Goal: Task Accomplishment & Management: Manage account settings

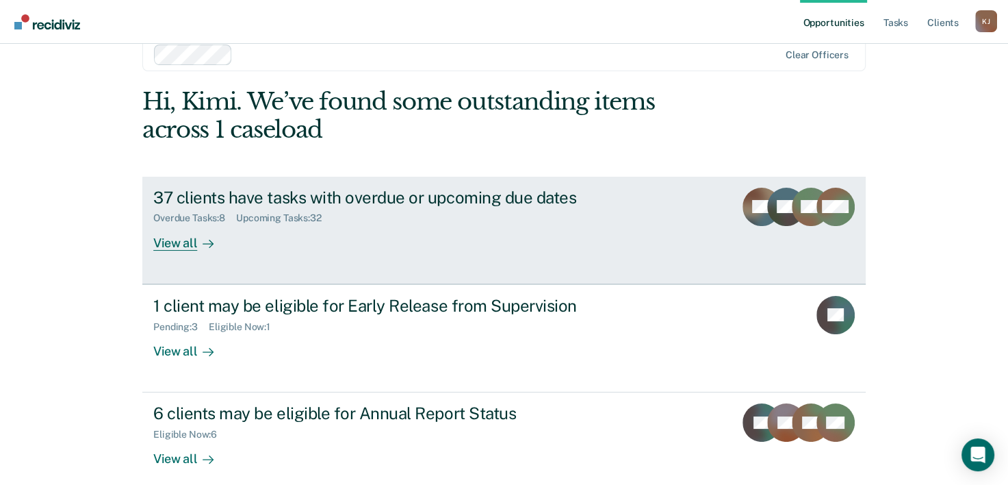
scroll to position [42, 0]
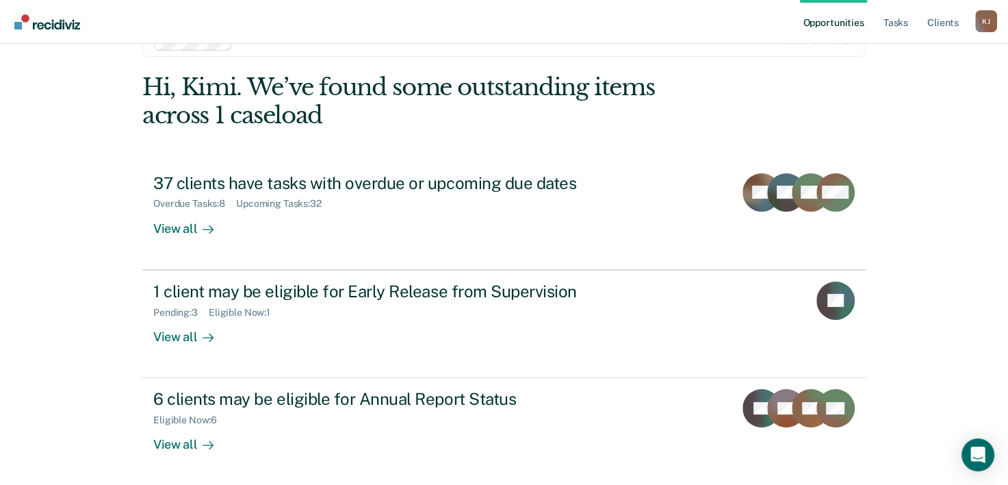
click at [54, 215] on div "Opportunities Tasks Client s [PERSON_NAME] Profile How it works Log Out Clear o…" at bounding box center [504, 200] width 1008 height 485
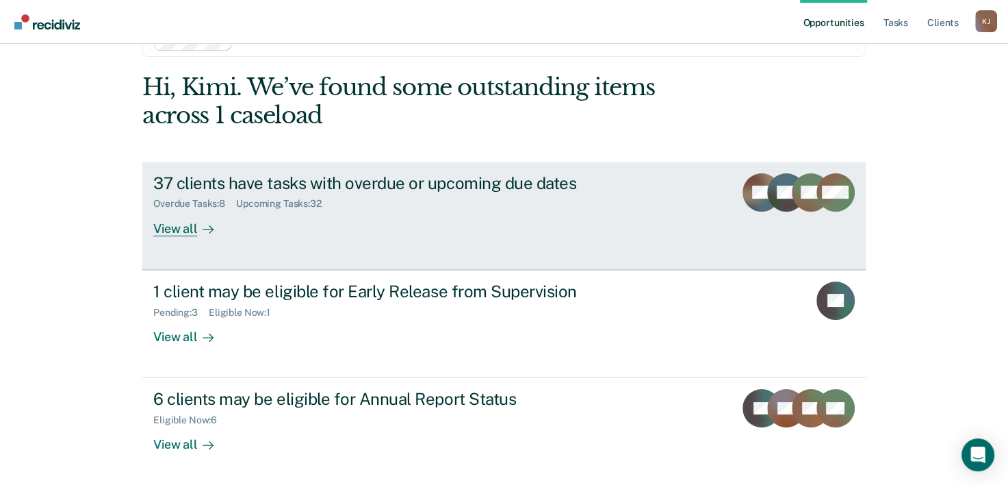
click at [181, 230] on div "View all" at bounding box center [191, 222] width 77 height 27
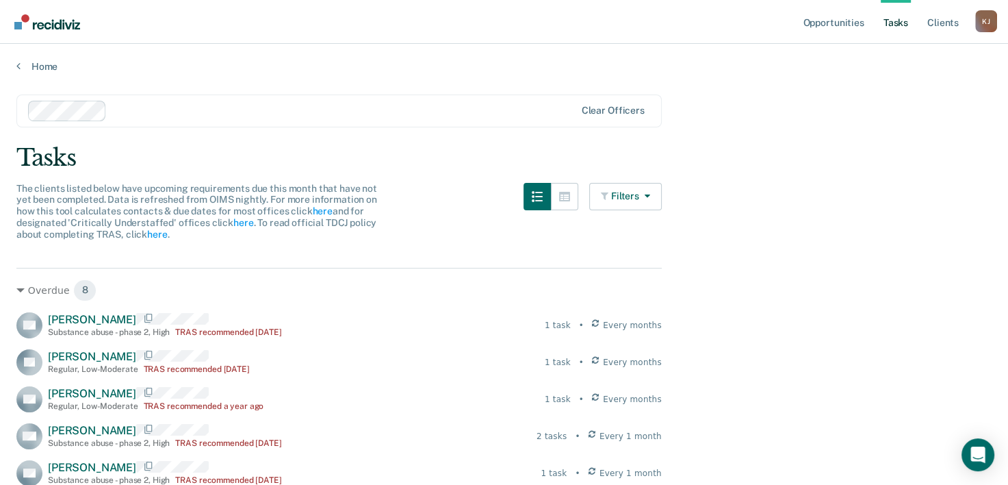
click at [905, 19] on link "Tasks" at bounding box center [896, 22] width 30 height 44
click at [947, 21] on link "Client s" at bounding box center [943, 22] width 37 height 44
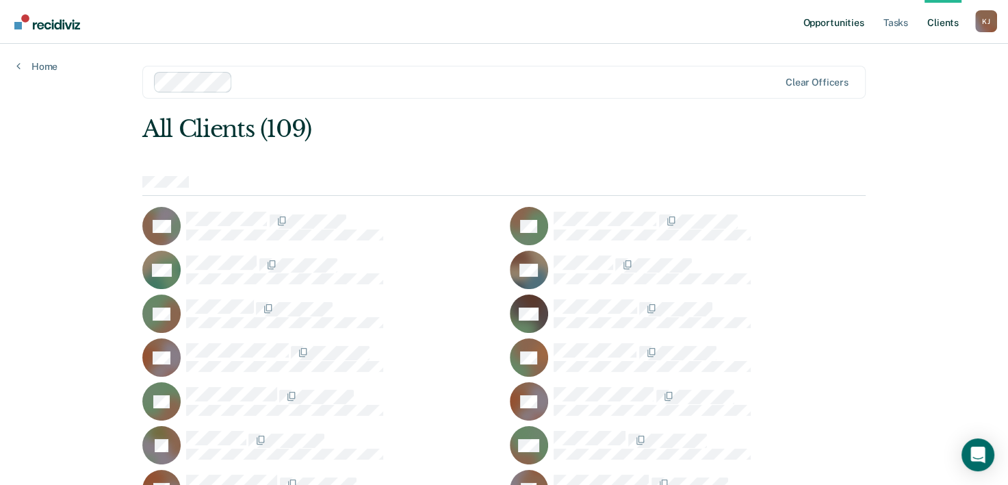
click at [837, 18] on link "Opportunities" at bounding box center [833, 22] width 66 height 44
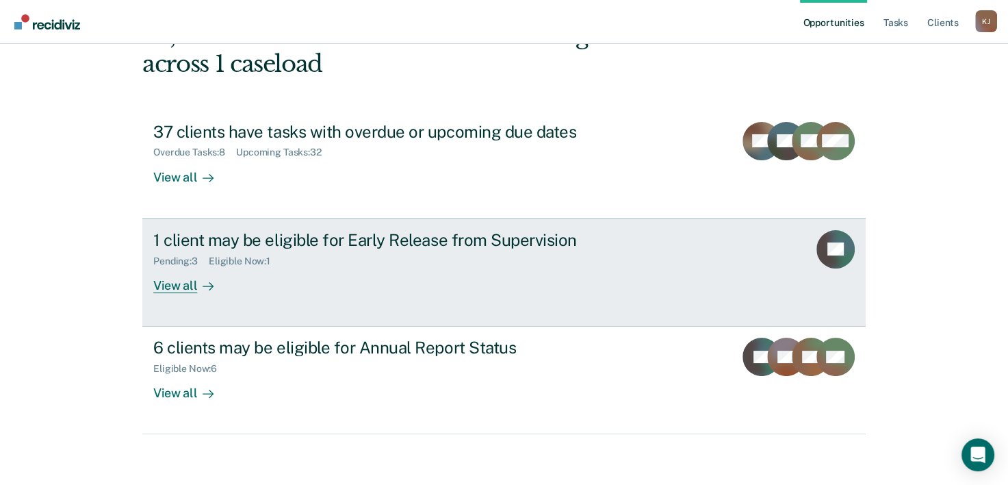
scroll to position [97, 0]
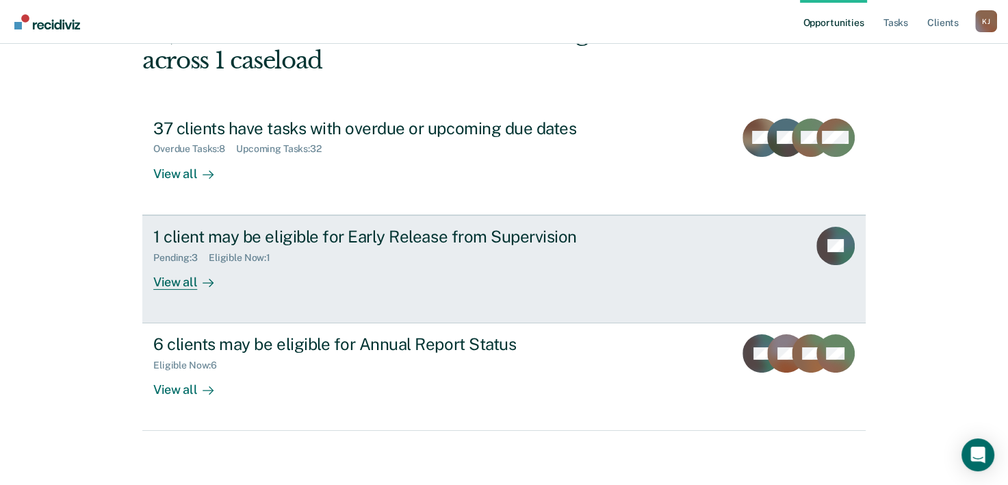
click at [167, 280] on div "View all" at bounding box center [191, 276] width 77 height 27
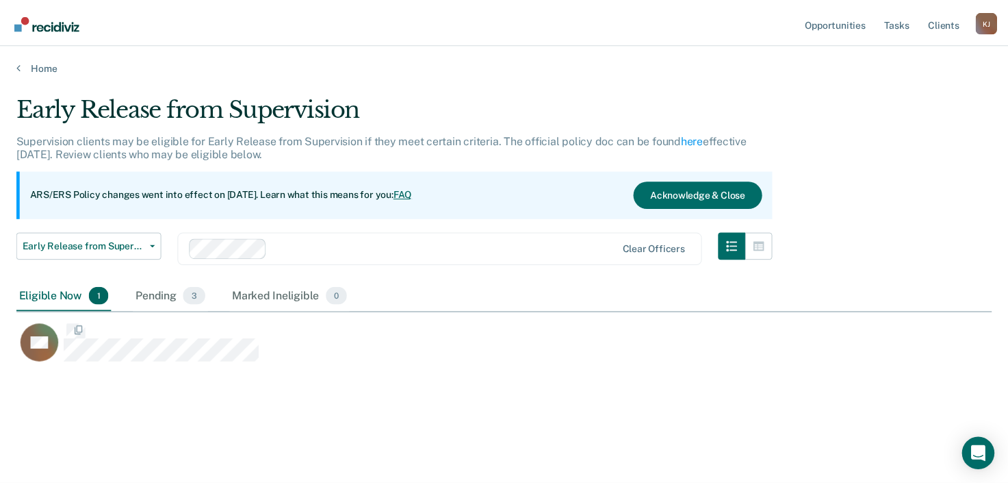
scroll to position [277, 975]
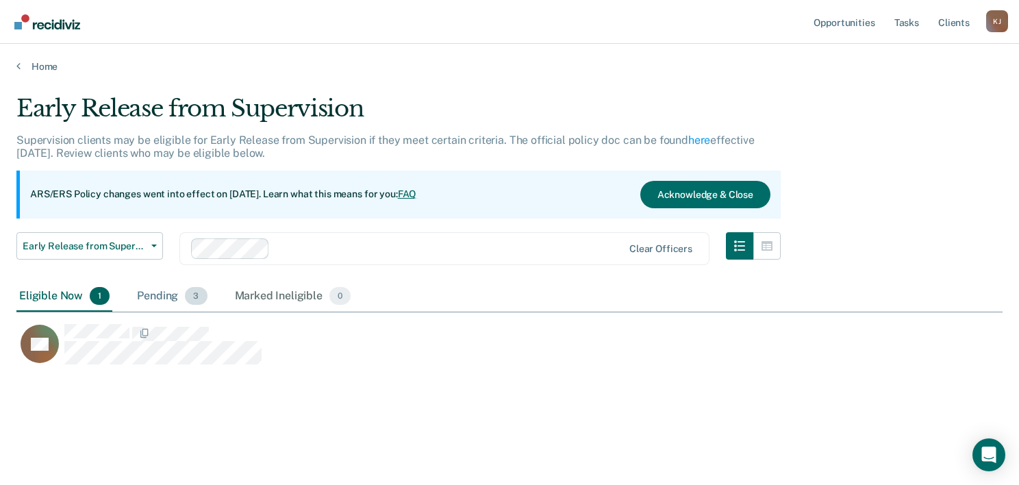
click at [195, 293] on span "3" at bounding box center [196, 296] width 22 height 18
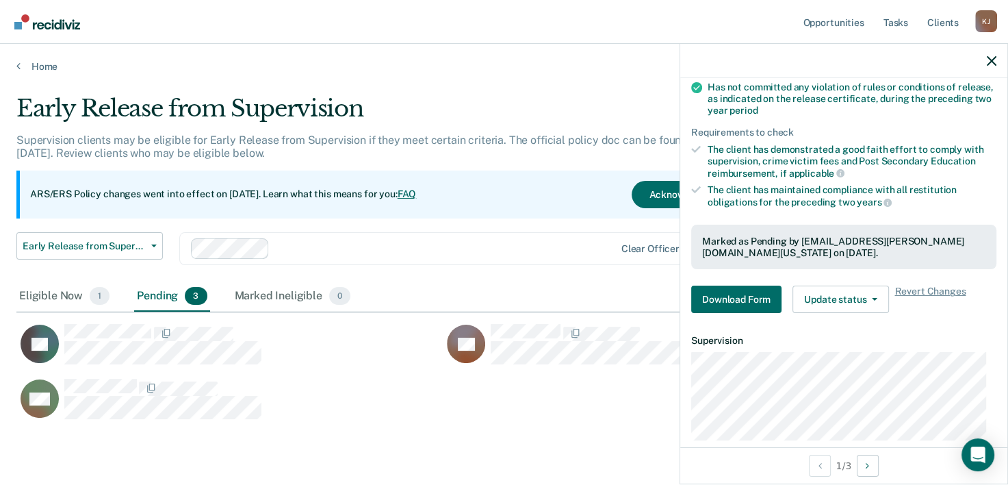
scroll to position [318, 0]
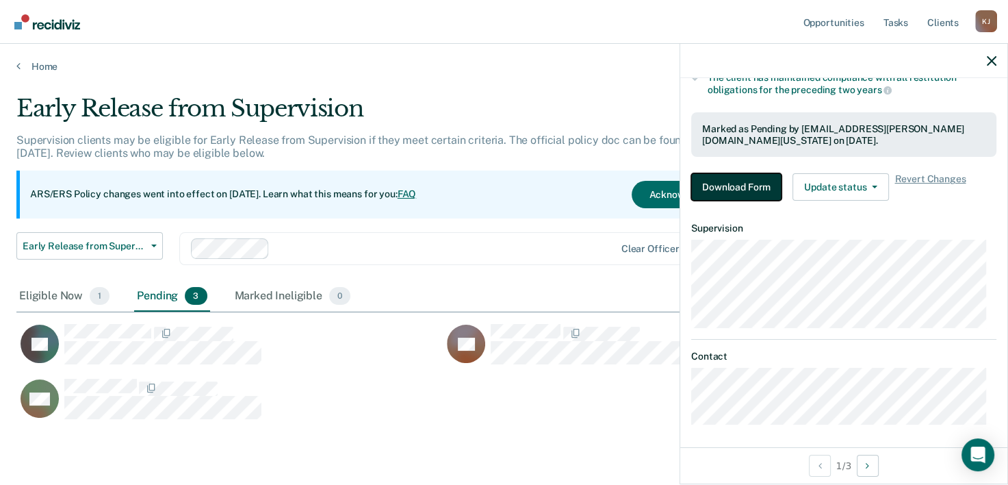
click at [742, 181] on button "Download Form" at bounding box center [736, 186] width 90 height 27
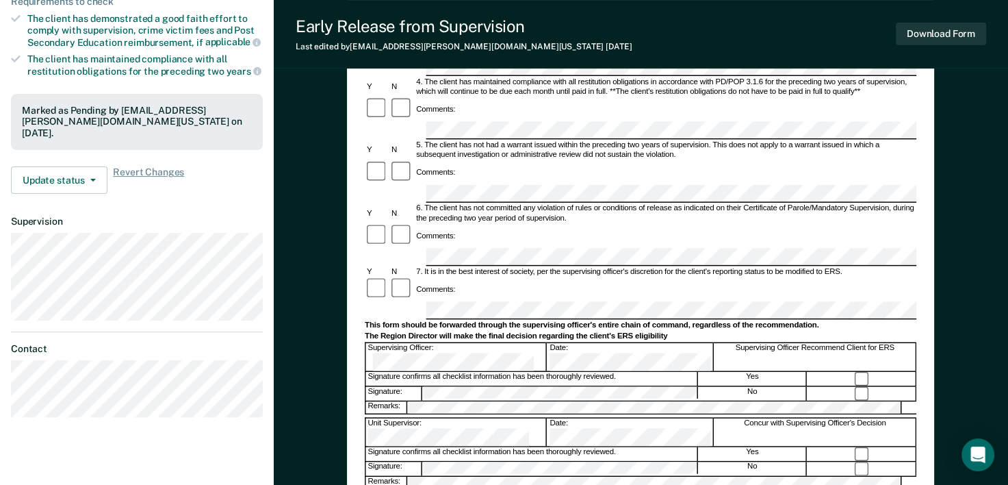
scroll to position [411, 0]
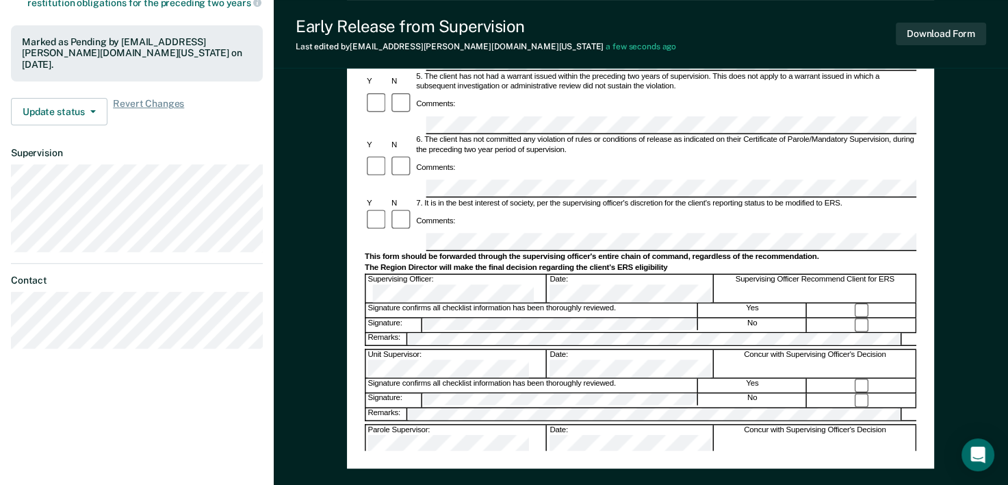
drag, startPoint x: 712, startPoint y: 178, endPoint x: 768, endPoint y: 105, distance: 92.3
click at [775, 209] on div "Comments:" at bounding box center [641, 221] width 552 height 25
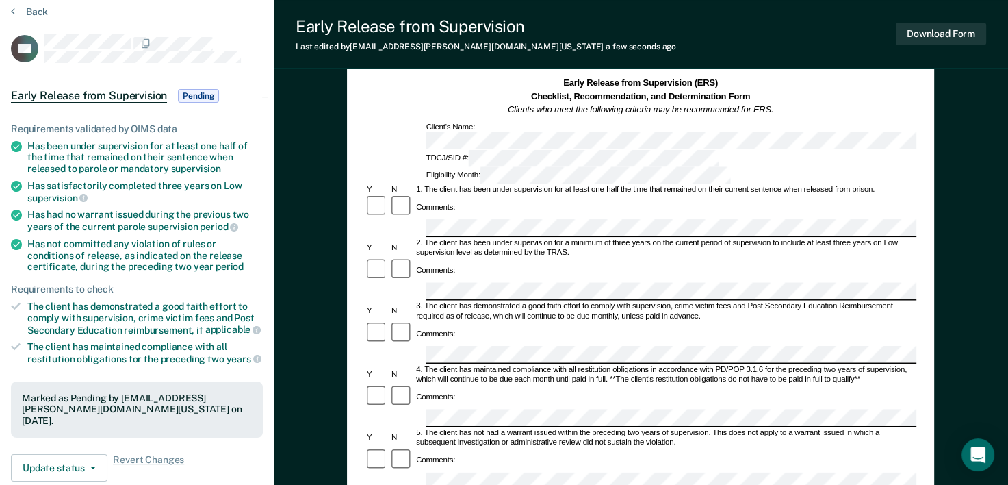
scroll to position [0, 0]
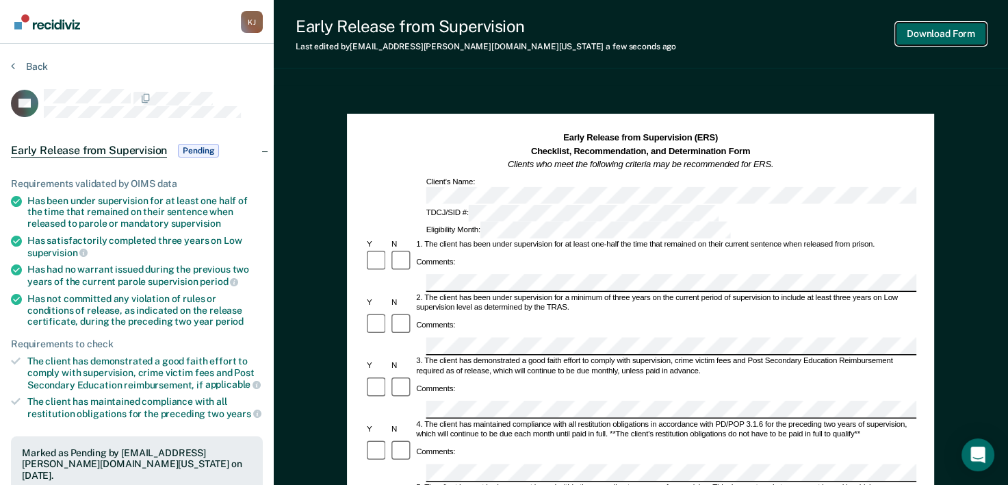
click at [967, 34] on button "Download Form" at bounding box center [941, 34] width 90 height 23
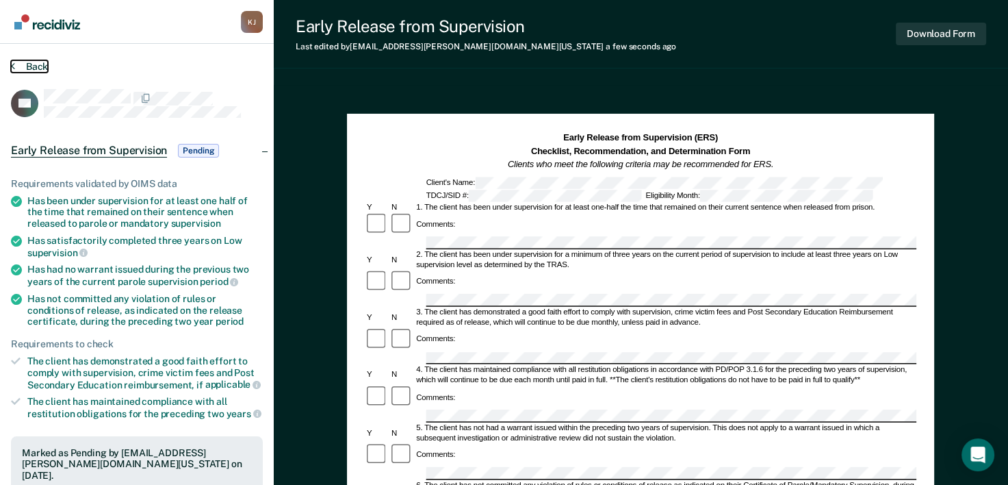
click at [25, 63] on button "Back" at bounding box center [29, 66] width 37 height 12
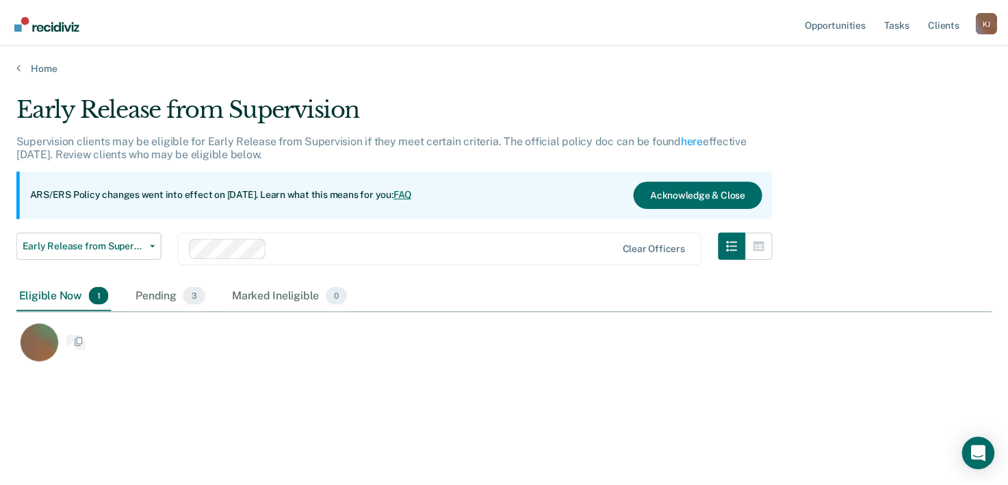
scroll to position [277, 975]
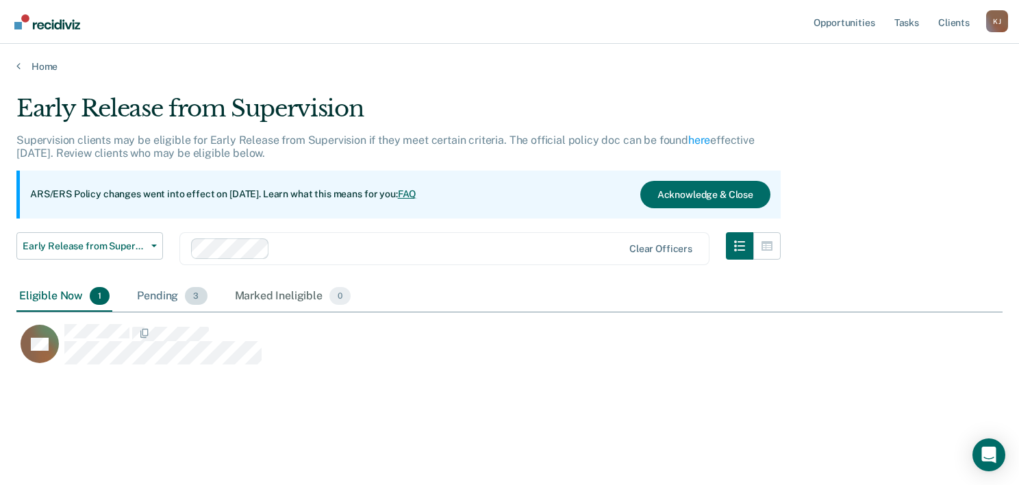
click at [164, 295] on div "Pending 3" at bounding box center [171, 296] width 75 height 30
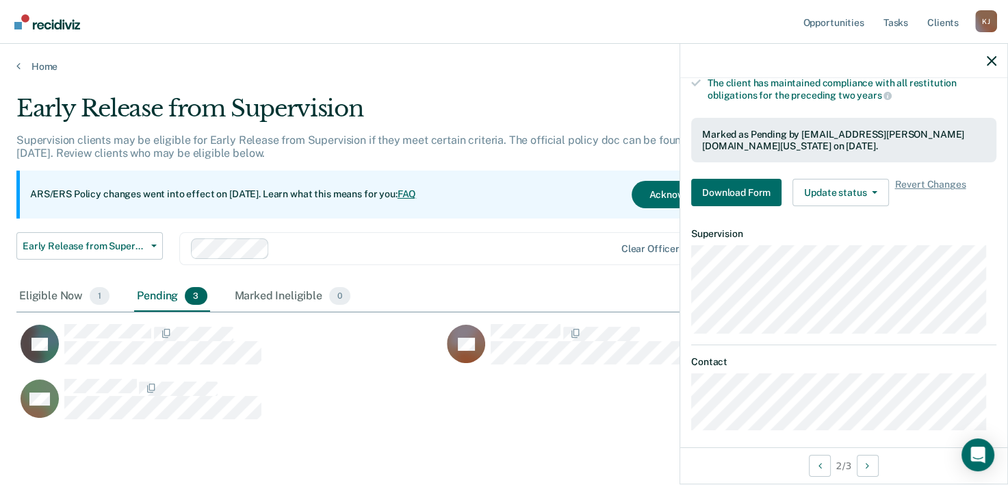
scroll to position [318, 0]
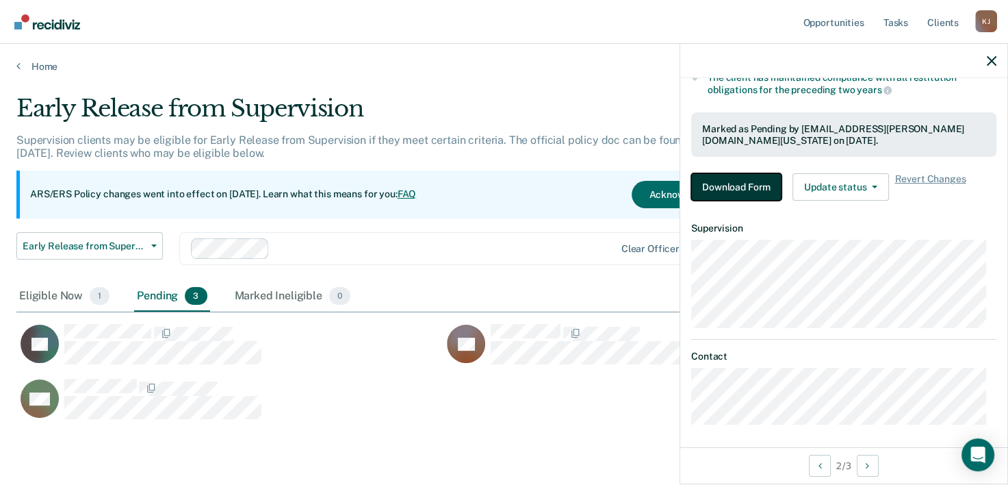
click at [731, 184] on button "Download Form" at bounding box center [736, 186] width 90 height 27
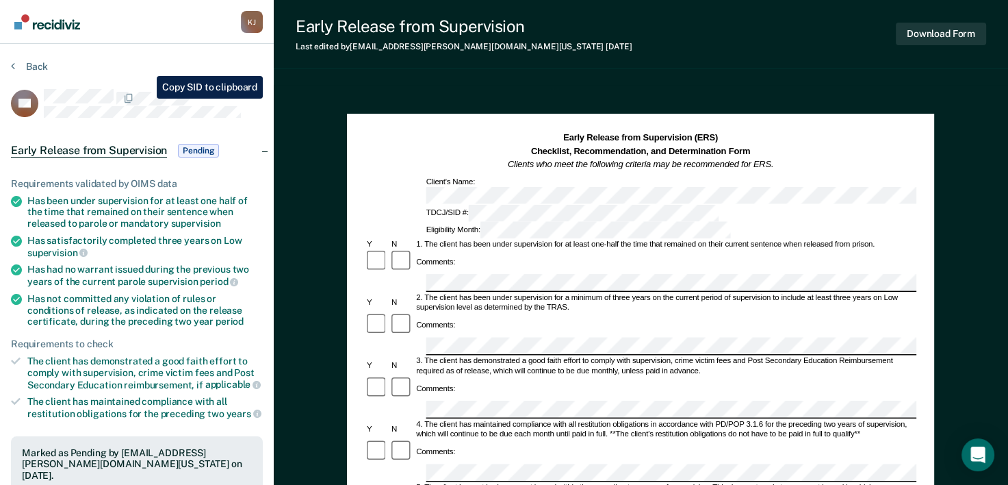
drag, startPoint x: 142, startPoint y: 116, endPoint x: 207, endPoint y: 91, distance: 70.4
click at [207, 91] on div at bounding box center [153, 97] width 219 height 17
drag, startPoint x: 201, startPoint y: 90, endPoint x: 173, endPoint y: 86, distance: 27.8
click at [150, 75] on div "Back" at bounding box center [137, 74] width 252 height 29
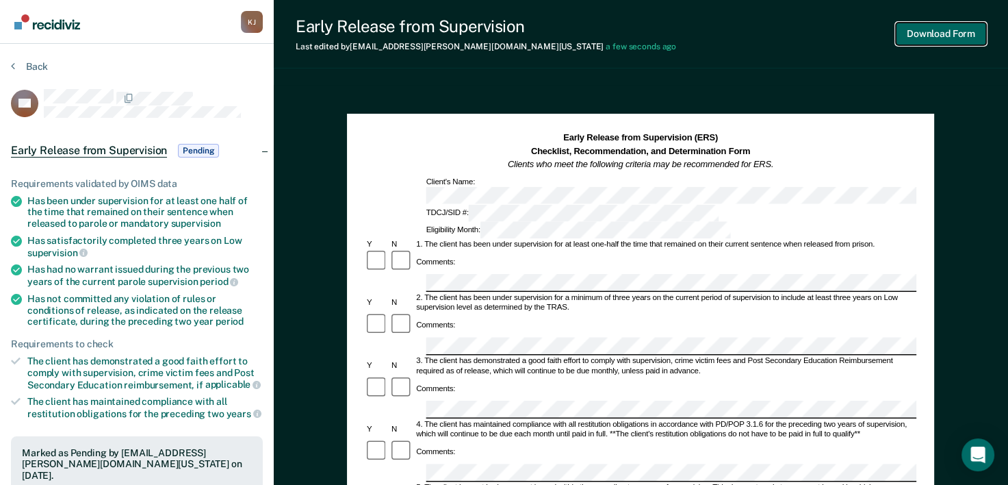
click at [931, 30] on button "Download Form" at bounding box center [941, 34] width 90 height 23
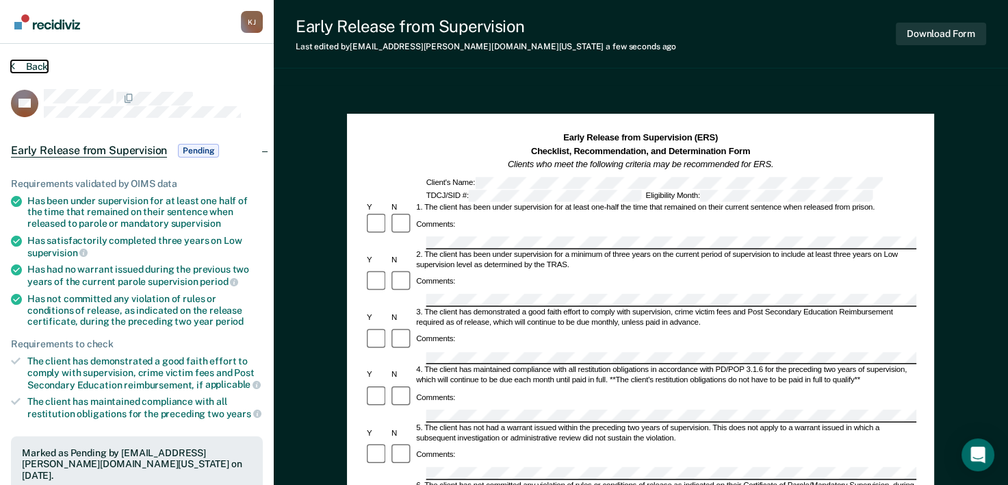
click at [16, 63] on button "Back" at bounding box center [29, 66] width 37 height 12
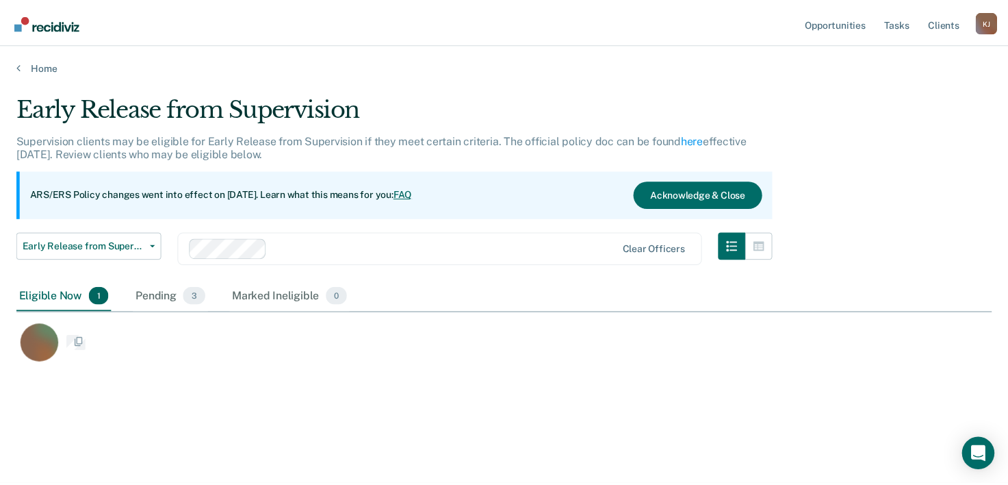
scroll to position [277, 975]
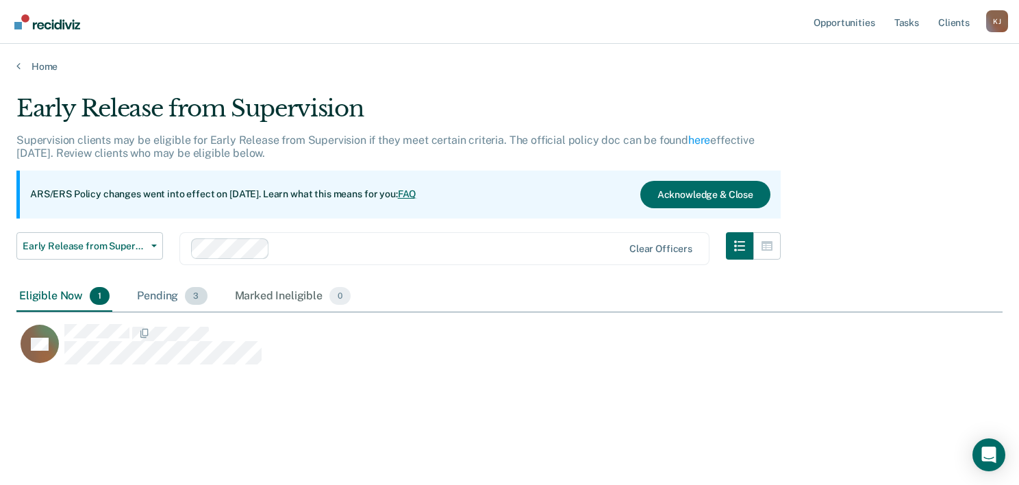
click at [190, 297] on span "3" at bounding box center [196, 296] width 22 height 18
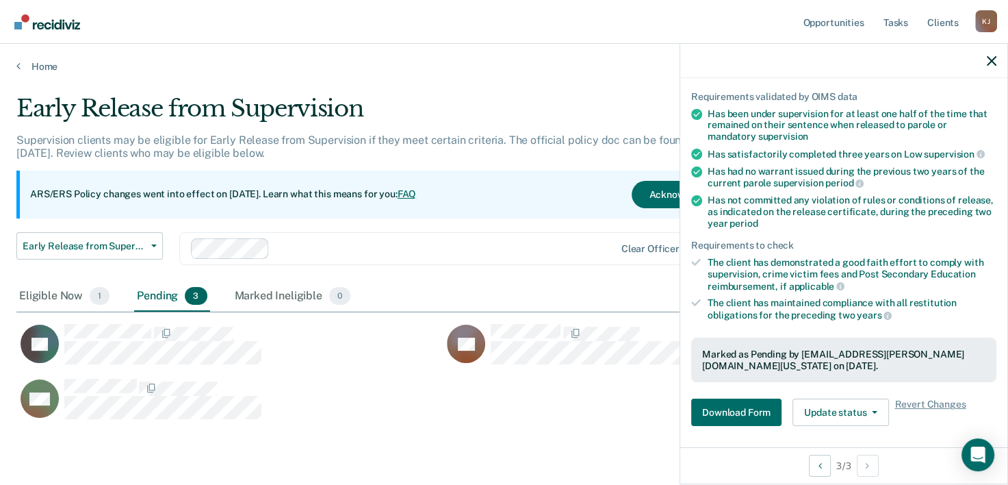
scroll to position [274, 0]
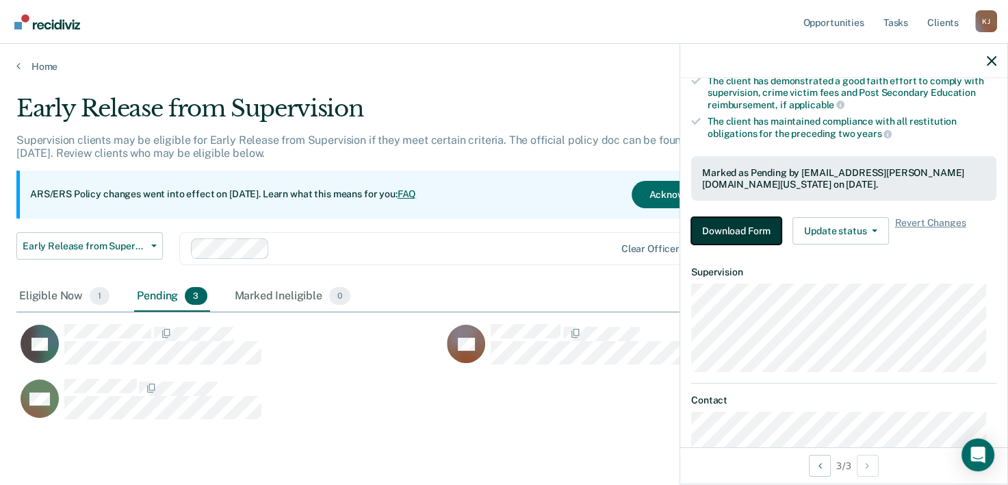
click at [741, 225] on button "Download Form" at bounding box center [736, 230] width 90 height 27
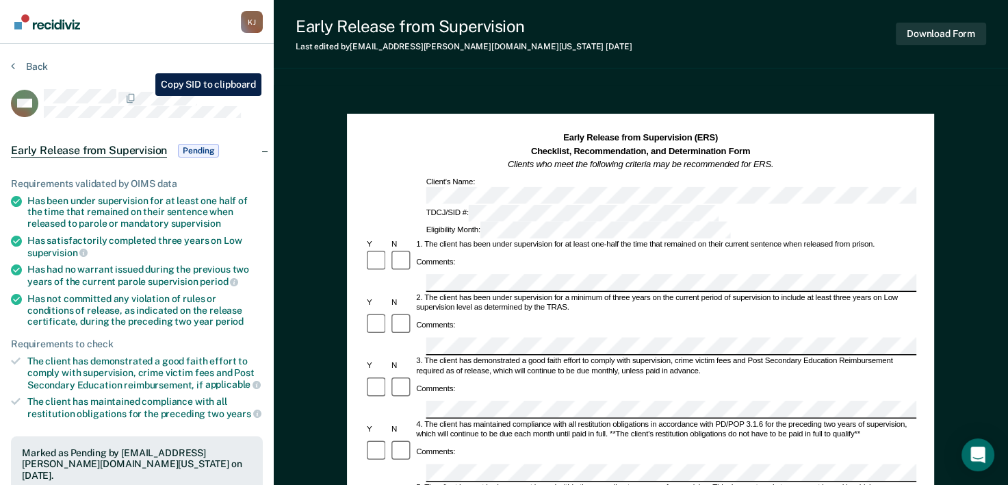
drag, startPoint x: 136, startPoint y: 115, endPoint x: 220, endPoint y: 62, distance: 99.3
click at [220, 62] on div "Back" at bounding box center [137, 74] width 252 height 29
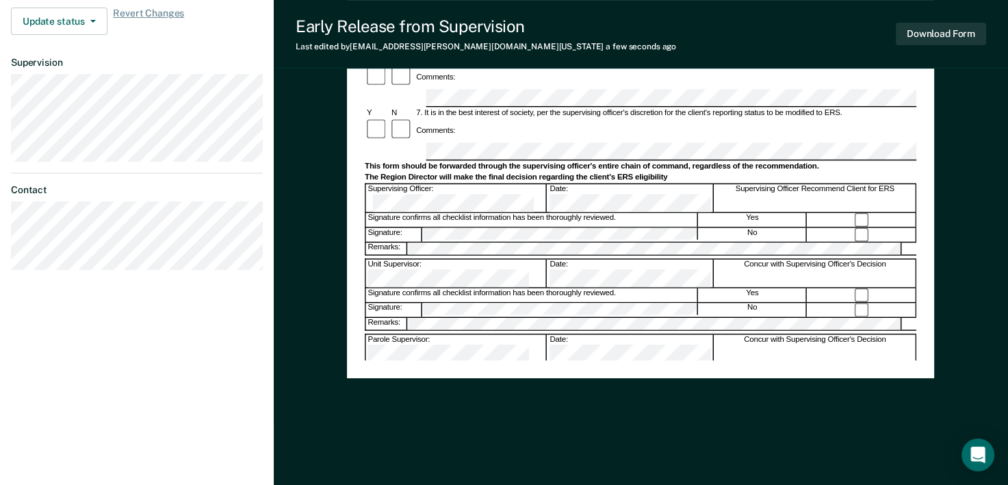
scroll to position [227, 0]
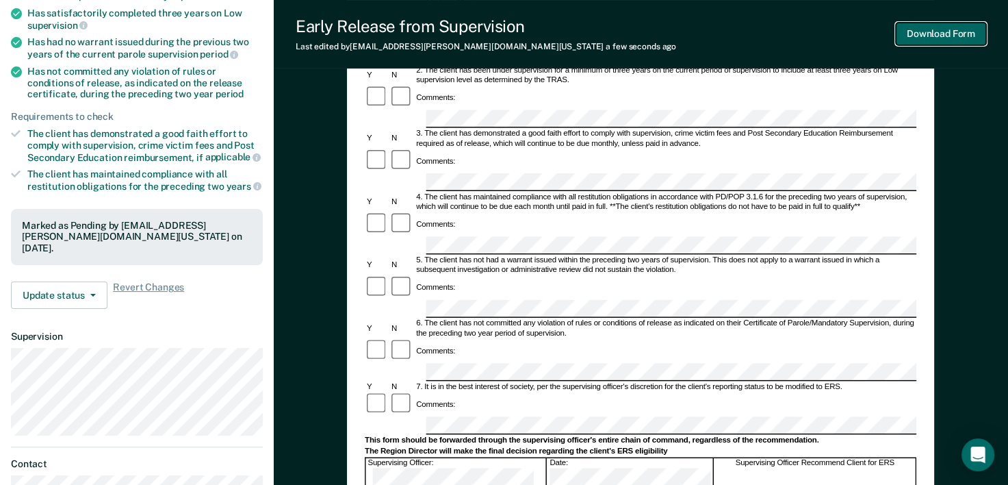
click at [938, 27] on button "Download Form" at bounding box center [941, 34] width 90 height 23
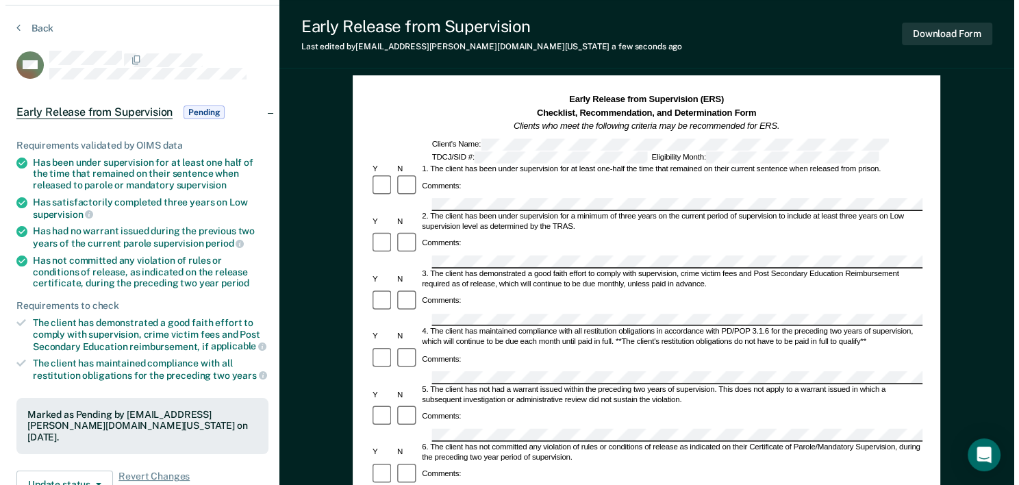
scroll to position [0, 0]
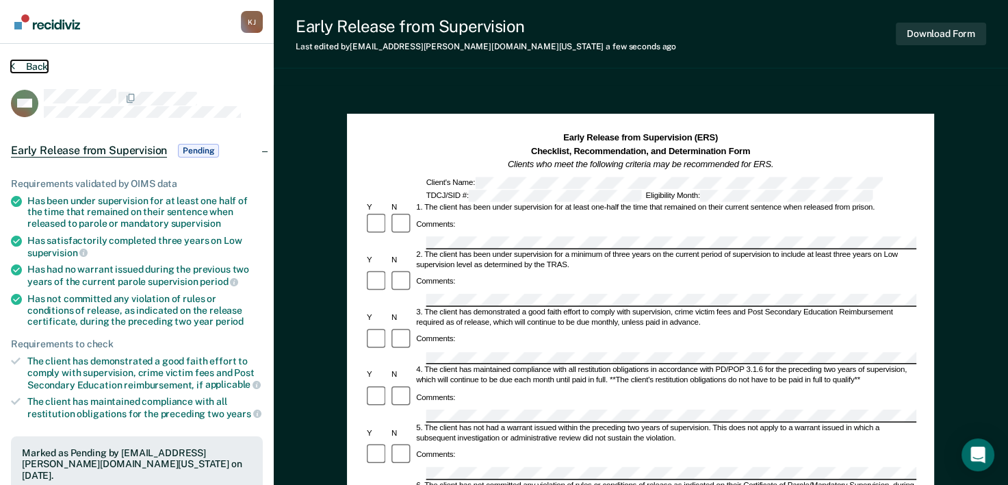
click at [25, 69] on button "Back" at bounding box center [29, 66] width 37 height 12
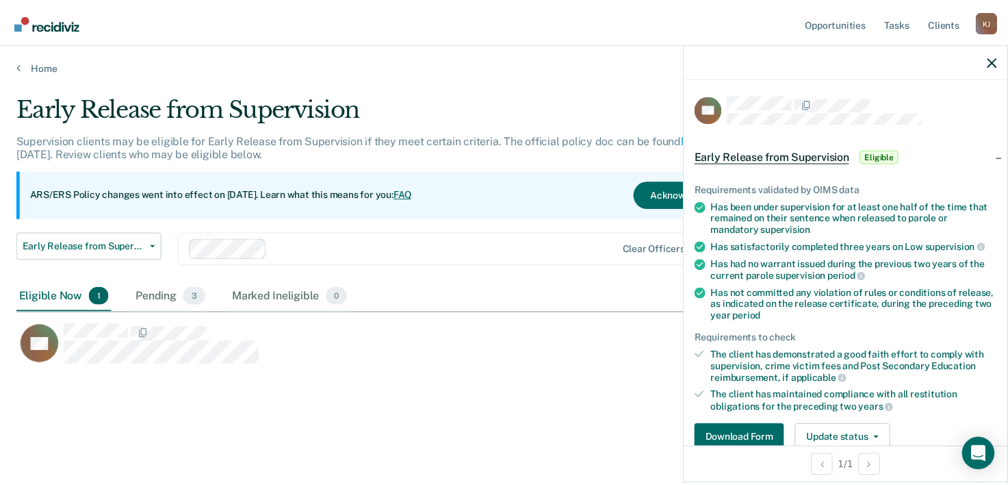
scroll to position [220, 0]
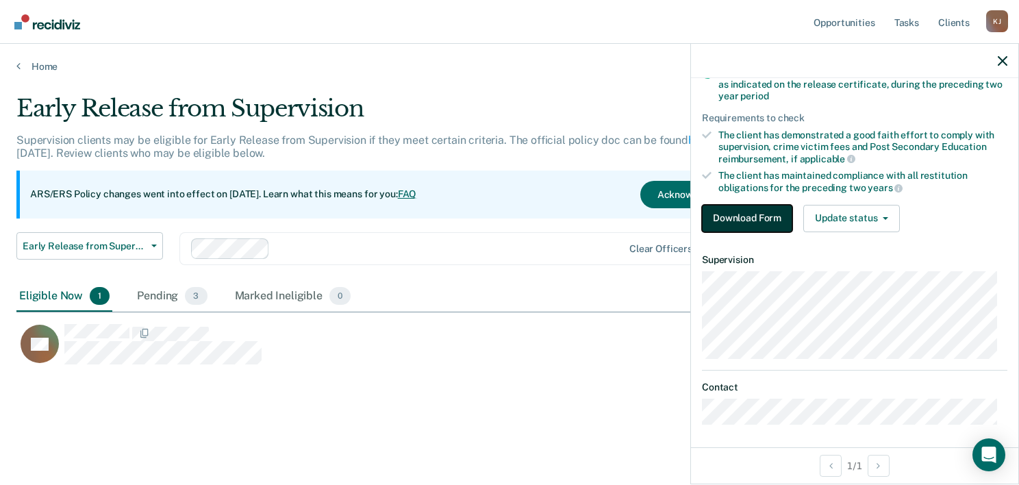
click at [730, 210] on button "Download Form" at bounding box center [747, 218] width 90 height 27
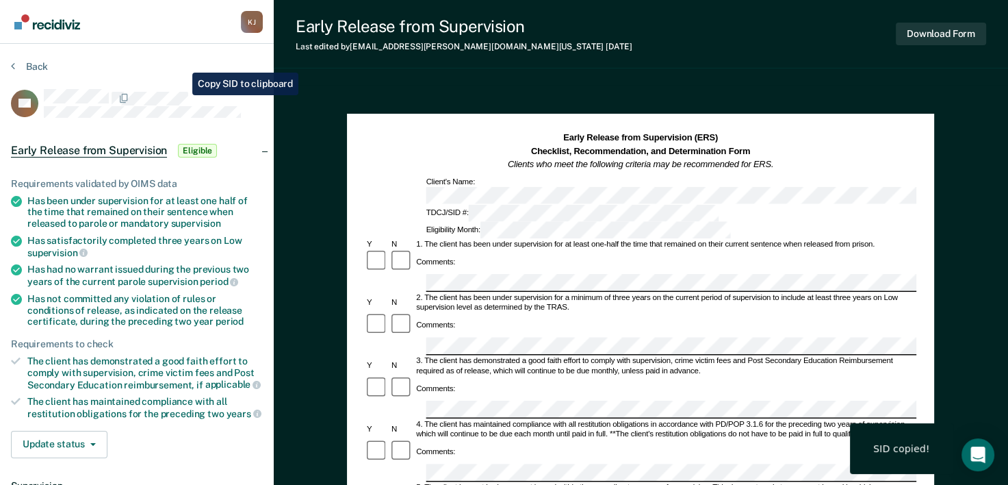
drag, startPoint x: 173, startPoint y: 88, endPoint x: 176, endPoint y: 55, distance: 33.0
click at [176, 55] on section "Back CD Early Release from Supervision Eligible Requirements validated by OIMS …" at bounding box center [137, 360] width 274 height 633
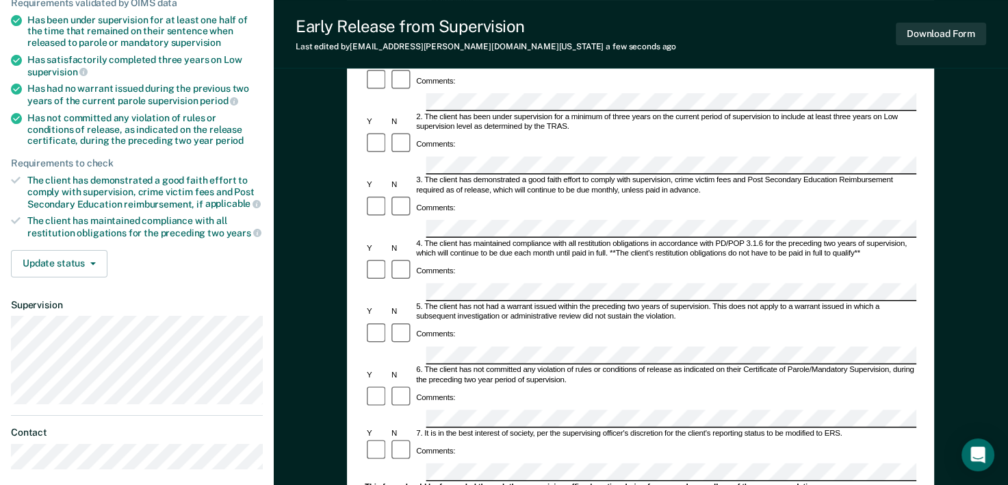
scroll to position [205, 0]
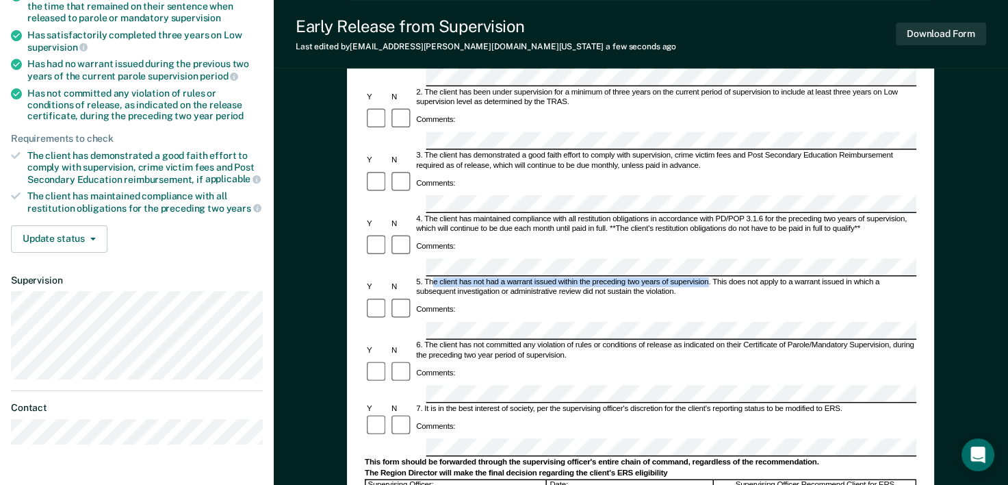
drag, startPoint x: 708, startPoint y: 195, endPoint x: 433, endPoint y: 194, distance: 275.2
click at [433, 277] on div "5. The client has not had a warrant issued within the preceding two years of su…" at bounding box center [666, 287] width 502 height 20
click at [674, 297] on div "Comments:" at bounding box center [641, 309] width 552 height 25
drag, startPoint x: 591, startPoint y: 194, endPoint x: 711, endPoint y: 197, distance: 119.1
click at [711, 277] on div "5. The client has not had a warrant issued within the preceding two years of su…" at bounding box center [666, 287] width 502 height 20
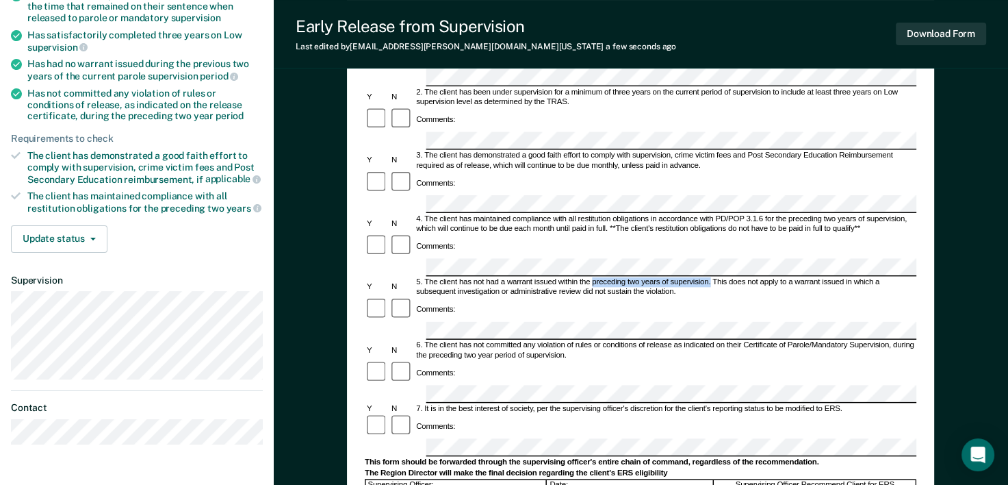
drag, startPoint x: 711, startPoint y: 197, endPoint x: 691, endPoint y: 195, distance: 20.0
copy div "preceding two years of supervision."
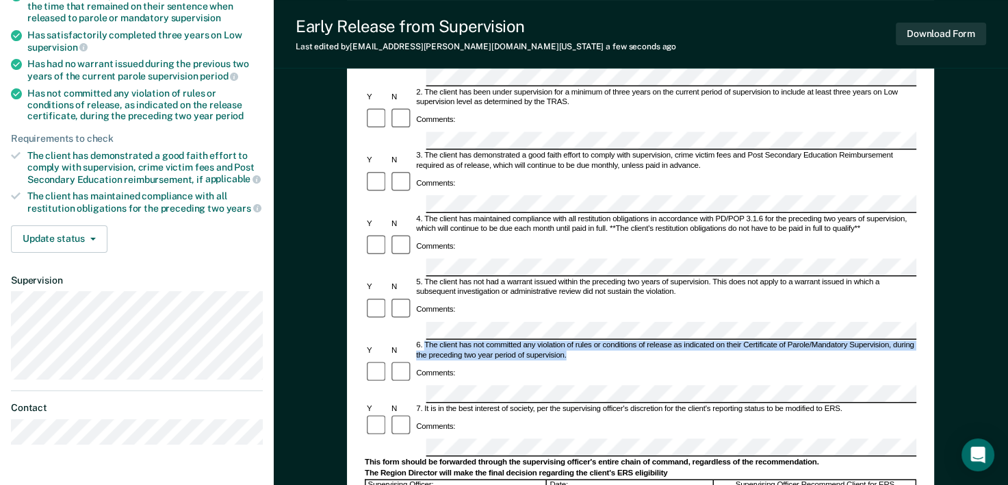
drag, startPoint x: 425, startPoint y: 244, endPoint x: 627, endPoint y: 256, distance: 202.3
click at [627, 341] on div "6. The client has not committed any violation of rules or conditions of release…" at bounding box center [666, 351] width 502 height 20
copy div "The client has not committed any violation of rules or conditions of release as…"
click at [640, 341] on div "6. The client has not committed any violation of rules or conditions of release…" at bounding box center [666, 351] width 502 height 20
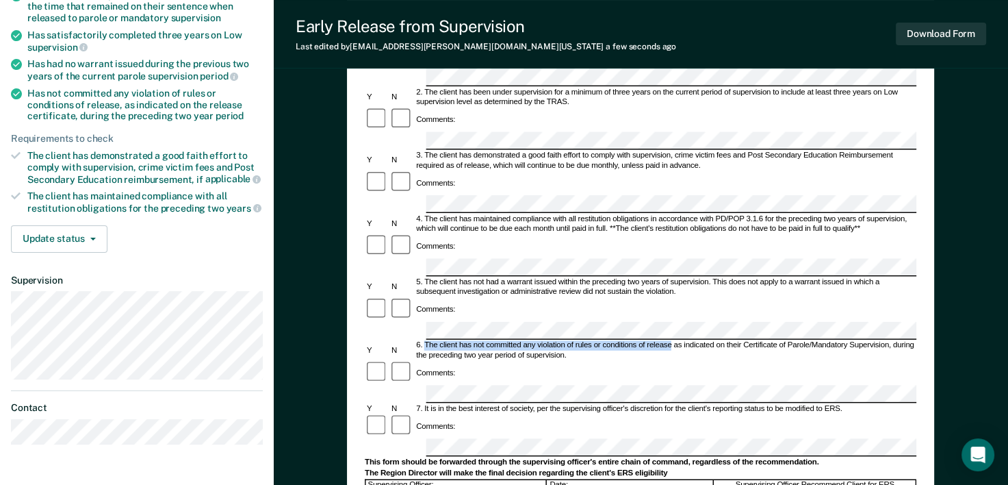
drag, startPoint x: 424, startPoint y: 244, endPoint x: 672, endPoint y: 247, distance: 247.8
click at [672, 341] on div "6. The client has not committed any violation of rules or conditions of release…" at bounding box center [666, 351] width 502 height 20
drag, startPoint x: 672, startPoint y: 247, endPoint x: 657, endPoint y: 246, distance: 15.8
copy div "The client has not committed any violation of rules or conditions of release"
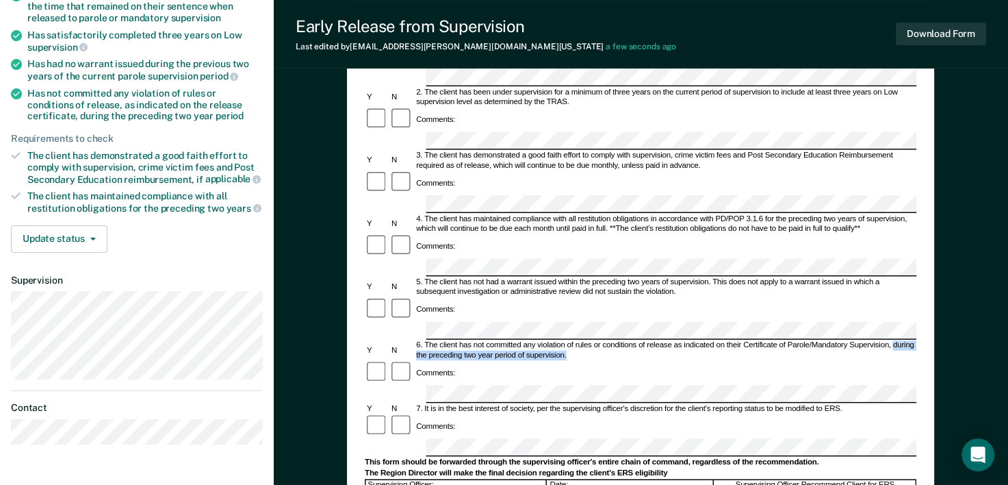
drag, startPoint x: 894, startPoint y: 246, endPoint x: 906, endPoint y: 257, distance: 15.5
click at [906, 341] on div "6. The client has not committed any violation of rules or conditions of release…" at bounding box center [666, 351] width 502 height 20
copy div "during the preceding two year period of supervision."
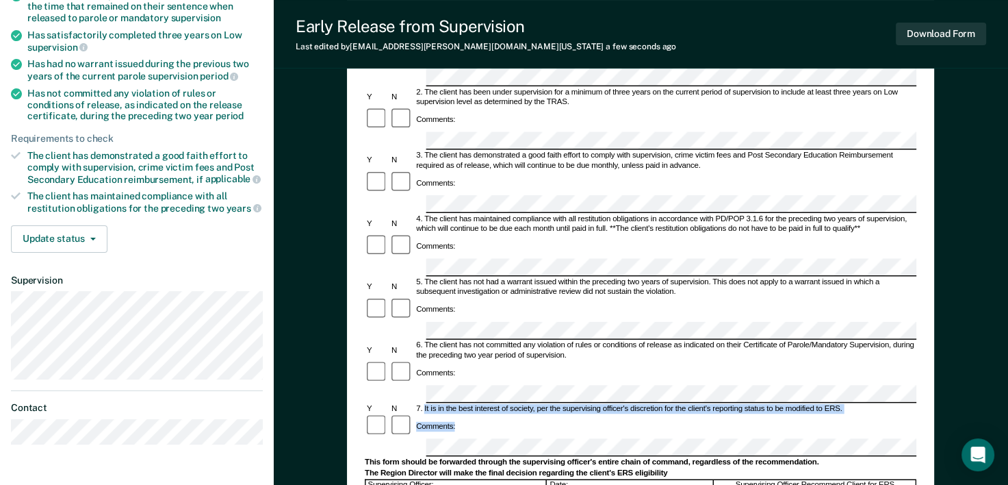
drag, startPoint x: 424, startPoint y: 297, endPoint x: 586, endPoint y: 304, distance: 161.7
click at [586, 304] on form "Early Release from Supervision (ERS) Checklist, Recommendation, and Determinati…" at bounding box center [641, 394] width 552 height 936
click at [553, 414] on div "Comments:" at bounding box center [641, 426] width 552 height 25
drag, startPoint x: 663, startPoint y: 296, endPoint x: 845, endPoint y: 301, distance: 182.1
click at [845, 404] on div "7. It is in the best interest of society, per the supervising officer's discret…" at bounding box center [666, 409] width 502 height 10
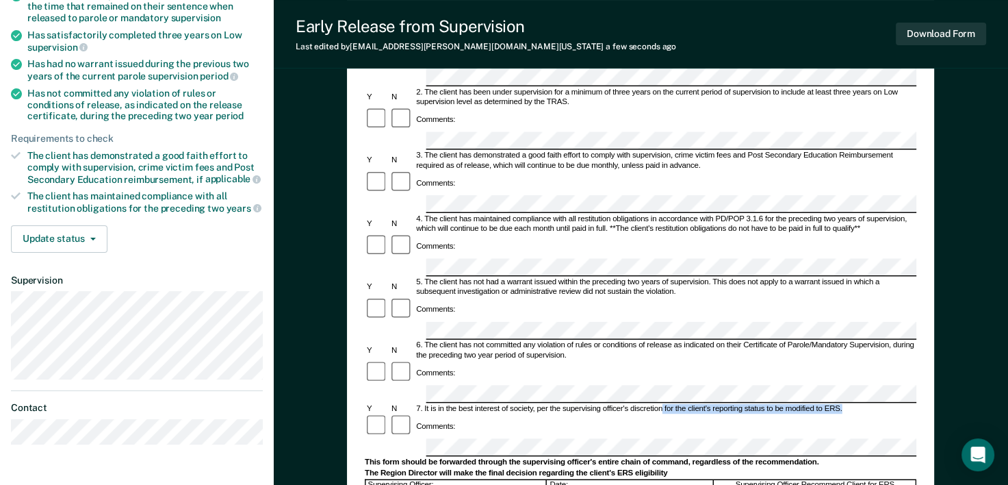
drag, startPoint x: 845, startPoint y: 301, endPoint x: 827, endPoint y: 298, distance: 17.9
copy div "for the client's reporting status to be modified to ERS."
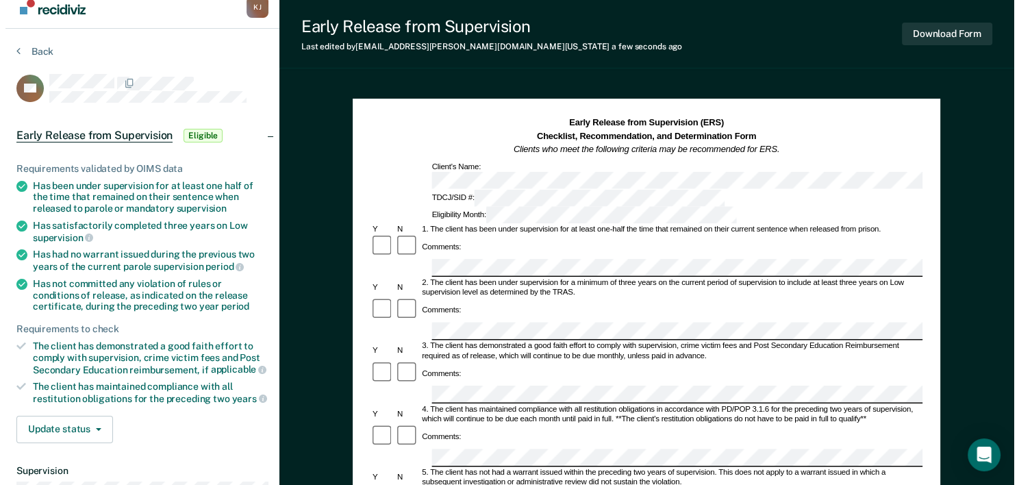
scroll to position [0, 0]
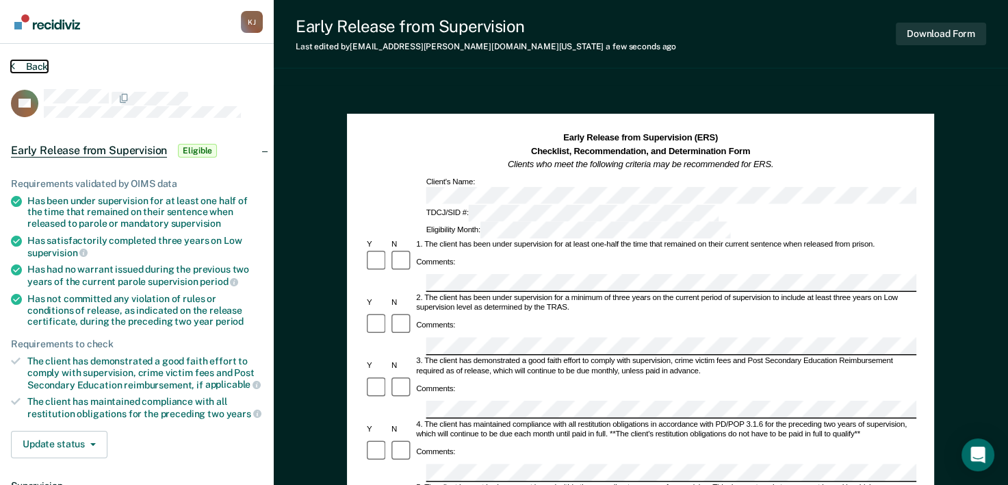
click at [12, 66] on icon at bounding box center [13, 65] width 4 height 11
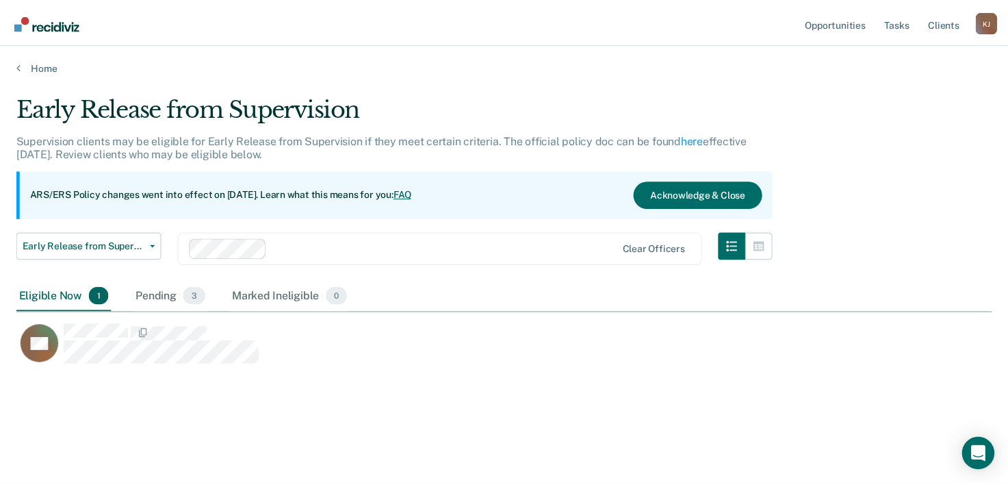
scroll to position [277, 975]
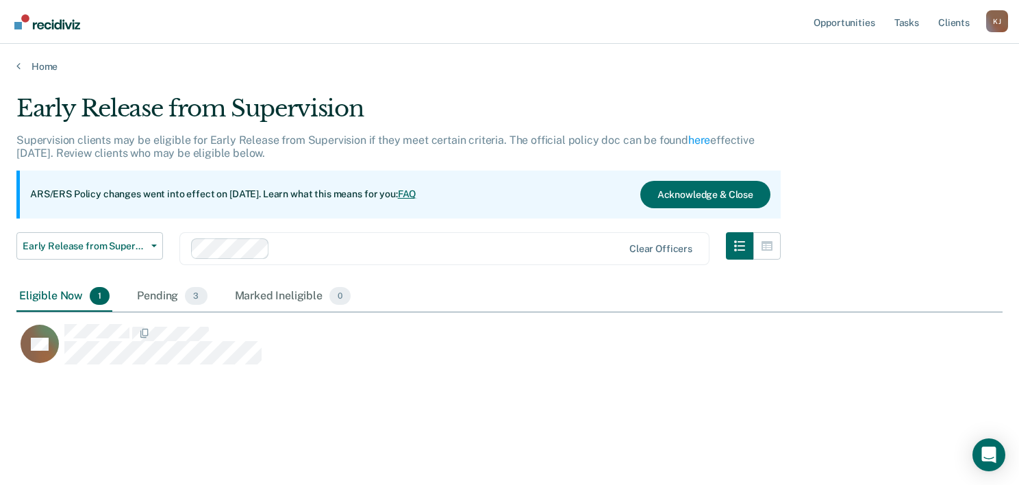
click at [96, 299] on span "1" at bounding box center [100, 296] width 20 height 18
click at [50, 293] on div "Eligible Now 1" at bounding box center [64, 296] width 96 height 30
click at [100, 298] on span "1" at bounding box center [100, 296] width 20 height 18
click at [47, 290] on div "Eligible Now 1" at bounding box center [64, 296] width 96 height 30
click at [534, 370] on div "CD" at bounding box center [447, 350] width 863 height 55
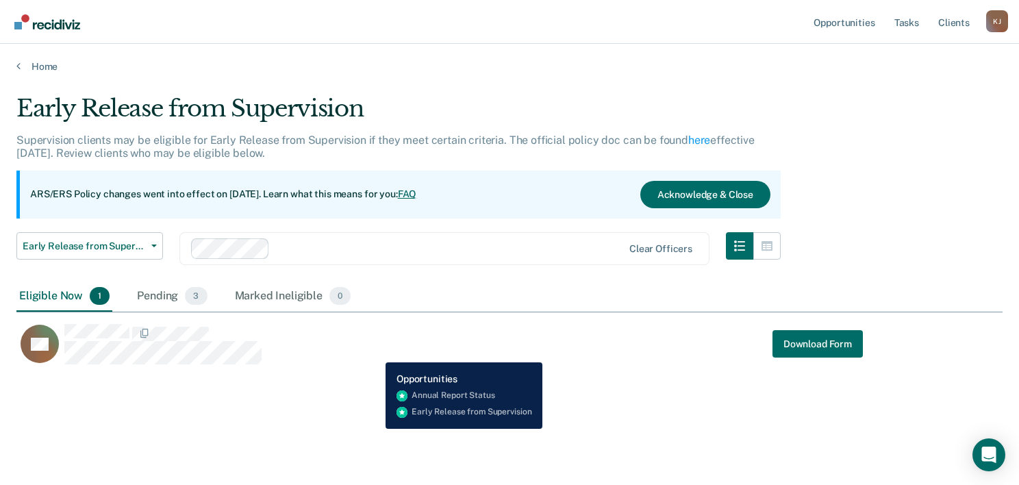
click at [375, 352] on div "CD Download Form" at bounding box center [439, 344] width 846 height 42
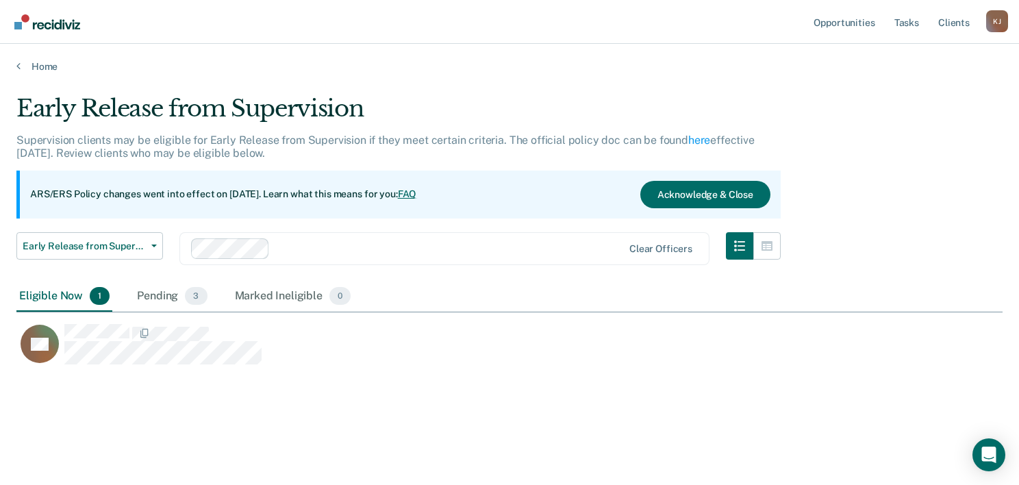
click at [52, 293] on div "Eligible Now 1" at bounding box center [64, 296] width 96 height 30
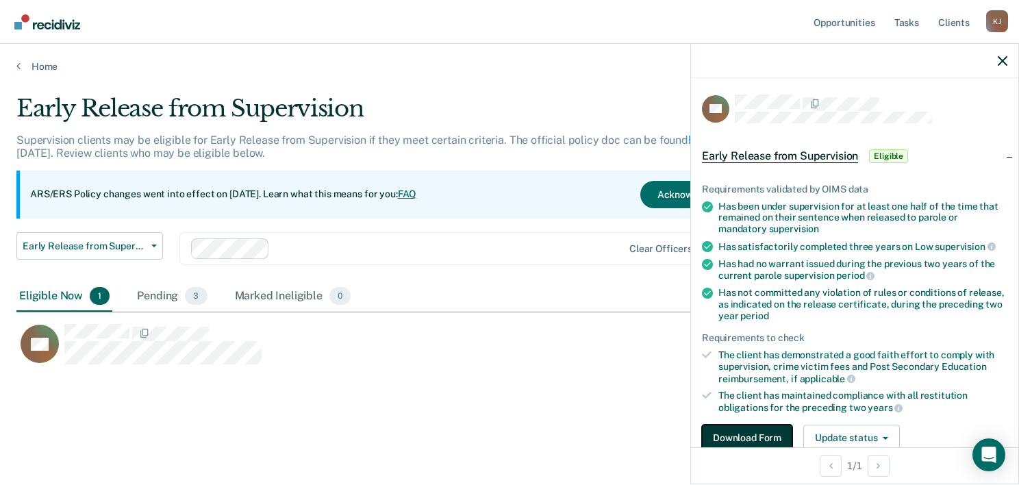
click at [735, 430] on button "Download Form" at bounding box center [747, 437] width 90 height 27
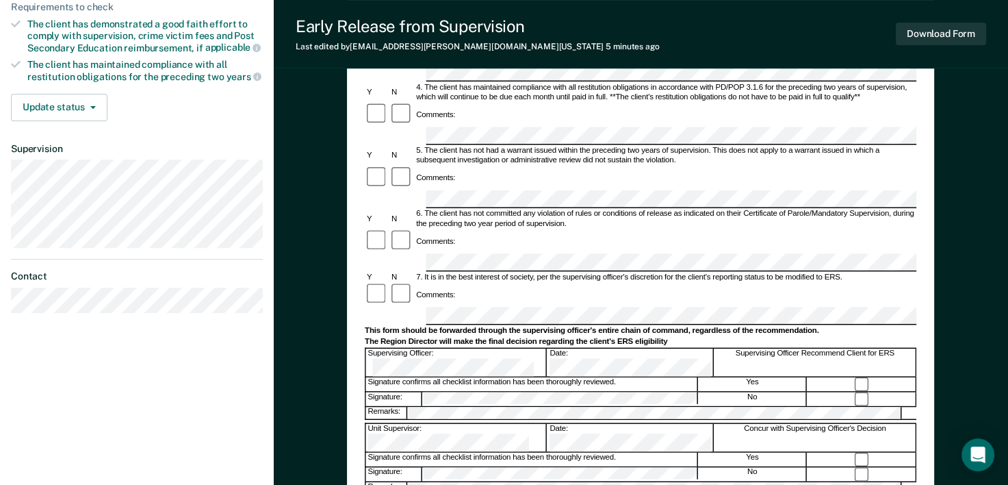
scroll to position [342, 0]
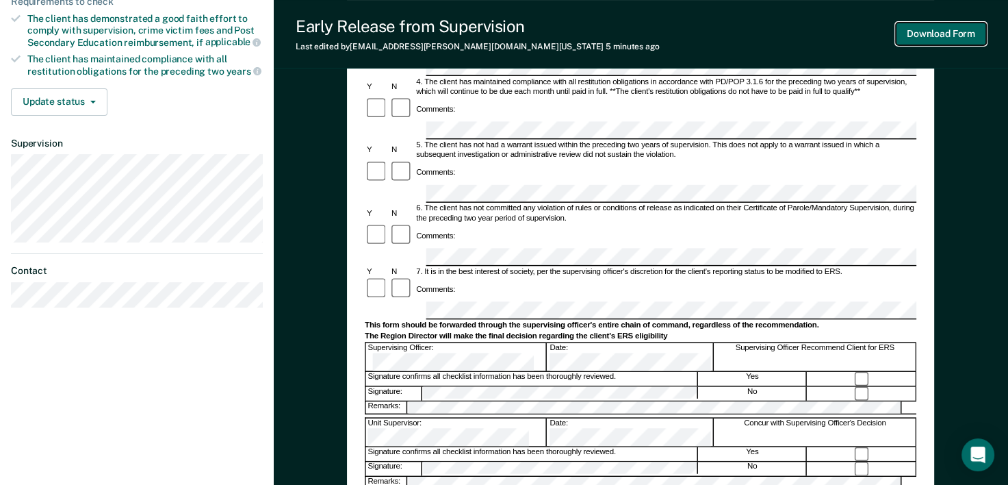
click at [927, 33] on button "Download Form" at bounding box center [941, 34] width 90 height 23
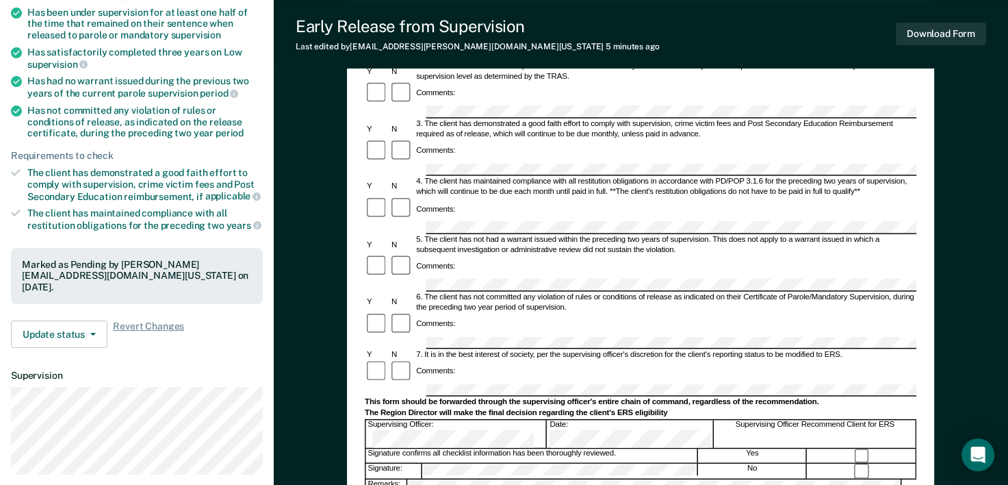
scroll to position [0, 0]
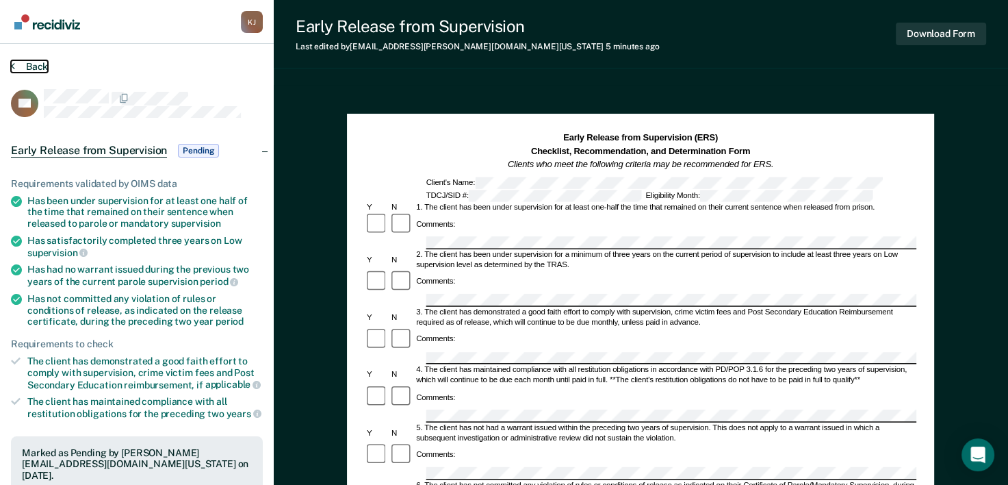
click at [36, 66] on button "Back" at bounding box center [29, 66] width 37 height 12
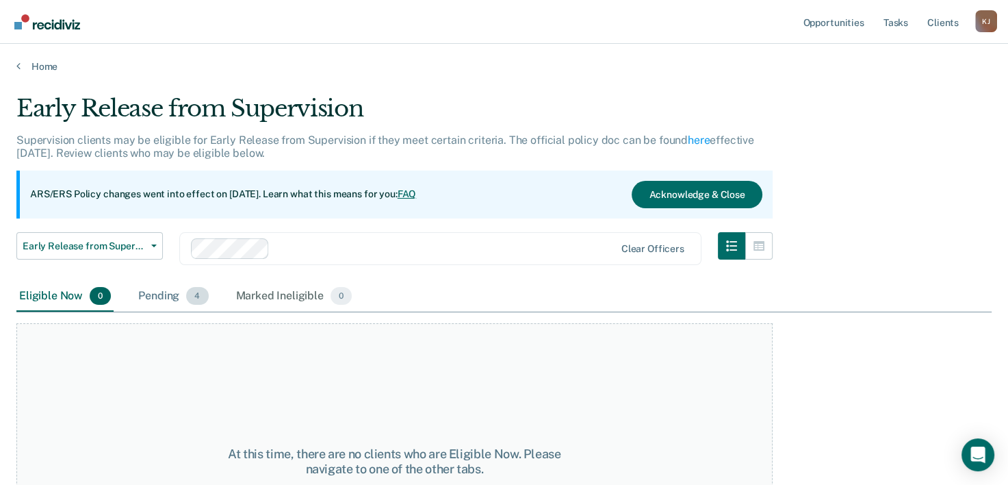
click at [159, 295] on div "Pending 4" at bounding box center [173, 296] width 75 height 30
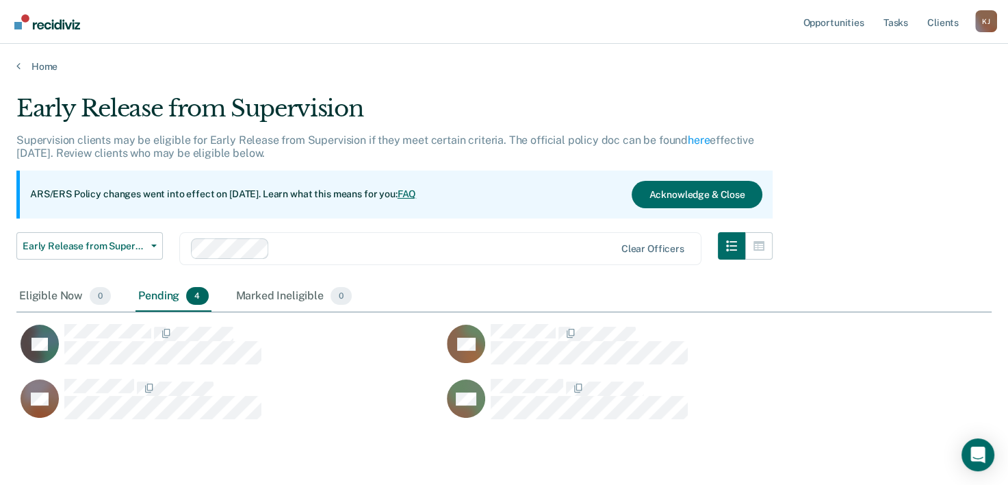
click at [314, 249] on div at bounding box center [444, 248] width 339 height 16
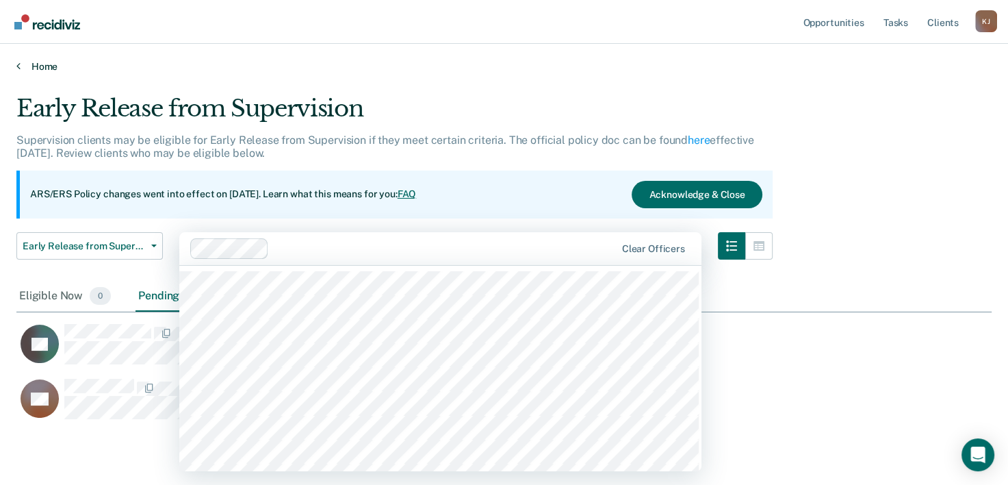
click at [465, 66] on link "Home" at bounding box center [504, 66] width 976 height 12
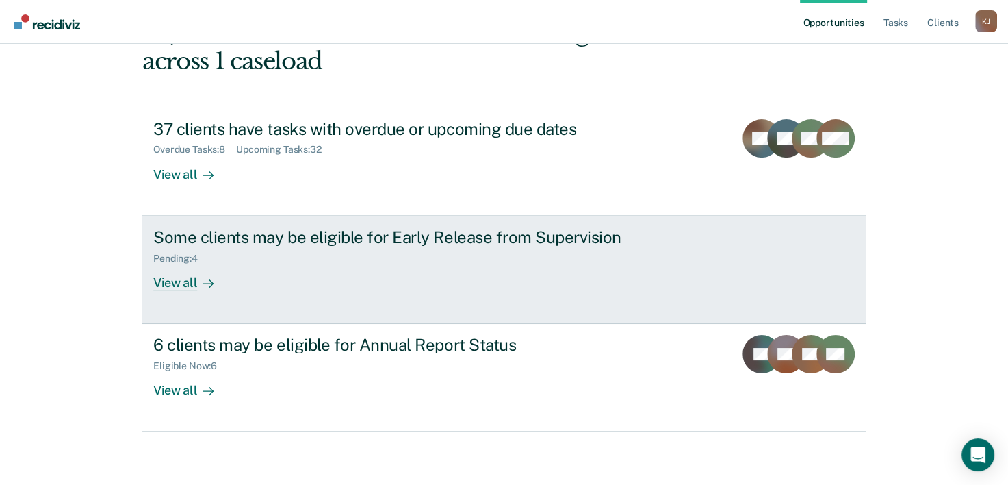
scroll to position [97, 0]
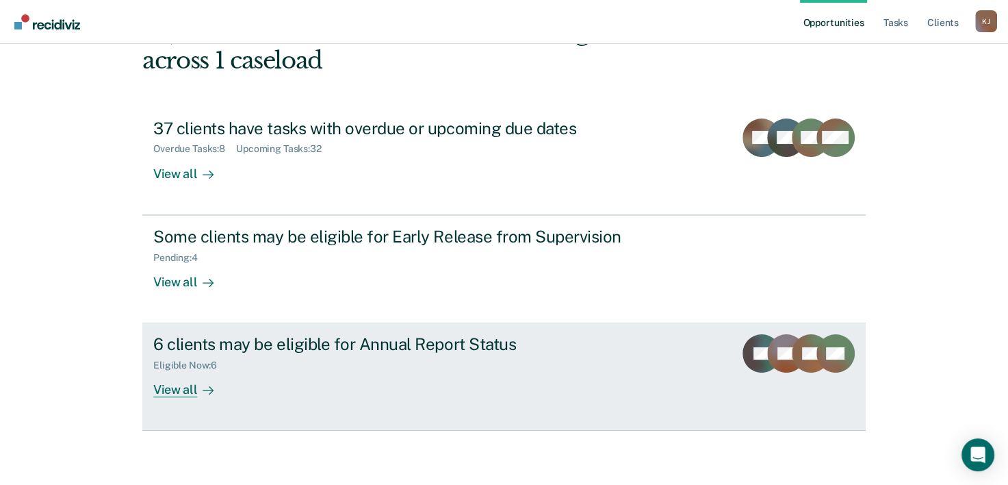
click at [179, 392] on div "View all" at bounding box center [191, 384] width 77 height 27
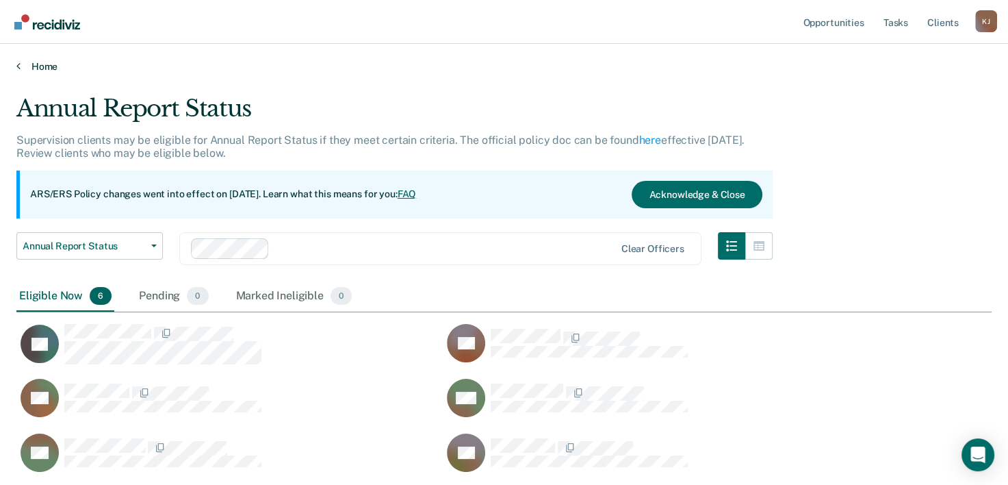
click at [20, 60] on link "Home" at bounding box center [504, 66] width 976 height 12
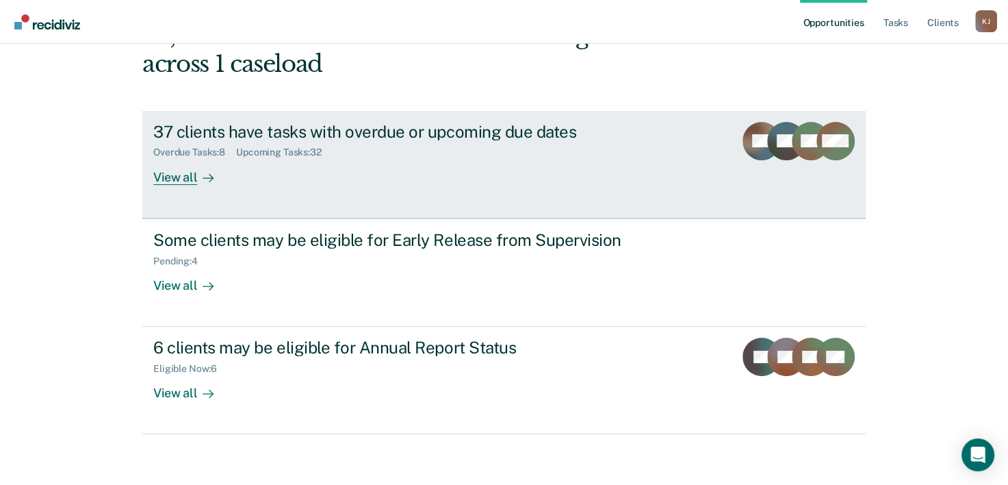
scroll to position [97, 0]
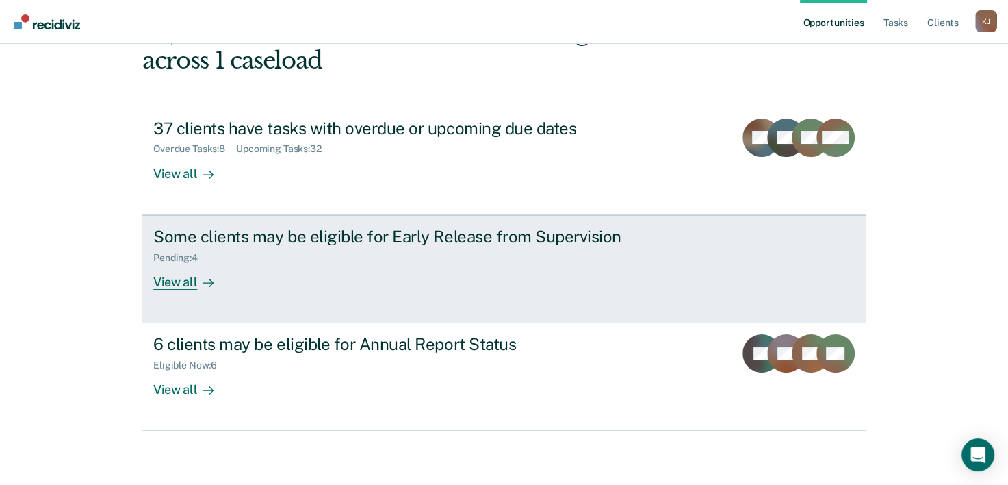
click at [173, 278] on div "View all" at bounding box center [191, 276] width 77 height 27
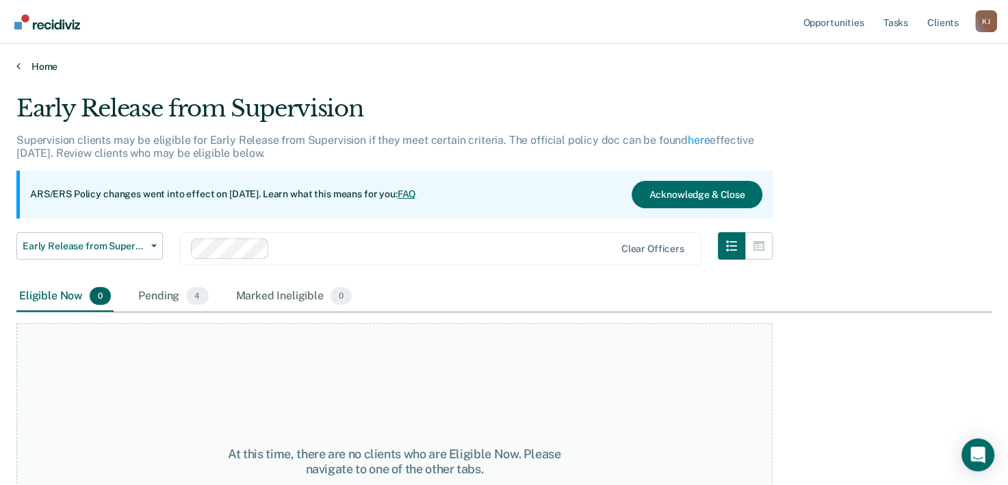
click at [29, 63] on link "Home" at bounding box center [504, 66] width 976 height 12
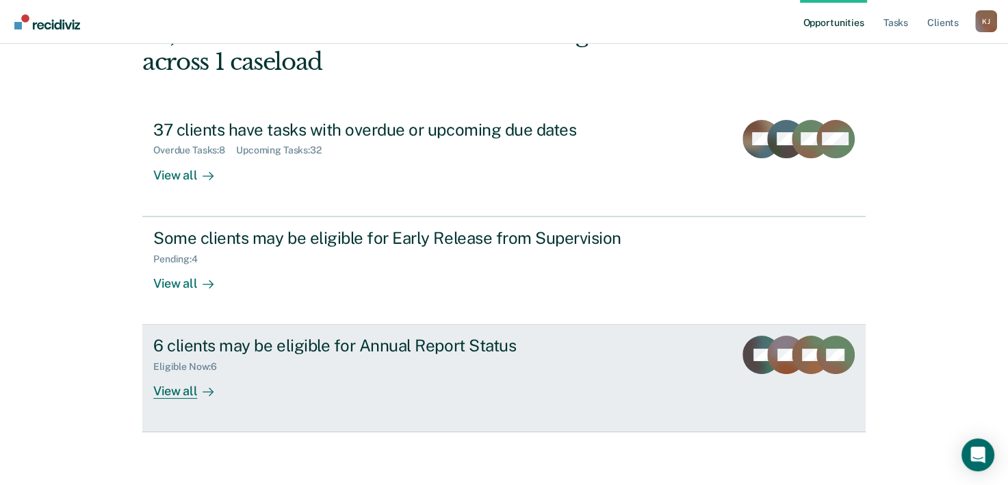
scroll to position [97, 0]
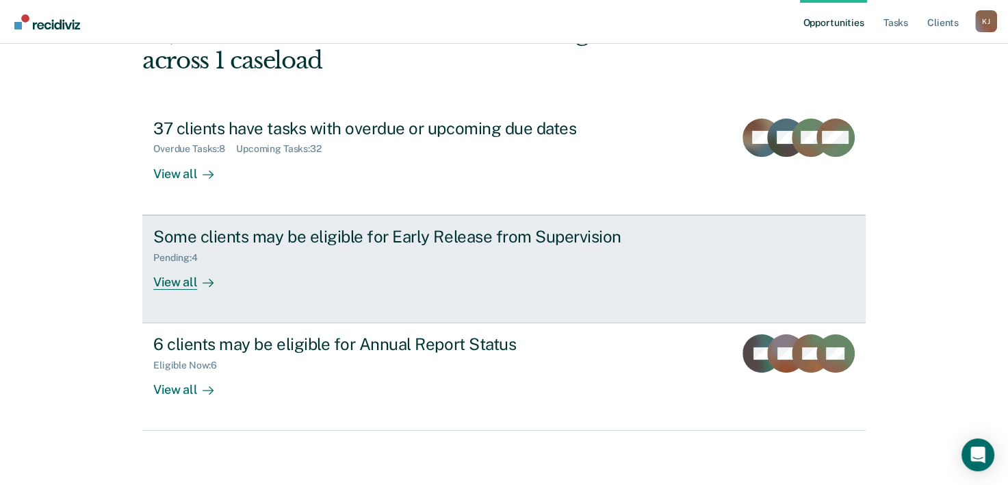
click at [183, 281] on div "View all" at bounding box center [191, 276] width 77 height 27
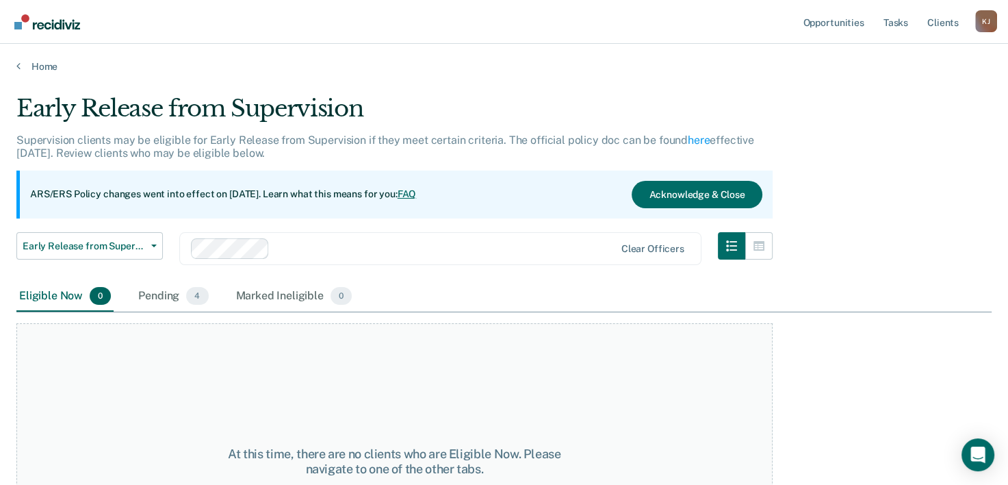
click at [372, 242] on div at bounding box center [444, 248] width 339 height 16
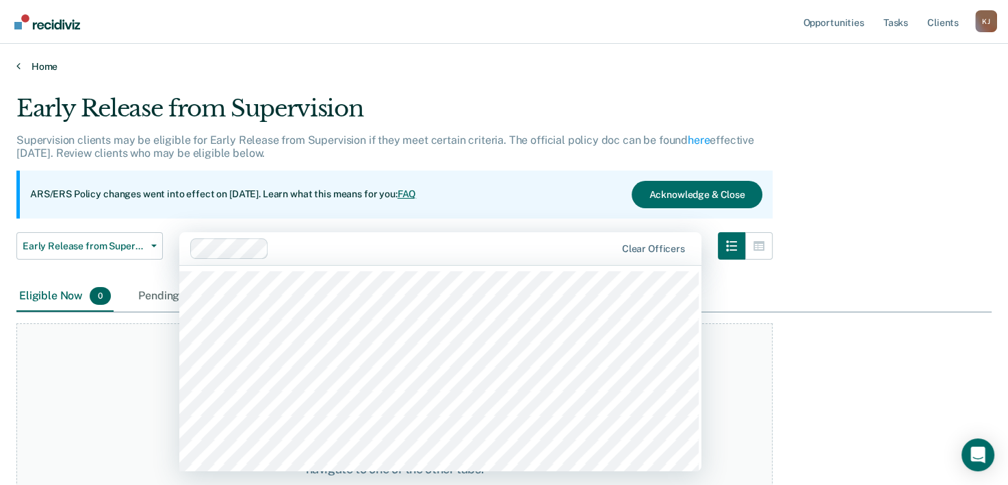
click at [567, 68] on link "Home" at bounding box center [504, 66] width 976 height 12
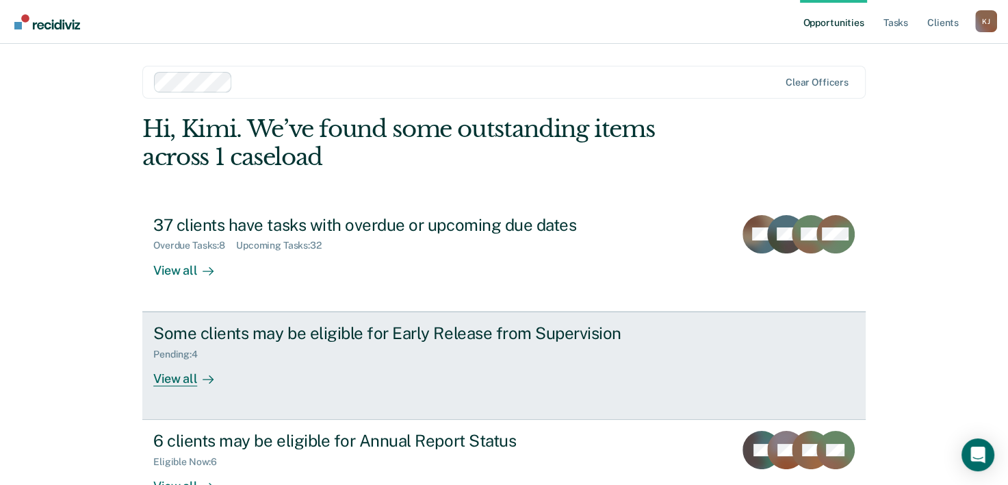
click at [175, 382] on div "View all" at bounding box center [191, 372] width 77 height 27
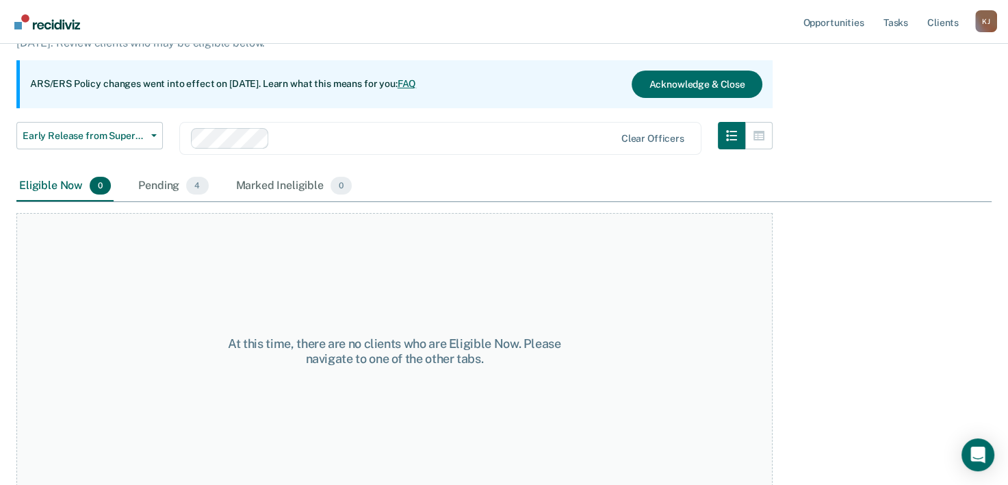
scroll to position [114, 0]
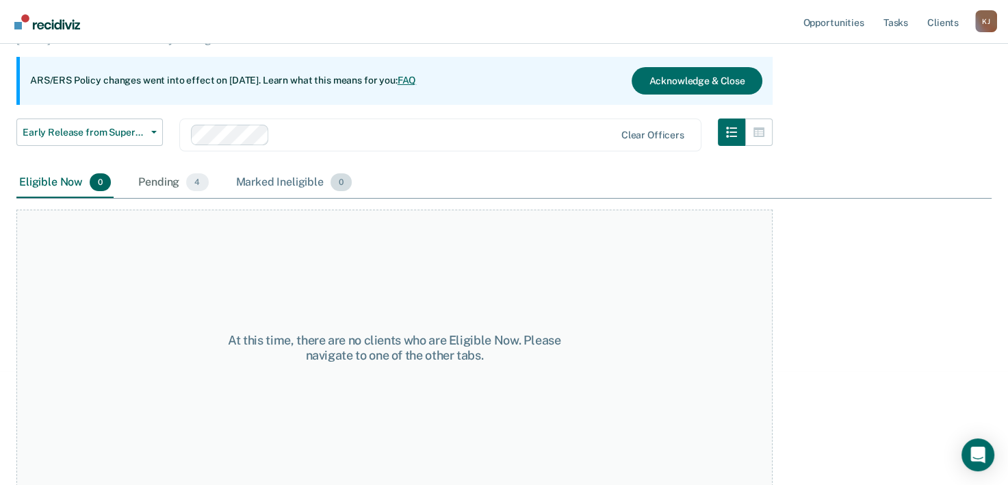
click at [294, 174] on div "Marked Ineligible 0" at bounding box center [294, 183] width 122 height 30
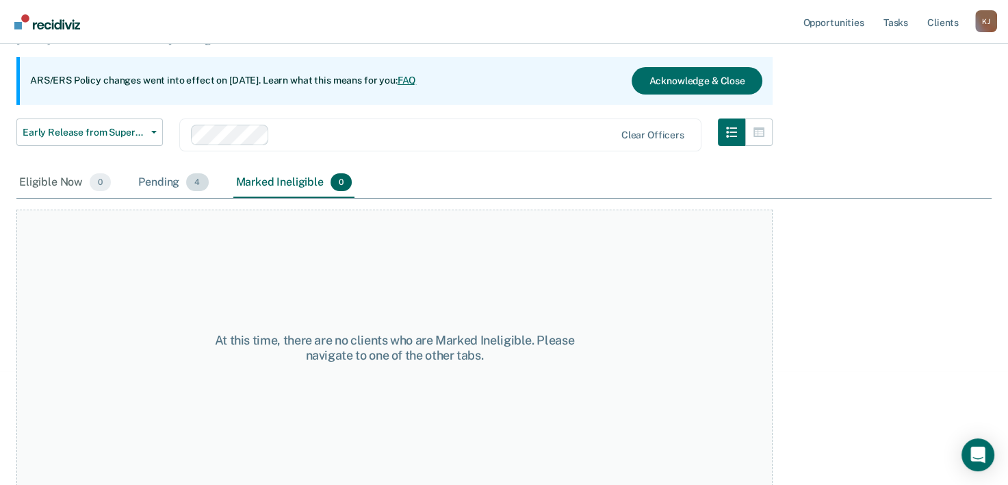
click at [159, 181] on div "Pending 4" at bounding box center [173, 183] width 75 height 30
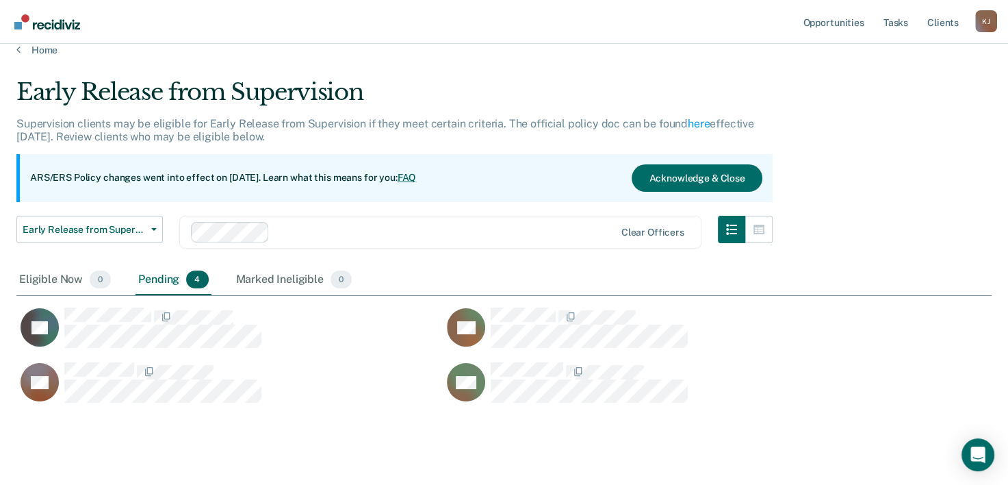
scroll to position [0, 0]
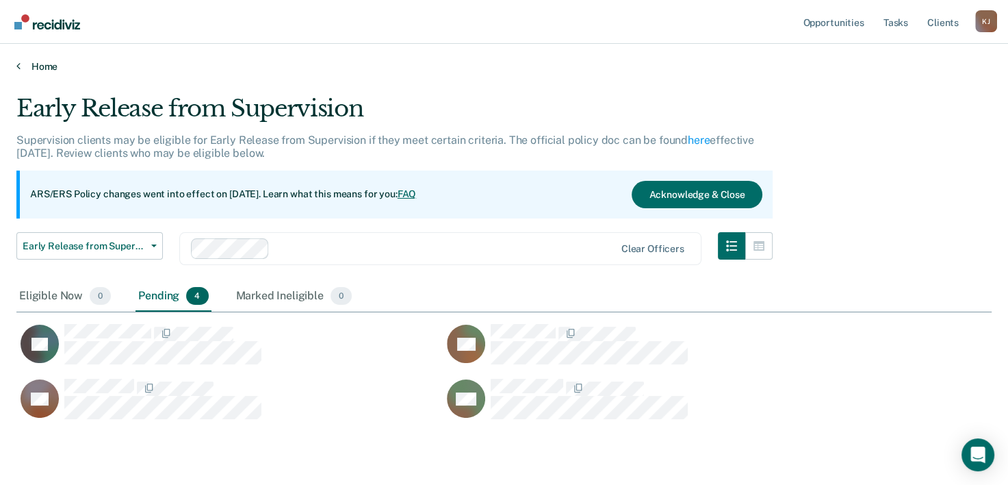
click at [21, 66] on link "Home" at bounding box center [504, 66] width 976 height 12
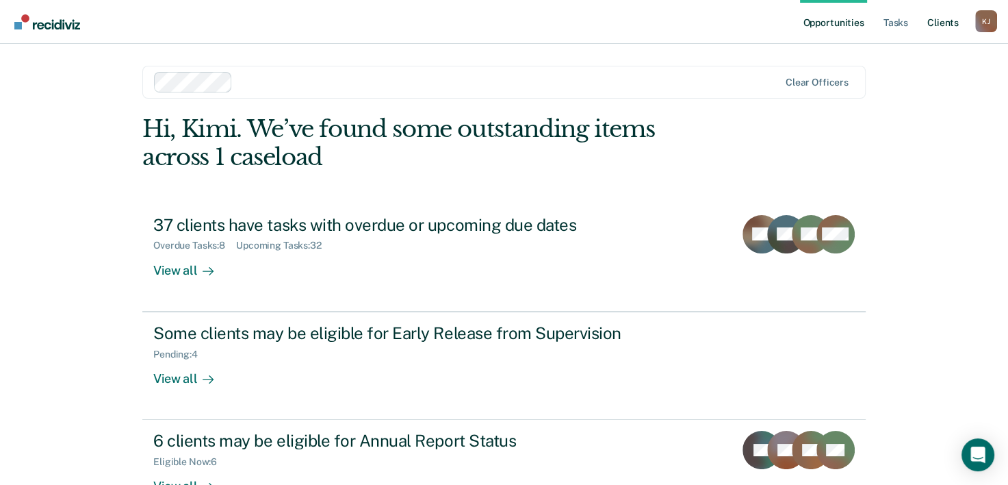
click at [940, 21] on link "Client s" at bounding box center [943, 22] width 37 height 44
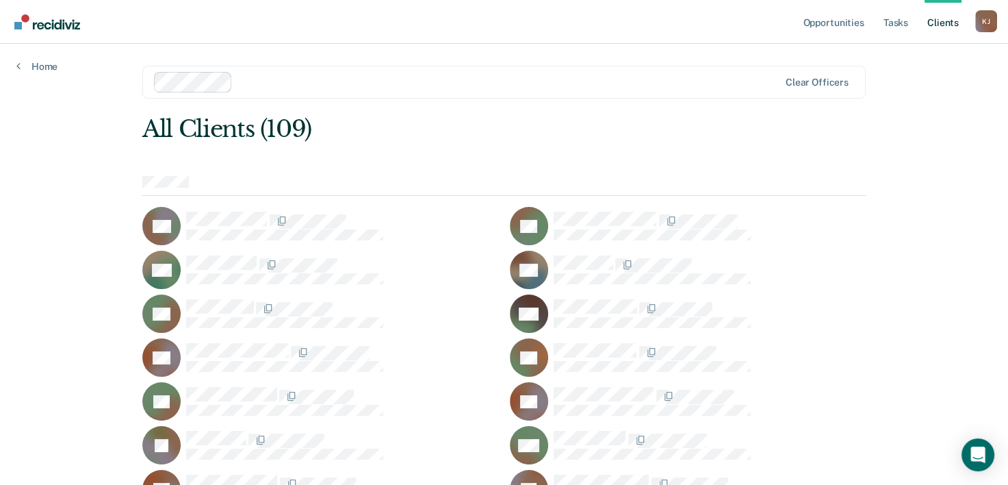
click at [311, 85] on div at bounding box center [508, 82] width 540 height 16
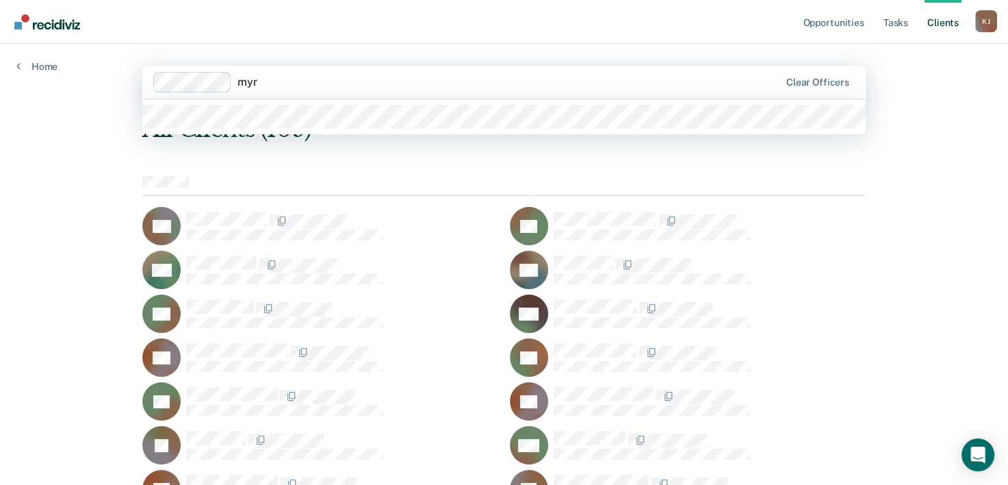
type input "myr"
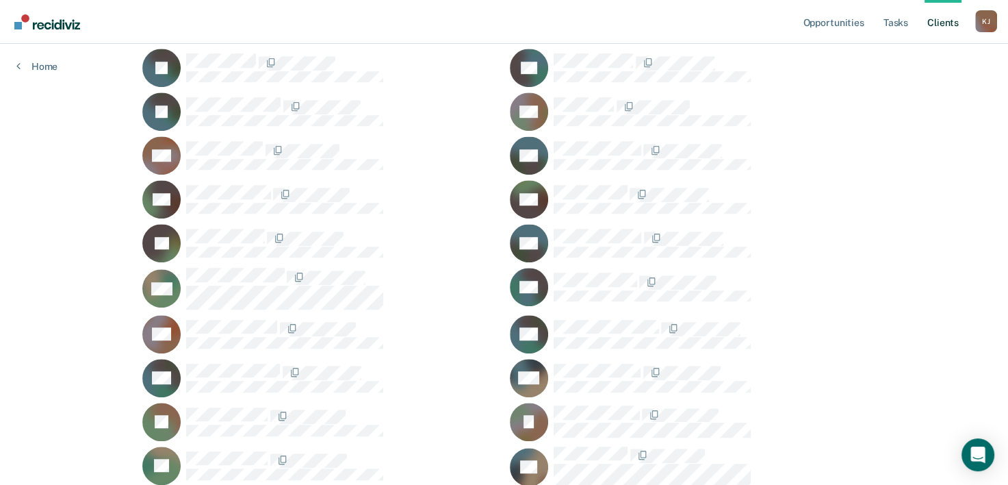
scroll to position [890, 0]
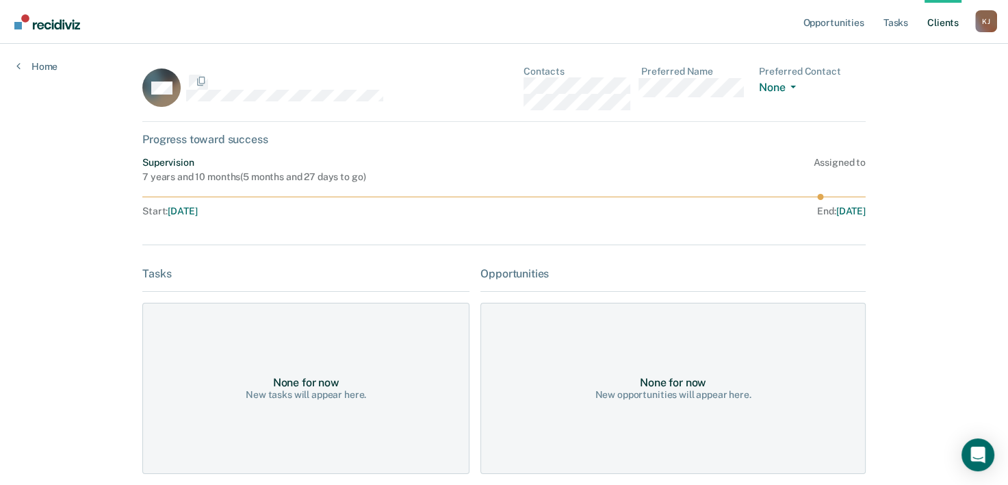
click at [579, 337] on div "None for now New opportunities will appear here." at bounding box center [673, 388] width 385 height 171
click at [41, 252] on div "Opportunities Tasks Client s [PERSON_NAME] Profile How it works Log Out Home MH…" at bounding box center [504, 322] width 1008 height 645
click at [449, 105] on div "MH" at bounding box center [304, 88] width 324 height 44
click at [165, 79] on icon at bounding box center [156, 73] width 51 height 41
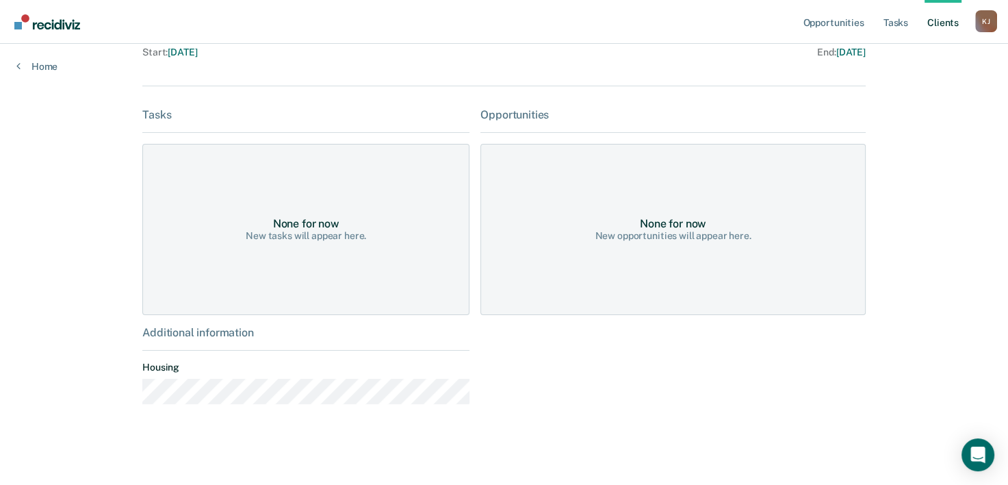
scroll to position [160, 0]
click at [21, 66] on link "Home" at bounding box center [36, 66] width 41 height 12
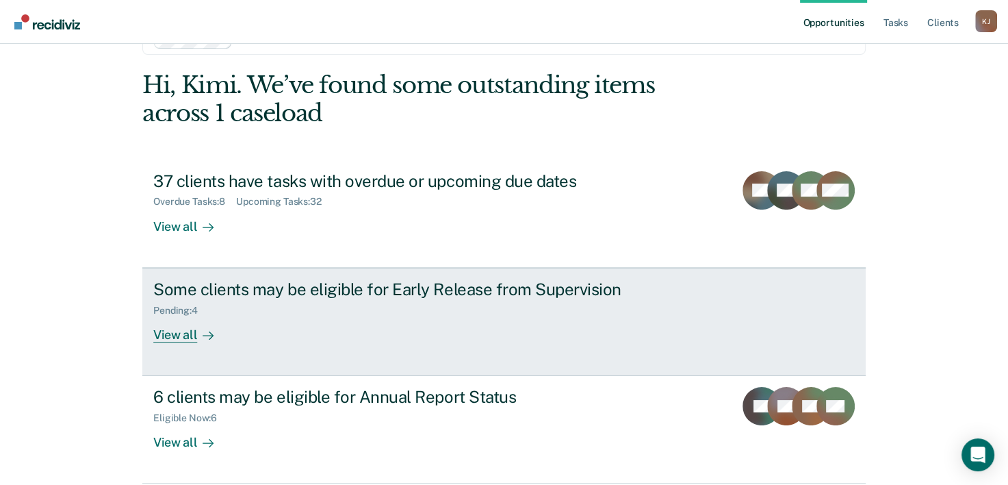
scroll to position [97, 0]
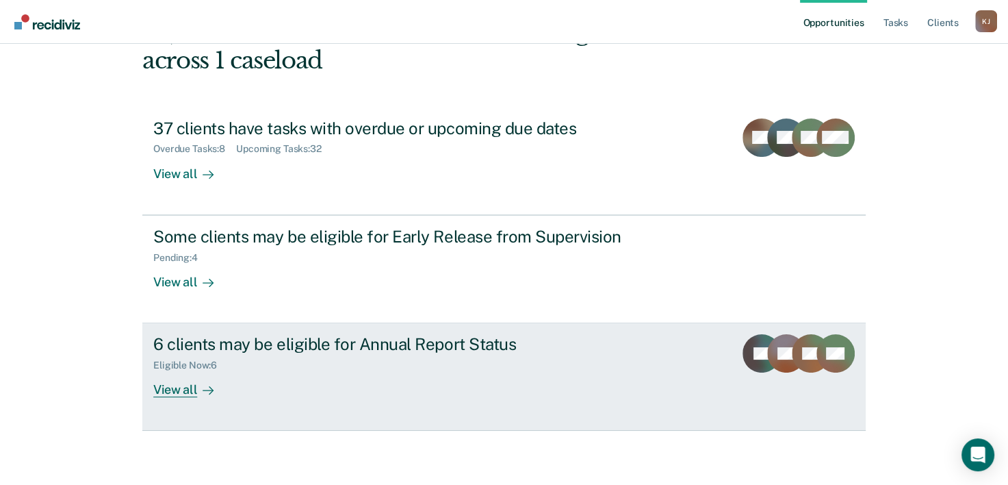
click at [173, 390] on div "View all" at bounding box center [191, 384] width 77 height 27
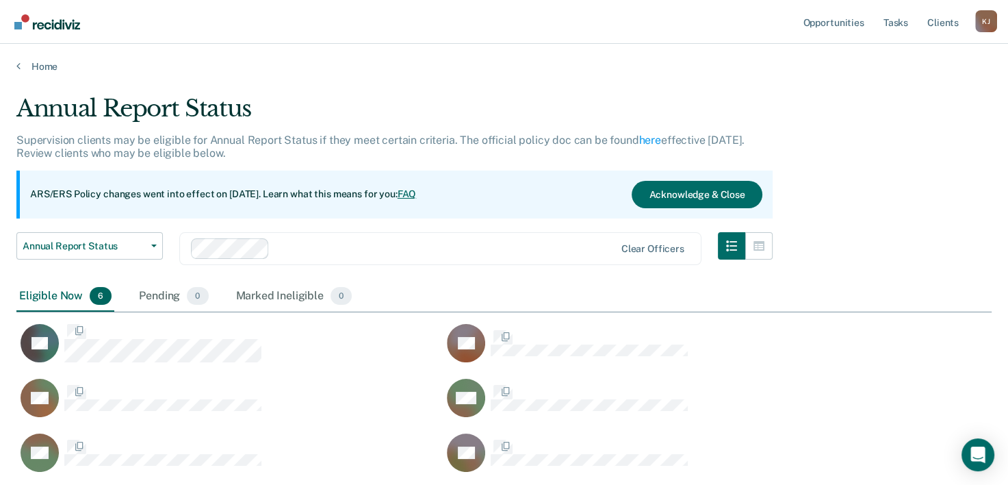
scroll to position [377, 965]
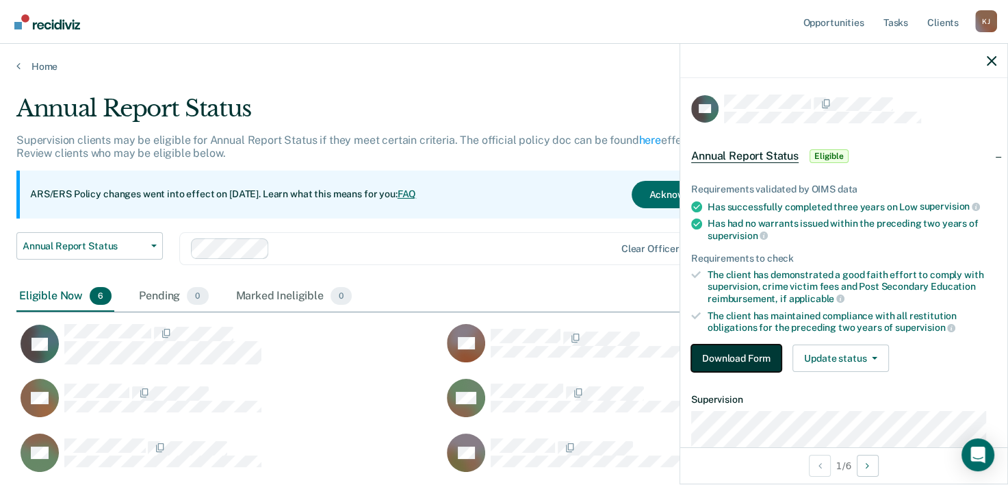
click at [736, 351] on button "Download Form" at bounding box center [736, 357] width 90 height 27
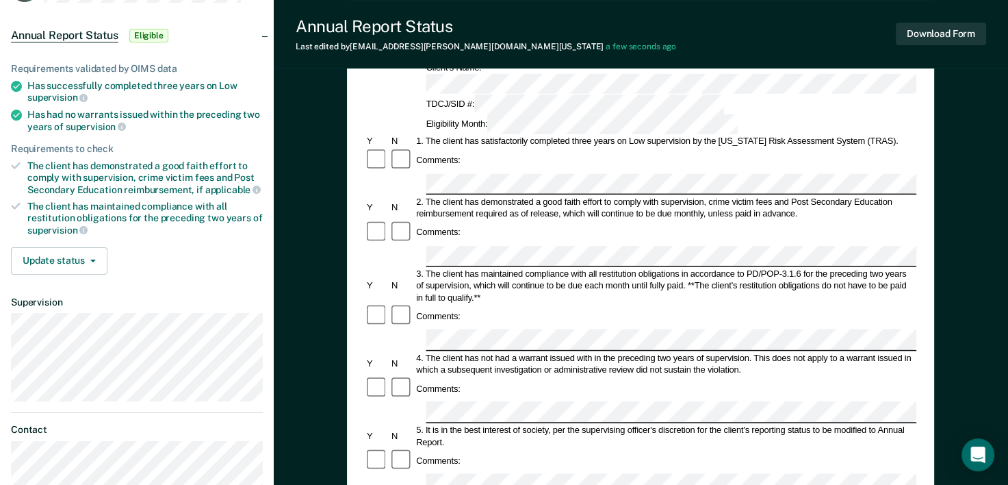
scroll to position [137, 0]
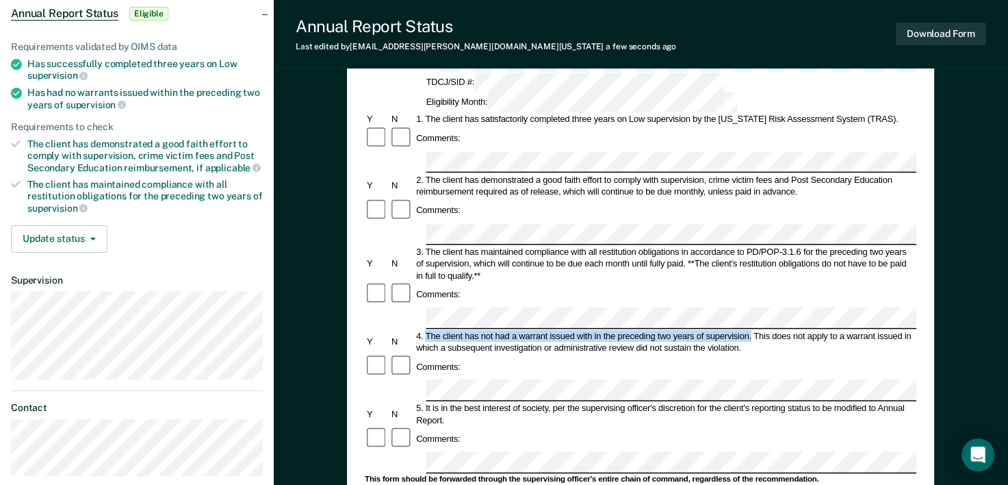
drag, startPoint x: 426, startPoint y: 251, endPoint x: 750, endPoint y: 255, distance: 323.8
click at [750, 329] on div "4. The client has not had a warrant issued with in the preceding two years of s…" at bounding box center [666, 341] width 502 height 24
drag, startPoint x: 750, startPoint y: 255, endPoint x: 739, endPoint y: 252, distance: 12.1
copy div "The client has not had a warrant issued with in the preceding two years of supe…"
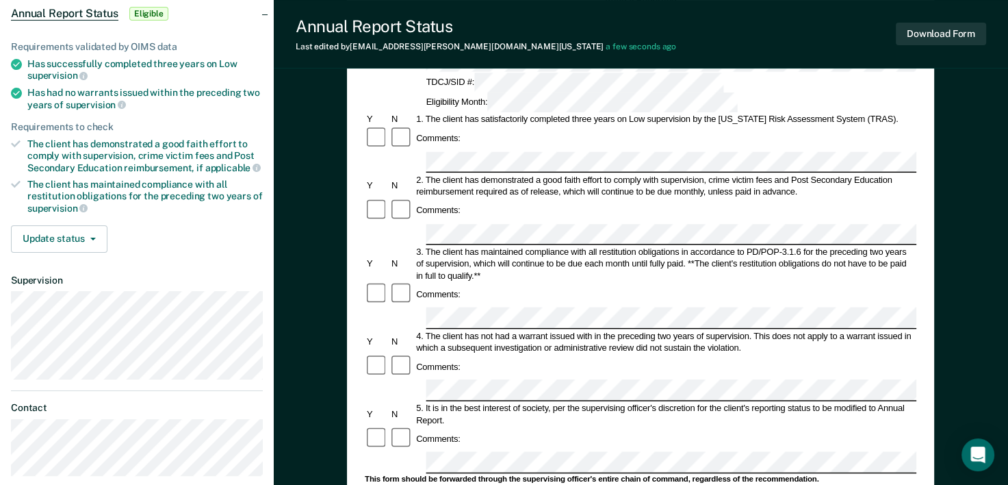
scroll to position [205, 0]
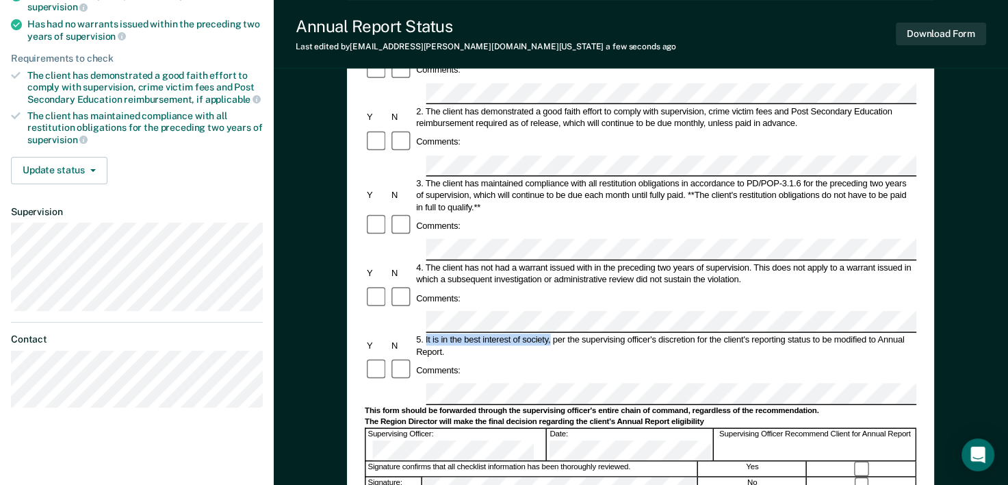
drag, startPoint x: 426, startPoint y: 242, endPoint x: 550, endPoint y: 238, distance: 124.0
click at [550, 333] on div "5. It is in the best interest of society, per the supervising officer's discret…" at bounding box center [666, 345] width 502 height 24
drag, startPoint x: 550, startPoint y: 238, endPoint x: 521, endPoint y: 244, distance: 29.3
copy div "It is in the best interest of society,"
drag, startPoint x: 498, startPoint y: 279, endPoint x: 498, endPoint y: 262, distance: 17.8
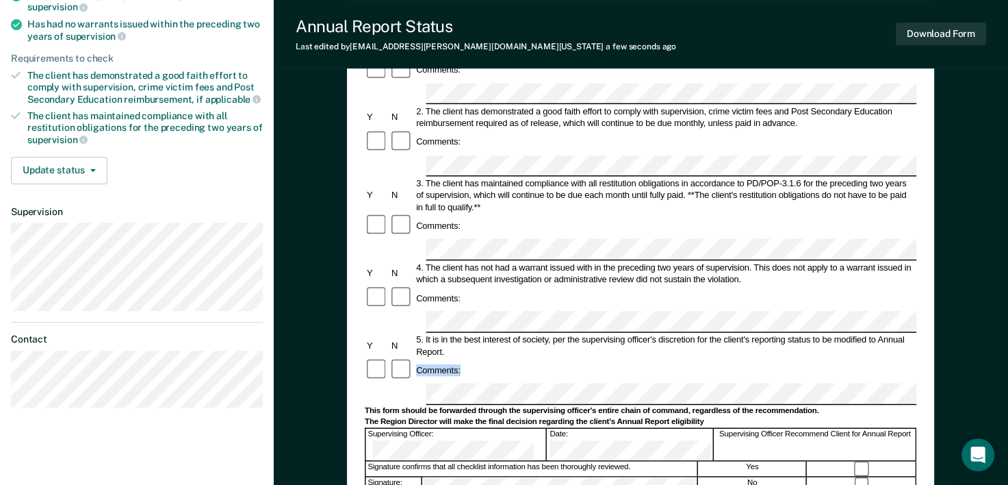
click at [498, 262] on form "Annual Reporting Checklist, Recommendation, and Determination Form Clients who …" at bounding box center [641, 382] width 552 height 912
drag, startPoint x: 698, startPoint y: 244, endPoint x: 893, endPoint y: 257, distance: 196.3
click at [893, 333] on div "5. It is in the best interest of society, per the supervising officer's discret…" at bounding box center [666, 345] width 502 height 24
drag, startPoint x: 893, startPoint y: 257, endPoint x: 827, endPoint y: 245, distance: 67.5
copy div "for the client's reporting status to be modified to Annual Report."
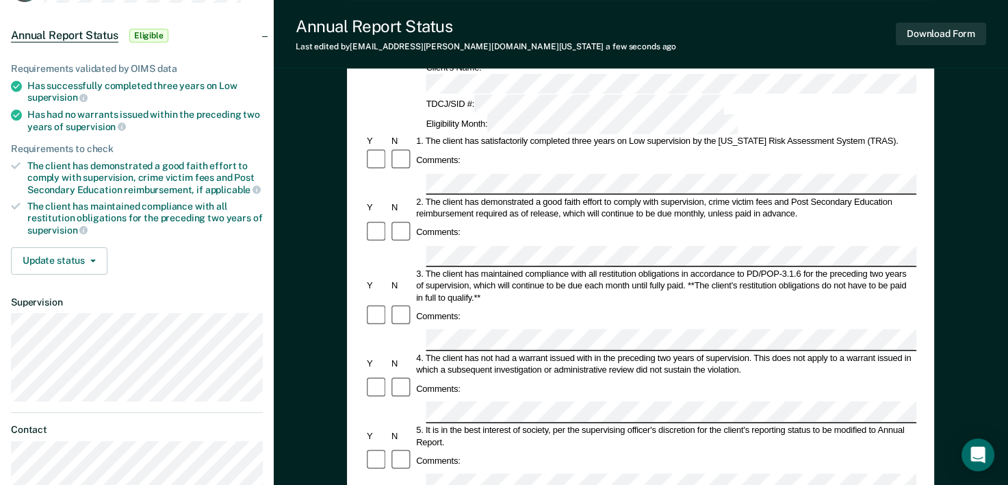
scroll to position [0, 0]
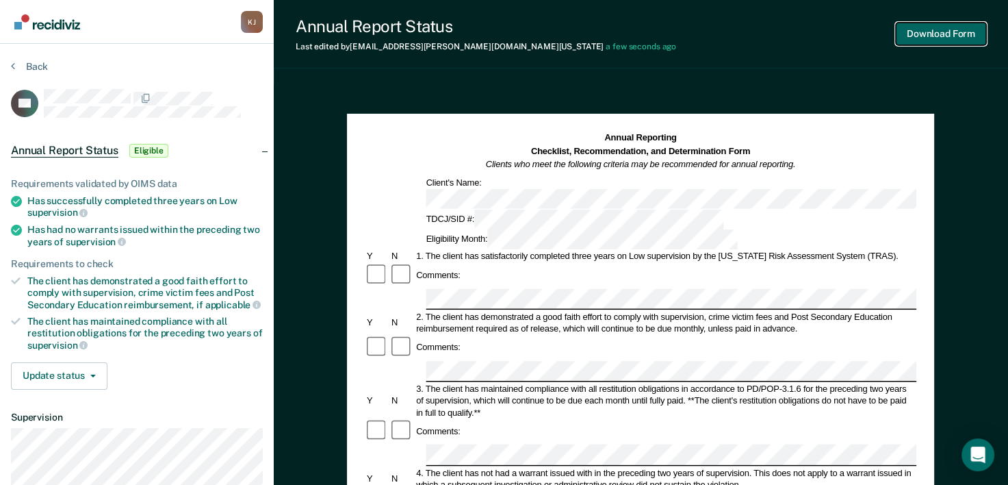
click at [947, 33] on button "Download Form" at bounding box center [941, 34] width 90 height 23
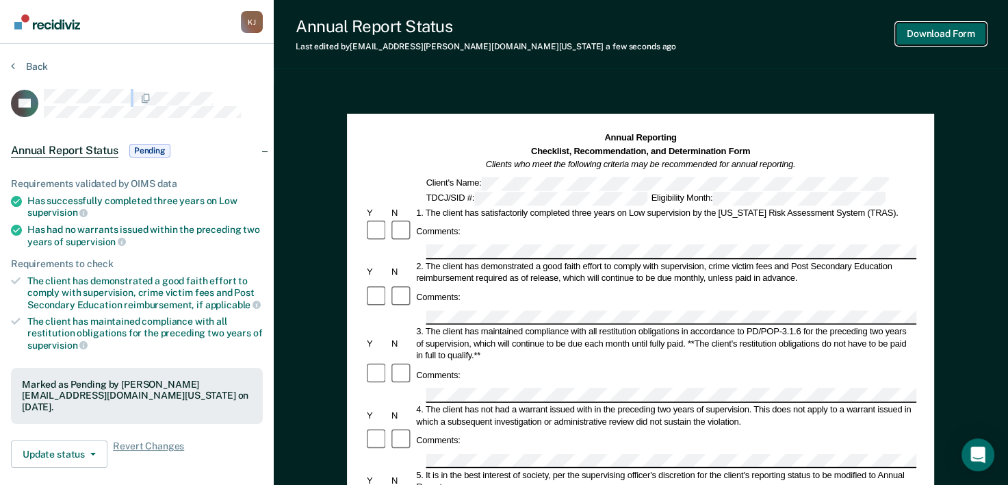
click at [947, 34] on button "Download Form" at bounding box center [941, 34] width 90 height 23
click at [19, 65] on button "Back" at bounding box center [29, 66] width 37 height 12
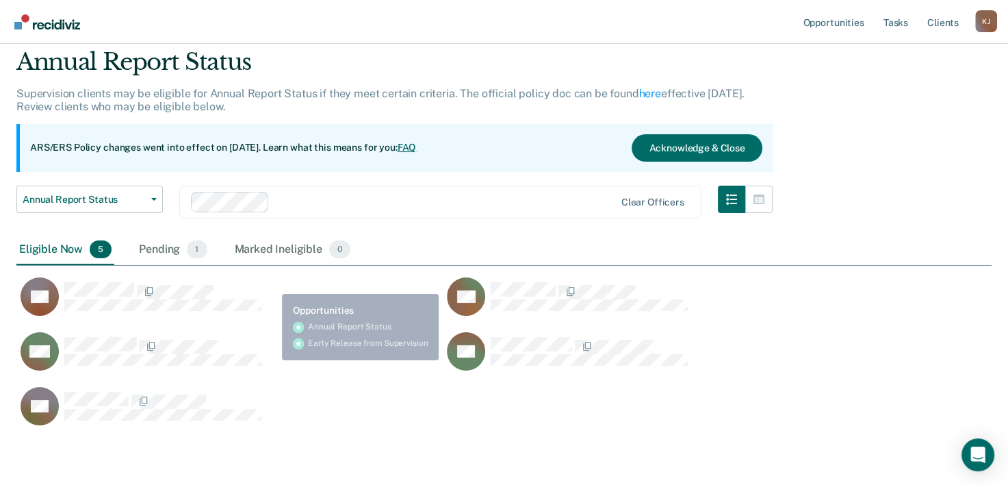
scroll to position [100, 0]
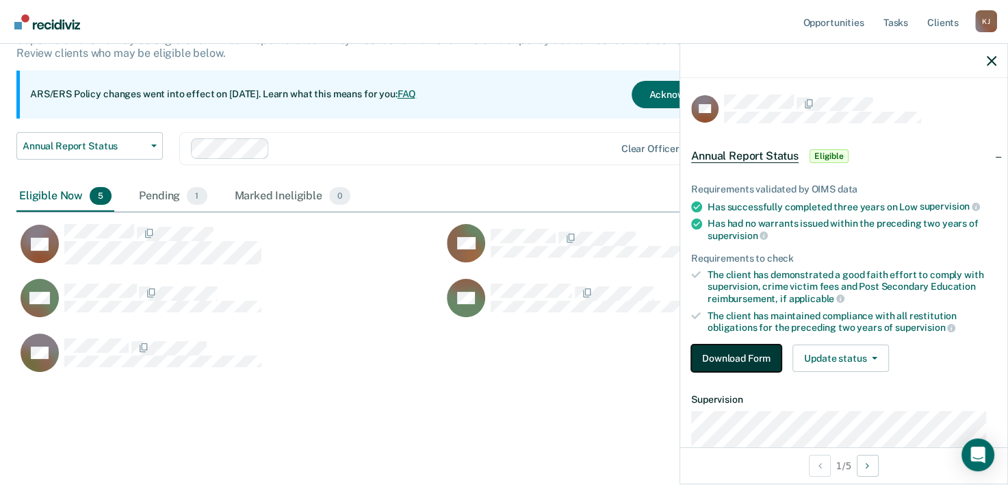
click at [728, 356] on button "Download Form" at bounding box center [736, 357] width 90 height 27
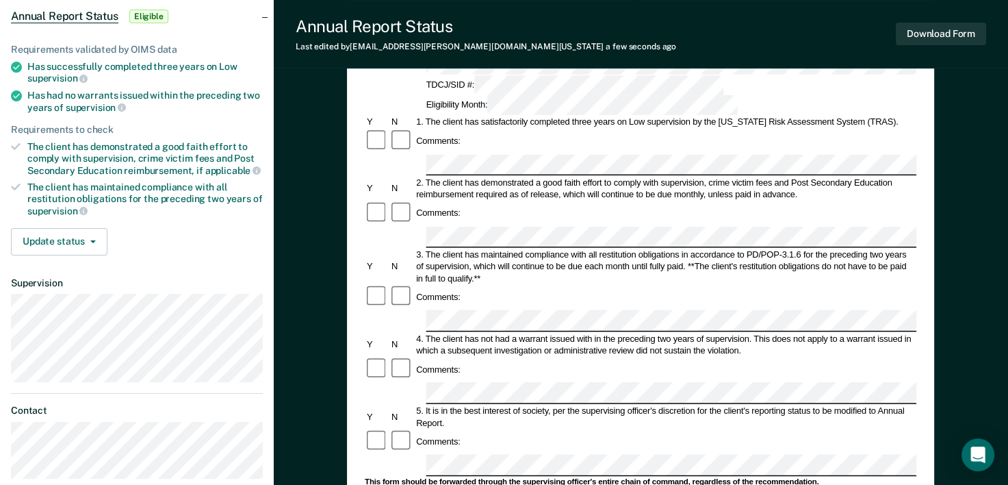
scroll to position [137, 0]
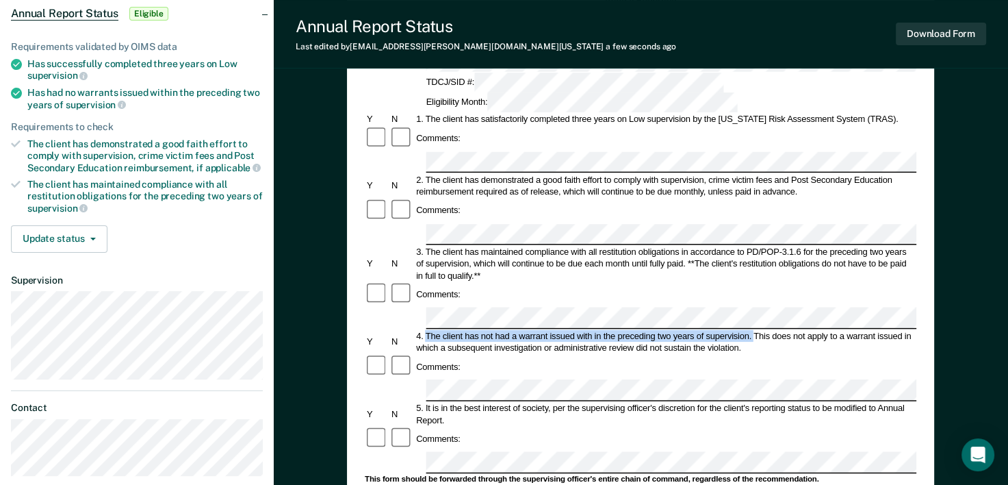
drag, startPoint x: 426, startPoint y: 251, endPoint x: 754, endPoint y: 253, distance: 328.6
click at [754, 329] on div "4. The client has not had a warrant issued with in the preceding two years of s…" at bounding box center [666, 341] width 502 height 24
drag, startPoint x: 754, startPoint y: 253, endPoint x: 737, endPoint y: 254, distance: 17.8
copy div "The client has not had a warrant issued with in the preceding two years of supe…"
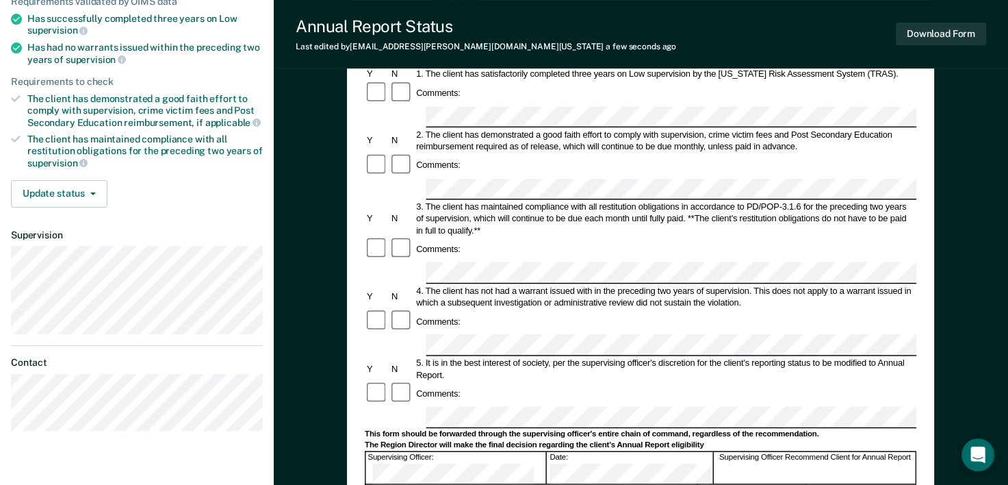
scroll to position [274, 0]
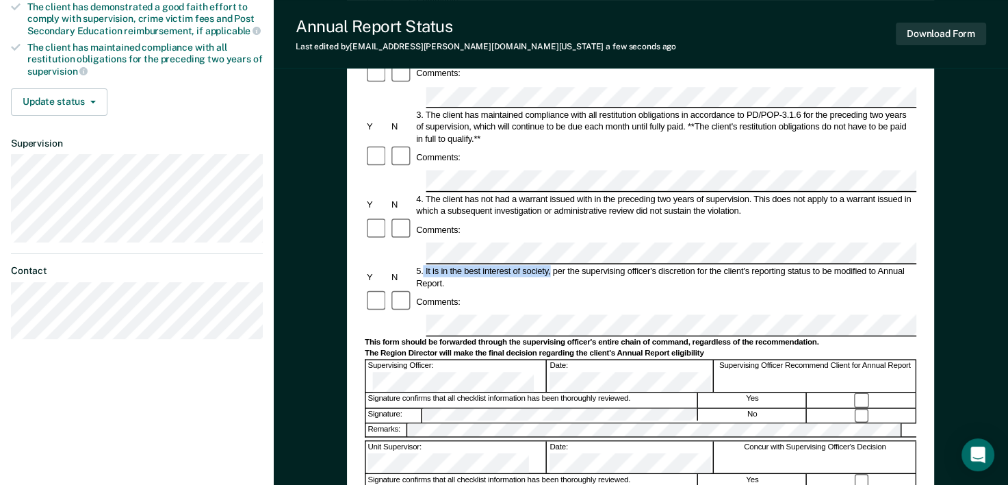
drag, startPoint x: 424, startPoint y: 175, endPoint x: 551, endPoint y: 179, distance: 127.4
click at [551, 265] on div "5. It is in the best interest of society, per the supervising officer's discret…" at bounding box center [666, 277] width 502 height 24
drag, startPoint x: 551, startPoint y: 179, endPoint x: 543, endPoint y: 177, distance: 8.5
copy div "It is in the best interest of society,"
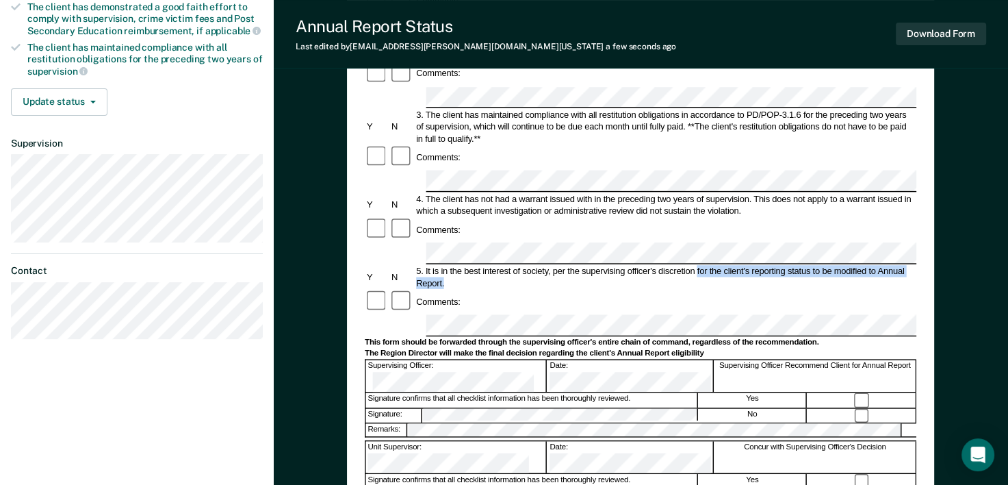
drag, startPoint x: 698, startPoint y: 175, endPoint x: 754, endPoint y: 184, distance: 56.8
click at [754, 265] on div "5. It is in the best interest of society, per the supervising officer's discret…" at bounding box center [666, 277] width 502 height 24
drag, startPoint x: 754, startPoint y: 184, endPoint x: 751, endPoint y: 177, distance: 8.0
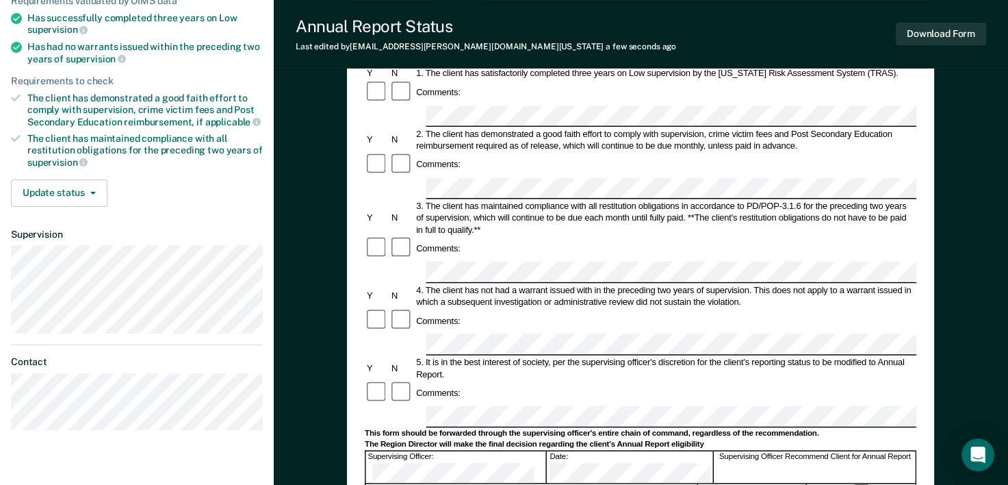
scroll to position [0, 0]
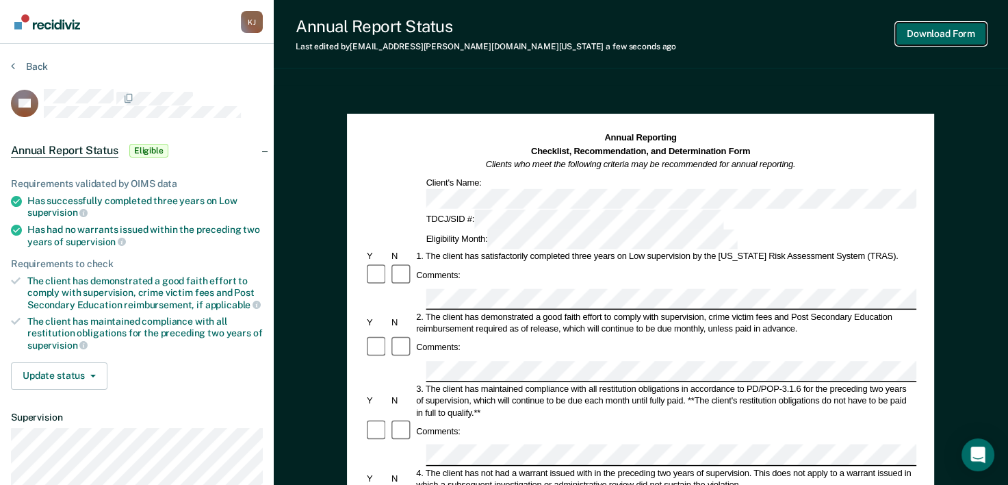
click at [928, 34] on button "Download Form" at bounding box center [941, 34] width 90 height 23
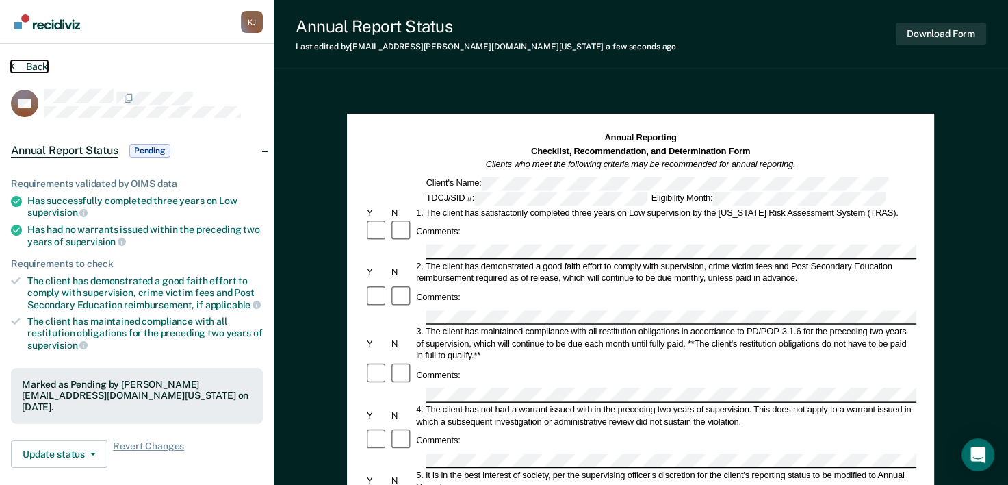
click at [29, 63] on button "Back" at bounding box center [29, 66] width 37 height 12
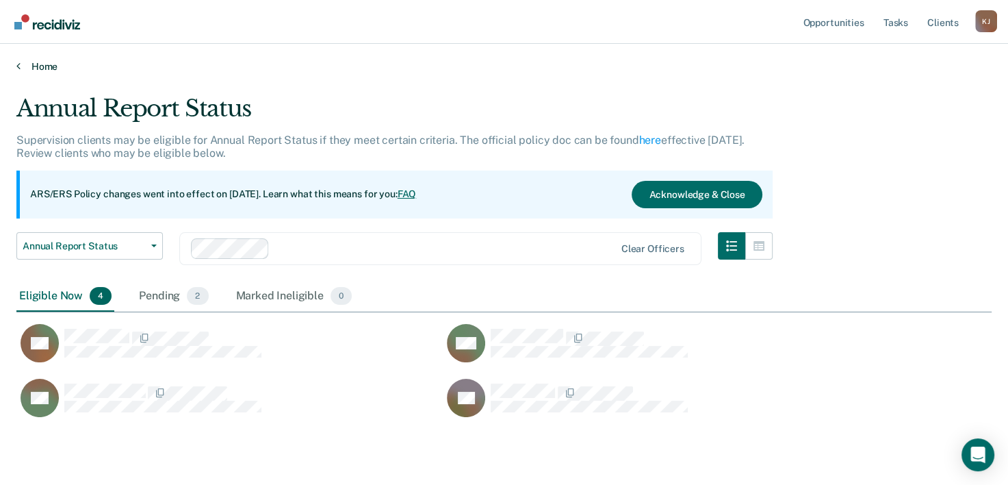
scroll to position [322, 965]
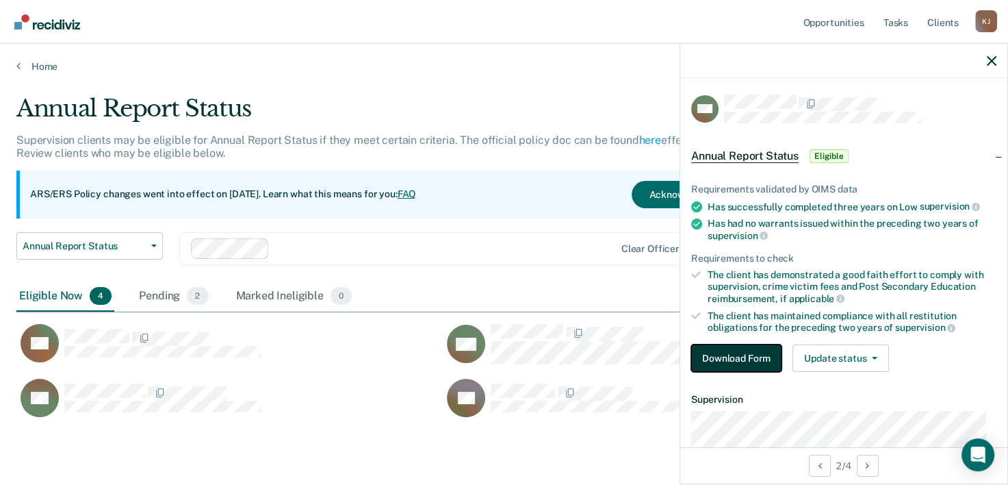
click at [749, 350] on button "Download Form" at bounding box center [736, 357] width 90 height 27
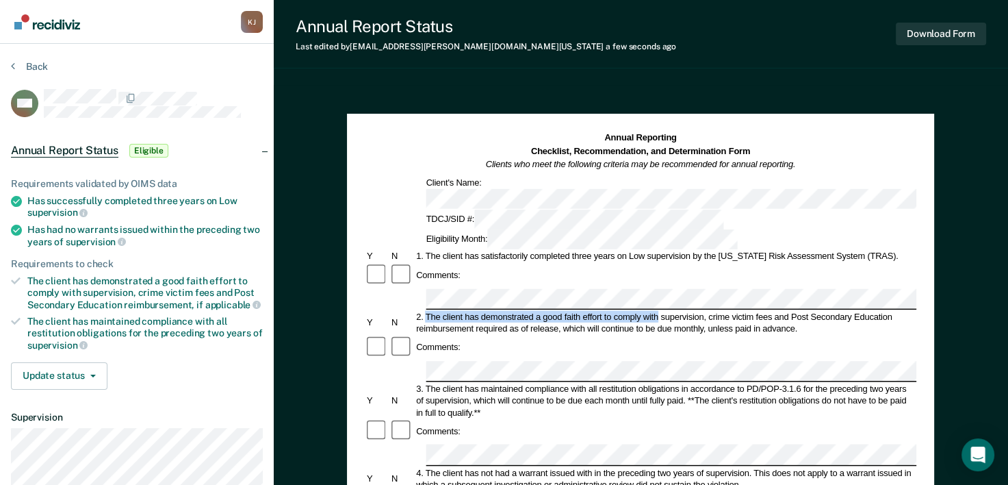
drag, startPoint x: 426, startPoint y: 257, endPoint x: 657, endPoint y: 262, distance: 230.8
click at [657, 311] on div "2. The client has demonstrated a good faith effort to comply with supervision, …" at bounding box center [666, 323] width 502 height 24
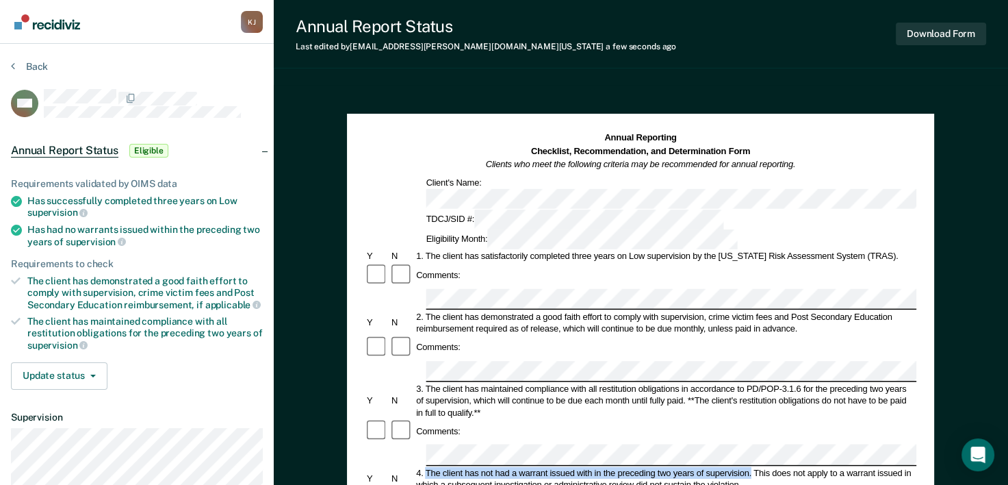
drag, startPoint x: 424, startPoint y: 389, endPoint x: 750, endPoint y: 392, distance: 325.9
click at [750, 466] on div "4. The client has not had a warrant issued with in the preceding two years of s…" at bounding box center [666, 478] width 502 height 24
drag, startPoint x: 750, startPoint y: 392, endPoint x: 706, endPoint y: 387, distance: 44.8
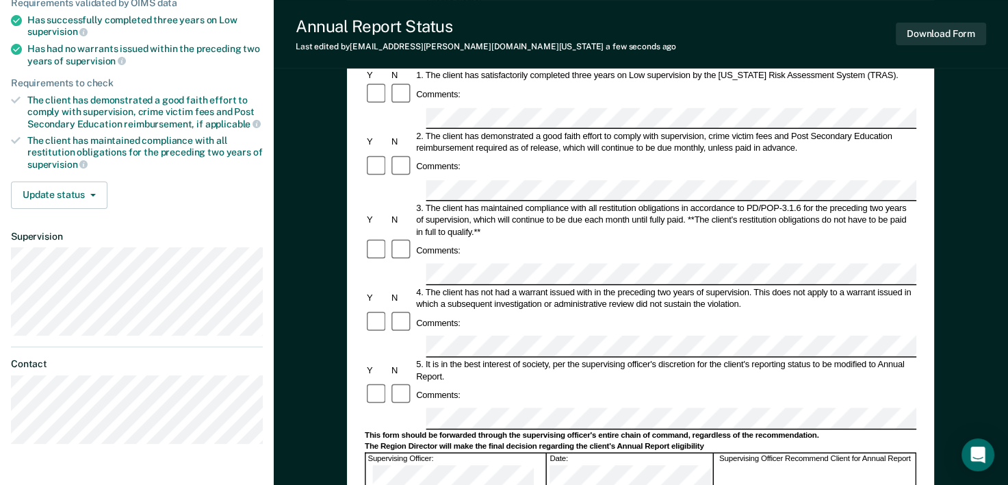
scroll to position [205, 0]
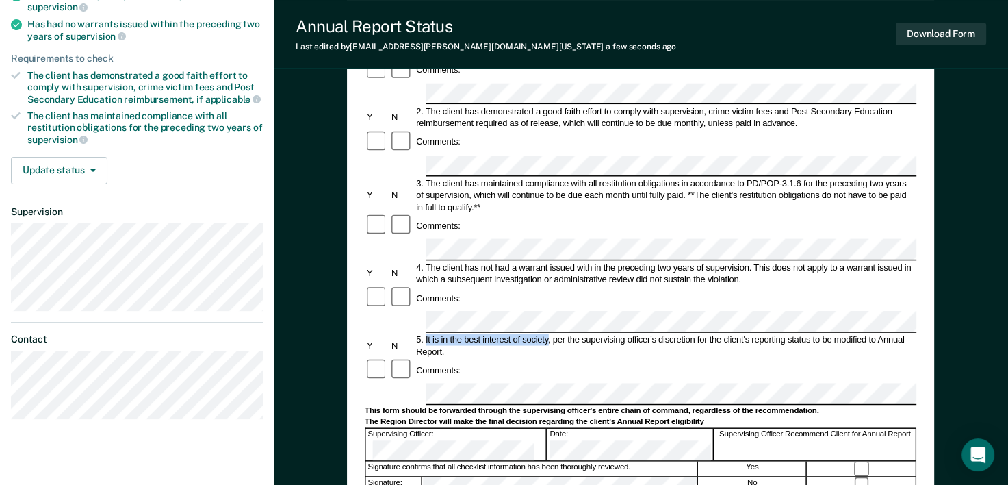
drag, startPoint x: 424, startPoint y: 242, endPoint x: 547, endPoint y: 238, distance: 122.6
click at [547, 333] on div "5. It is in the best interest of society, per the supervising officer's discret…" at bounding box center [666, 345] width 502 height 24
drag, startPoint x: 547, startPoint y: 238, endPoint x: 527, endPoint y: 246, distance: 21.2
click at [698, 333] on div "5. It is in the best interest of society, per the supervising officer's discret…" at bounding box center [666, 345] width 502 height 24
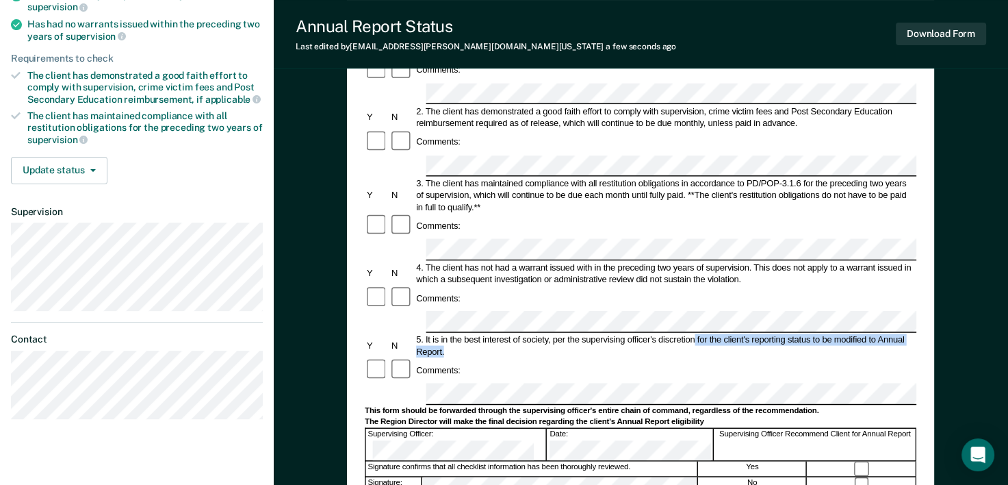
drag, startPoint x: 696, startPoint y: 241, endPoint x: 837, endPoint y: 253, distance: 141.5
click at [837, 333] on div "5. It is in the best interest of society, per the supervising officer's discret…" at bounding box center [666, 345] width 502 height 24
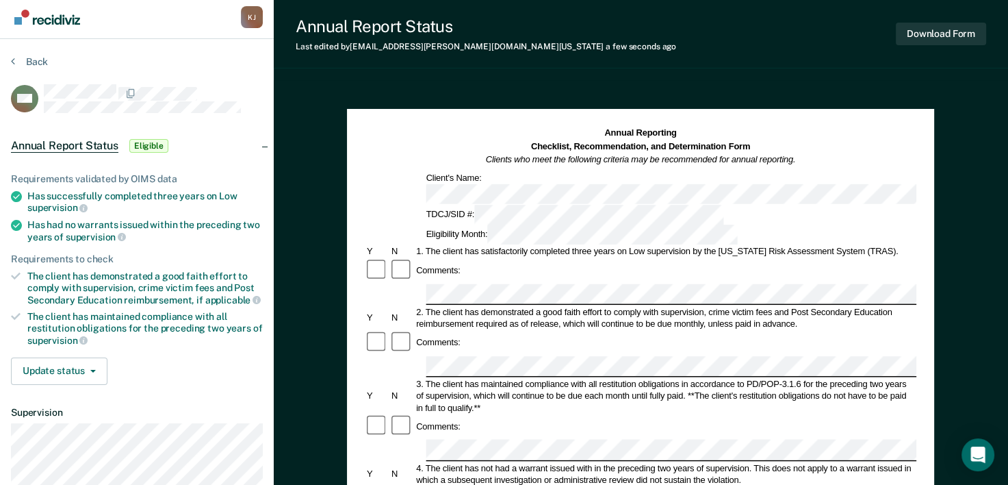
scroll to position [0, 0]
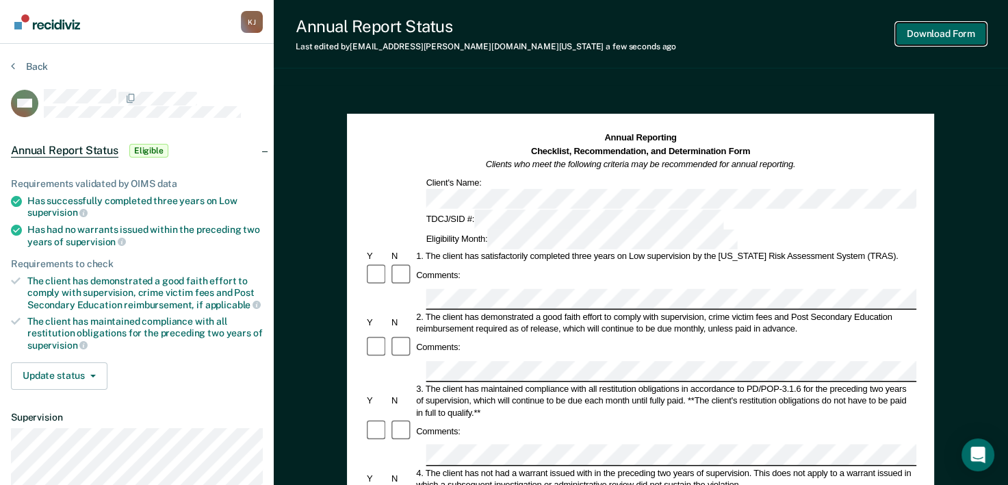
click at [951, 30] on button "Download Form" at bounding box center [941, 34] width 90 height 23
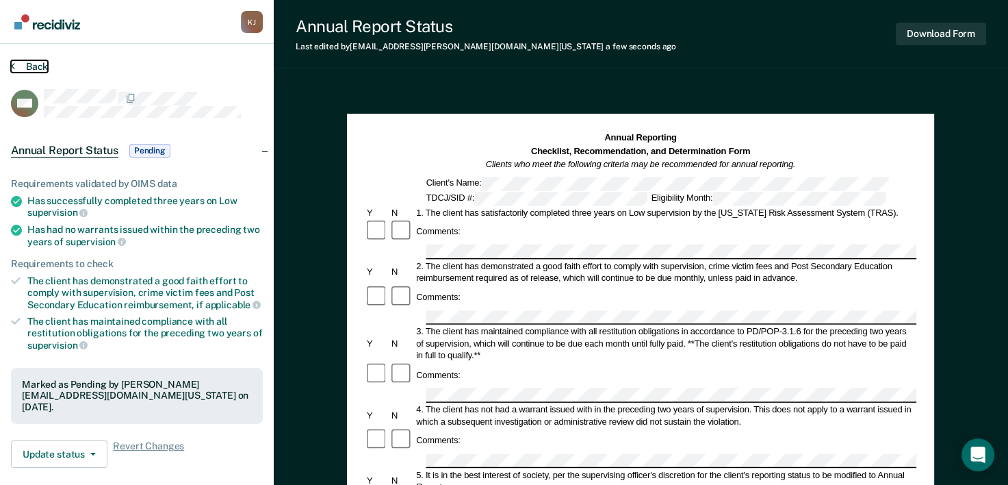
click at [27, 64] on button "Back" at bounding box center [29, 66] width 37 height 12
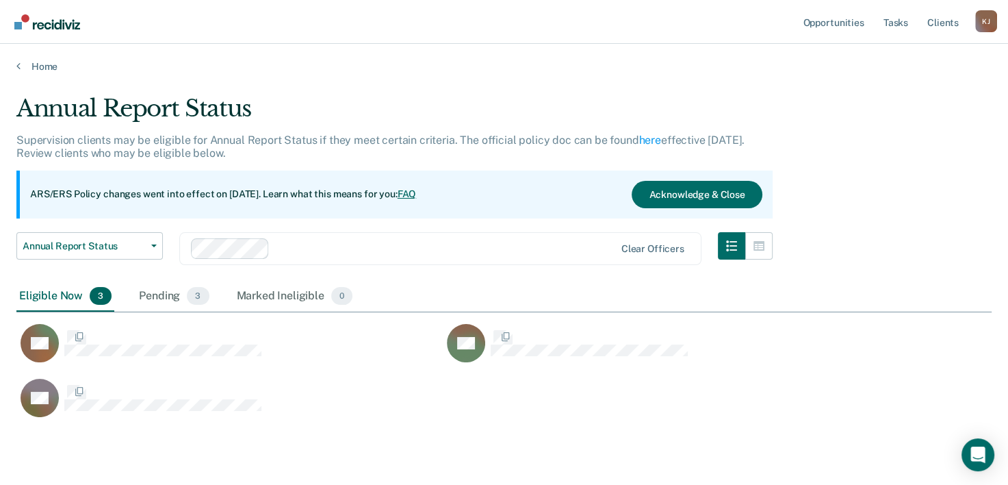
scroll to position [322, 965]
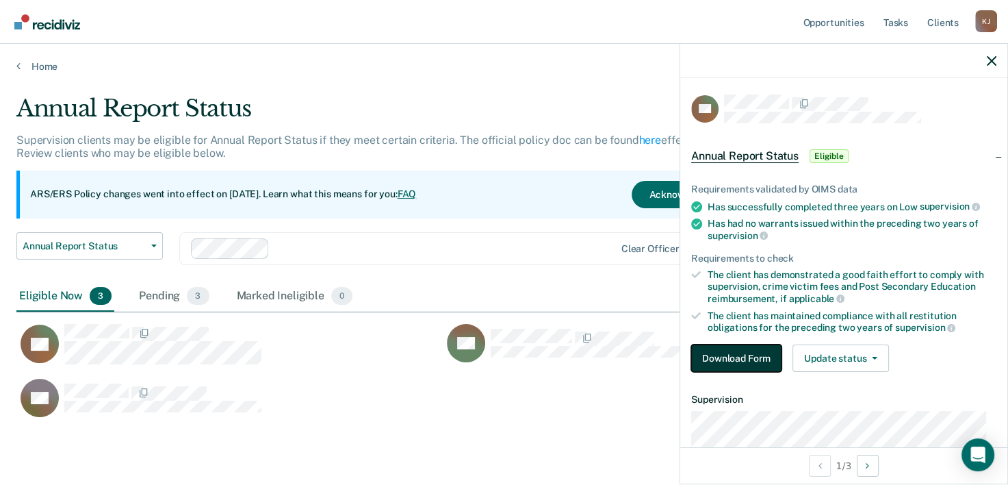
click at [751, 354] on button "Download Form" at bounding box center [736, 357] width 90 height 27
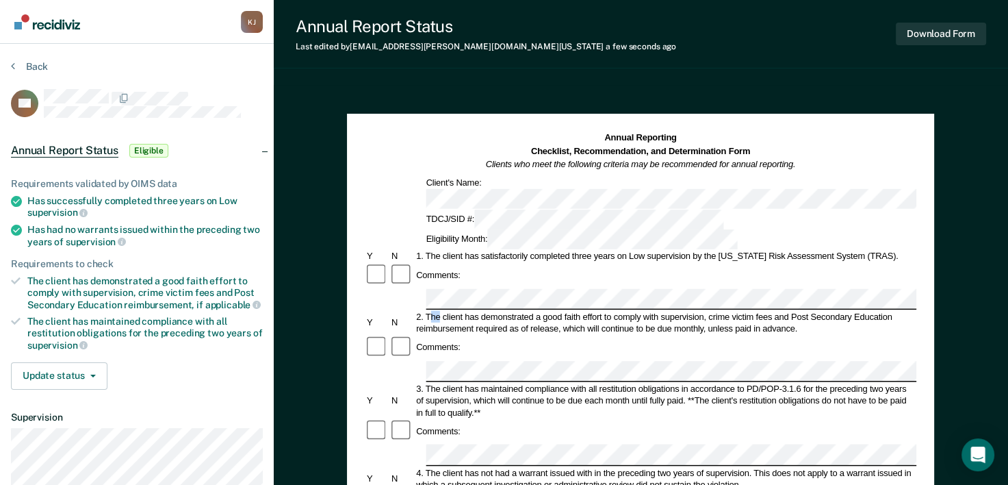
drag, startPoint x: 430, startPoint y: 259, endPoint x: 440, endPoint y: 260, distance: 10.4
click at [440, 311] on div "2. The client has demonstrated a good faith effort to comply with supervision, …" at bounding box center [666, 323] width 502 height 24
drag, startPoint x: 440, startPoint y: 260, endPoint x: 426, endPoint y: 255, distance: 14.5
click at [426, 311] on div "2. The client has demonstrated a good faith effort to comply with supervision, …" at bounding box center [666, 323] width 502 height 24
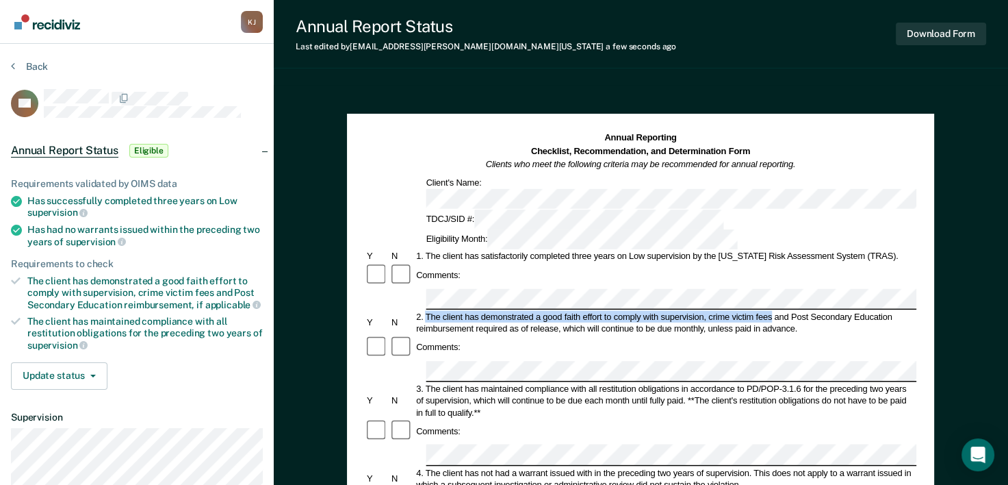
drag, startPoint x: 424, startPoint y: 257, endPoint x: 771, endPoint y: 260, distance: 346.4
click at [771, 311] on div "2. The client has demonstrated a good faith effort to comply with supervision, …" at bounding box center [666, 323] width 502 height 24
drag, startPoint x: 771, startPoint y: 260, endPoint x: 762, endPoint y: 257, distance: 9.5
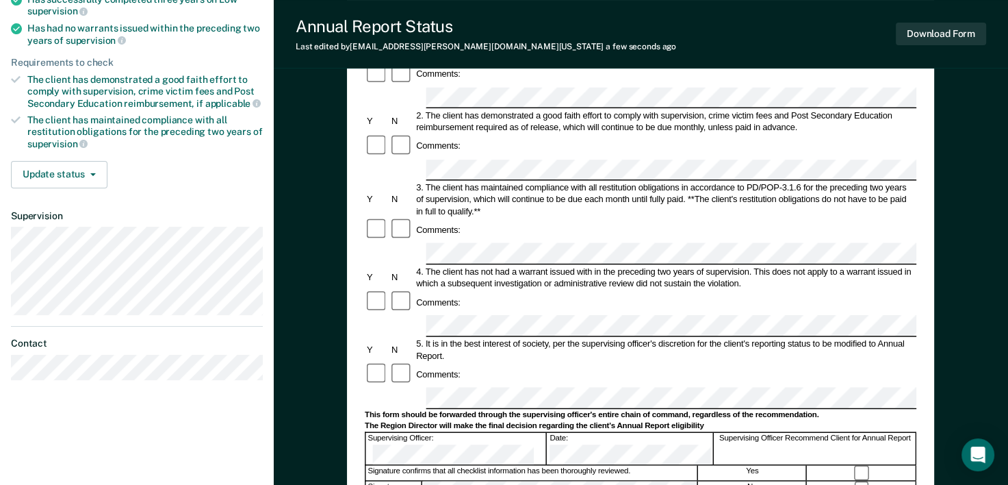
scroll to position [205, 0]
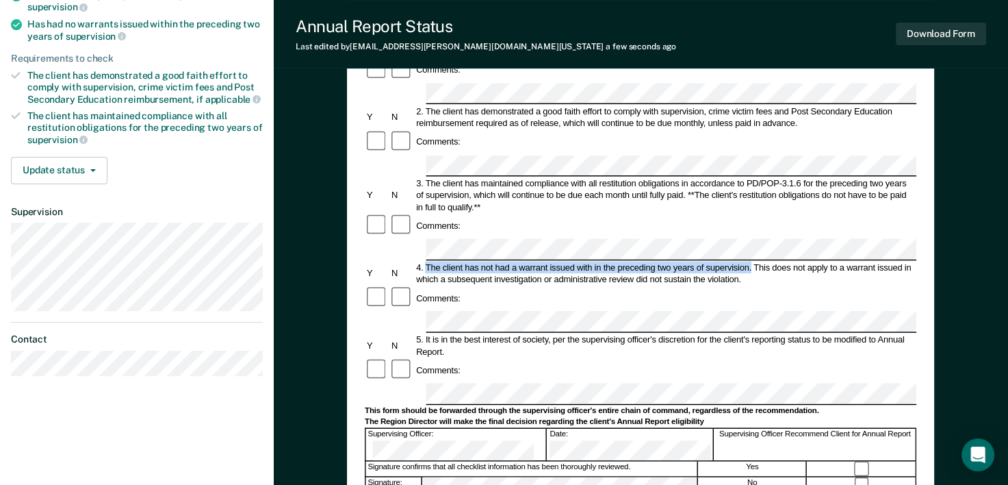
drag, startPoint x: 426, startPoint y: 183, endPoint x: 751, endPoint y: 186, distance: 324.5
click at [751, 261] on div "4. The client has not had a warrant issued with in the preceding two years of s…" at bounding box center [666, 273] width 502 height 24
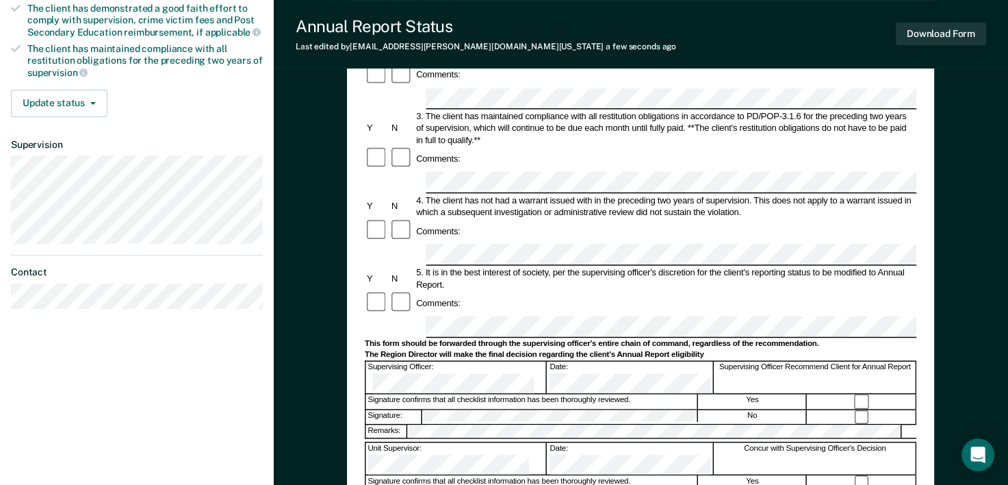
scroll to position [274, 0]
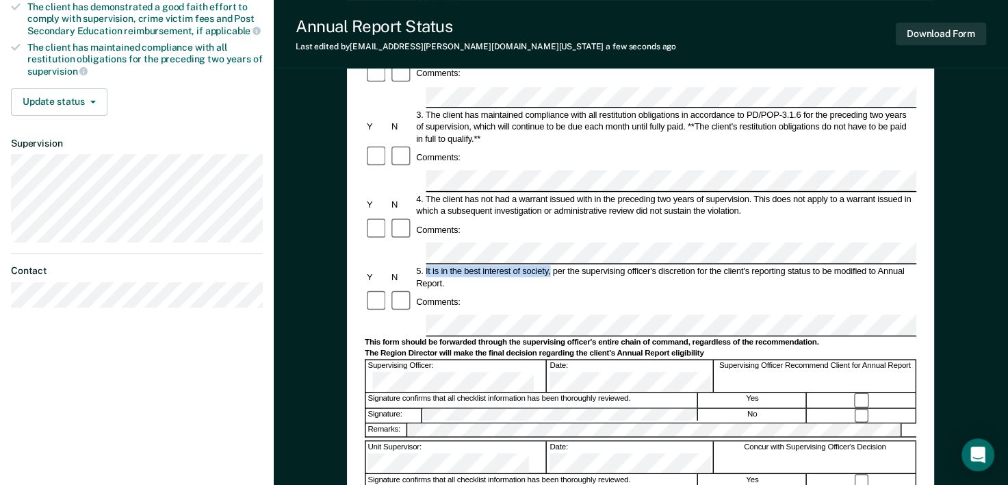
drag, startPoint x: 425, startPoint y: 175, endPoint x: 551, endPoint y: 178, distance: 126.0
click at [551, 265] on div "5. It is in the best interest of society, per the supervising officer's discret…" at bounding box center [666, 277] width 502 height 24
drag, startPoint x: 551, startPoint y: 178, endPoint x: 520, endPoint y: 175, distance: 31.6
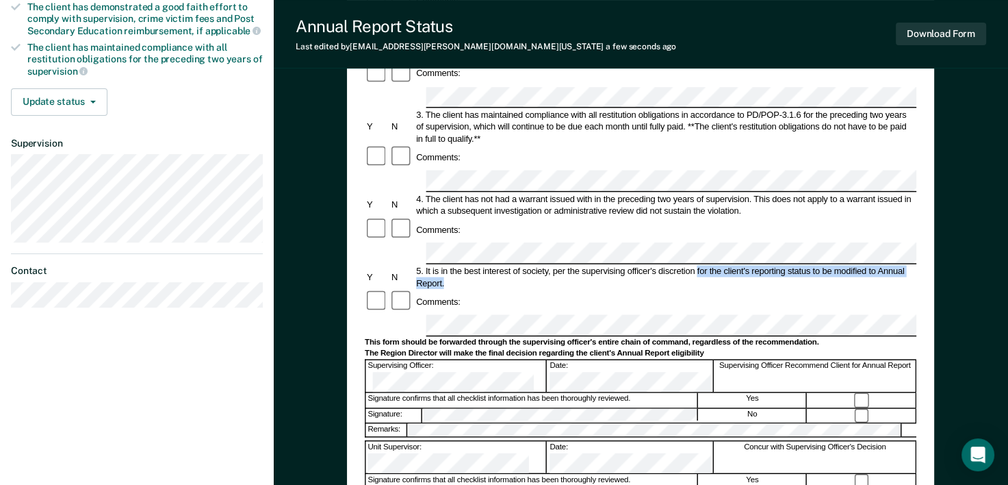
drag, startPoint x: 697, startPoint y: 175, endPoint x: 906, endPoint y: 183, distance: 209.6
click at [906, 265] on div "5. It is in the best interest of society, per the supervising officer's discret…" at bounding box center [666, 277] width 502 height 24
drag, startPoint x: 906, startPoint y: 183, endPoint x: 805, endPoint y: 177, distance: 101.5
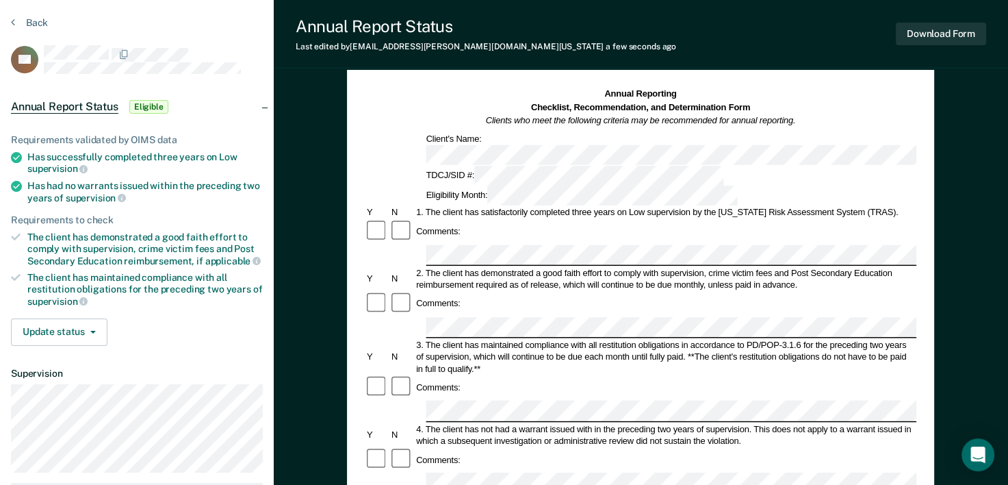
scroll to position [0, 0]
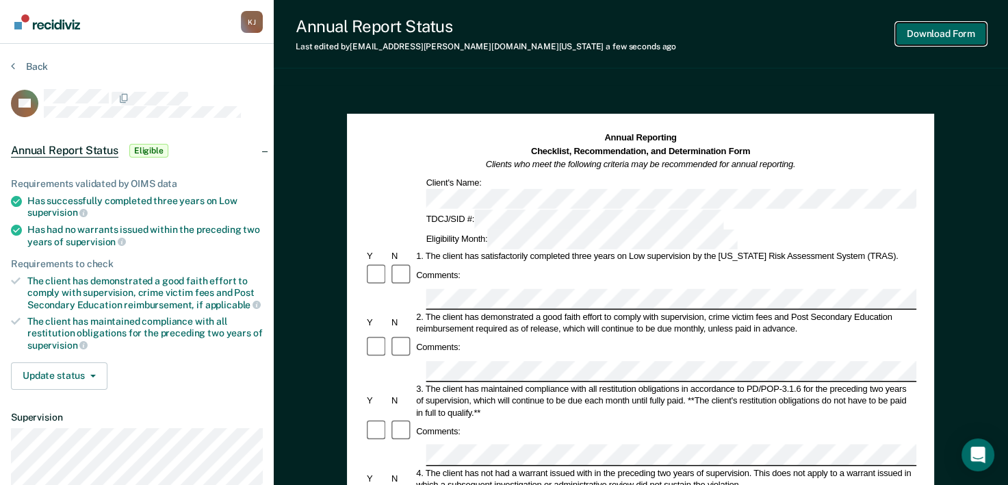
click at [931, 35] on button "Download Form" at bounding box center [941, 34] width 90 height 23
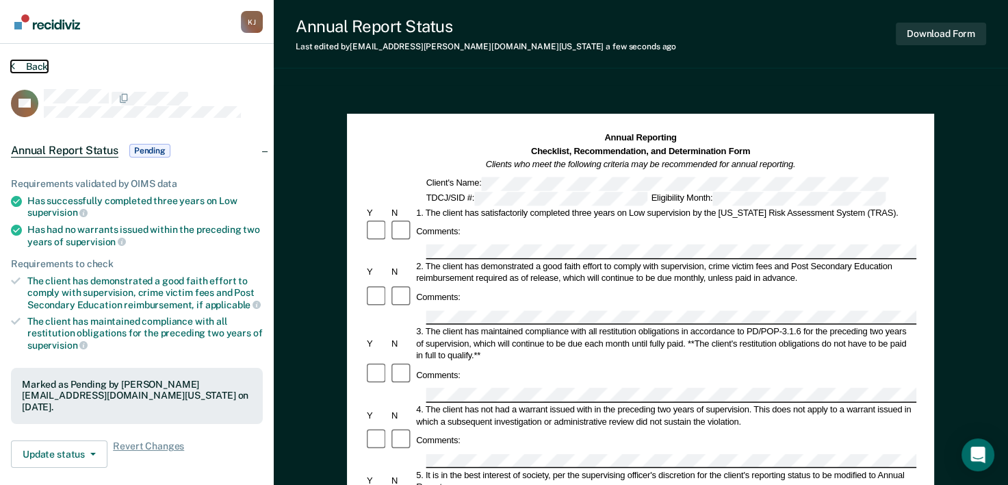
click at [18, 65] on button "Back" at bounding box center [29, 66] width 37 height 12
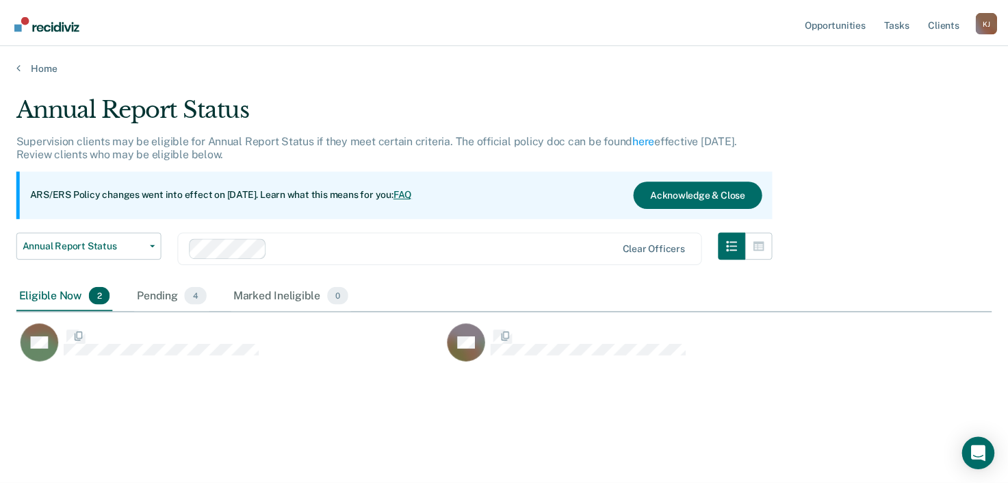
scroll to position [277, 975]
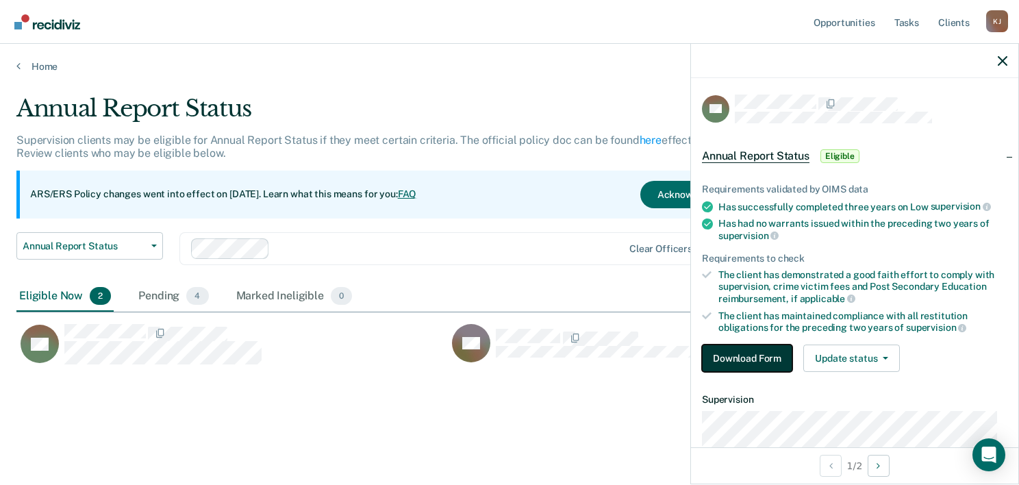
click at [731, 353] on button "Download Form" at bounding box center [747, 357] width 90 height 27
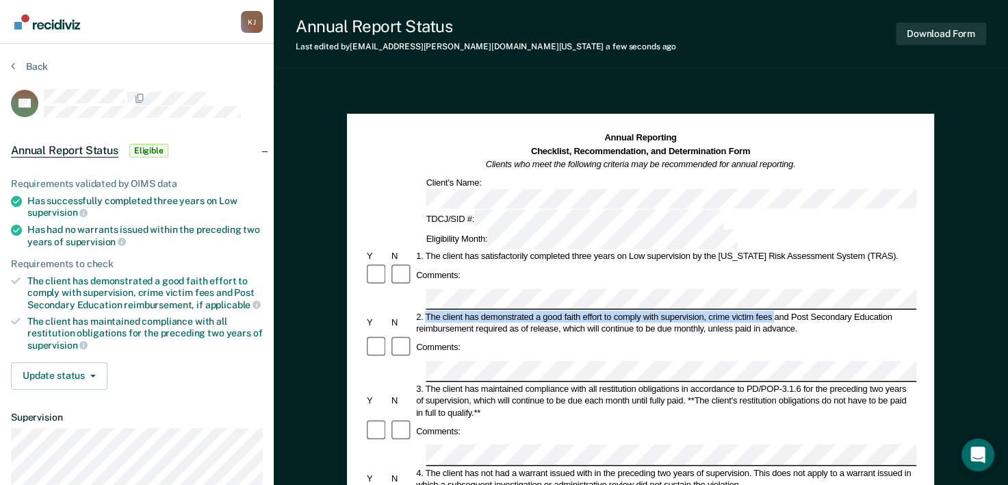
drag, startPoint x: 426, startPoint y: 258, endPoint x: 775, endPoint y: 259, distance: 348.5
click at [775, 311] on div "2. The client has demonstrated a good faith effort to comply with supervision, …" at bounding box center [666, 323] width 502 height 24
drag, startPoint x: 775, startPoint y: 259, endPoint x: 767, endPoint y: 255, distance: 8.6
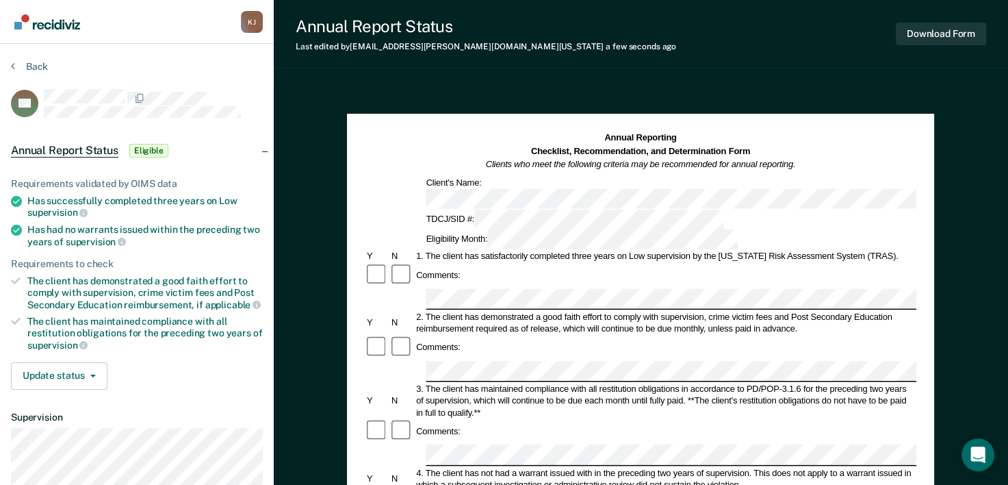
drag, startPoint x: 778, startPoint y: 312, endPoint x: 793, endPoint y: 288, distance: 28.3
click at [793, 335] on div "Comments:" at bounding box center [641, 347] width 552 height 25
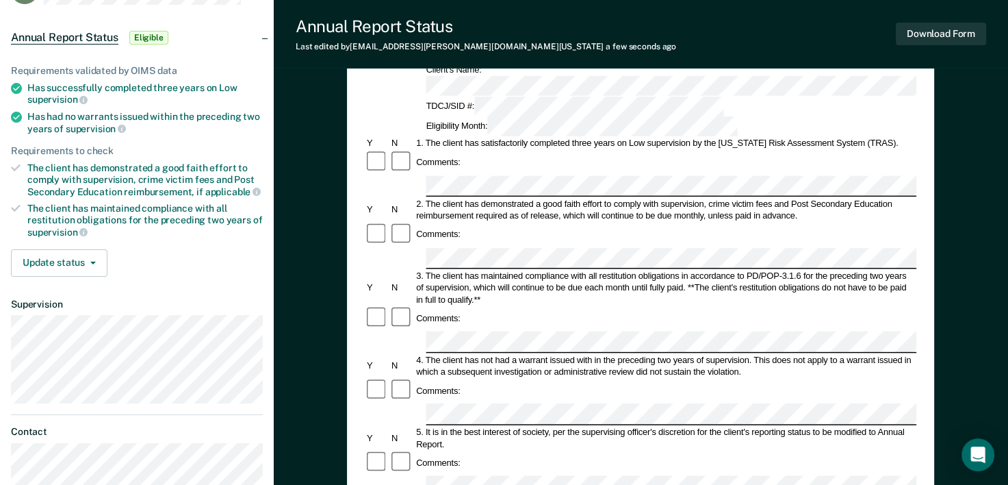
scroll to position [137, 0]
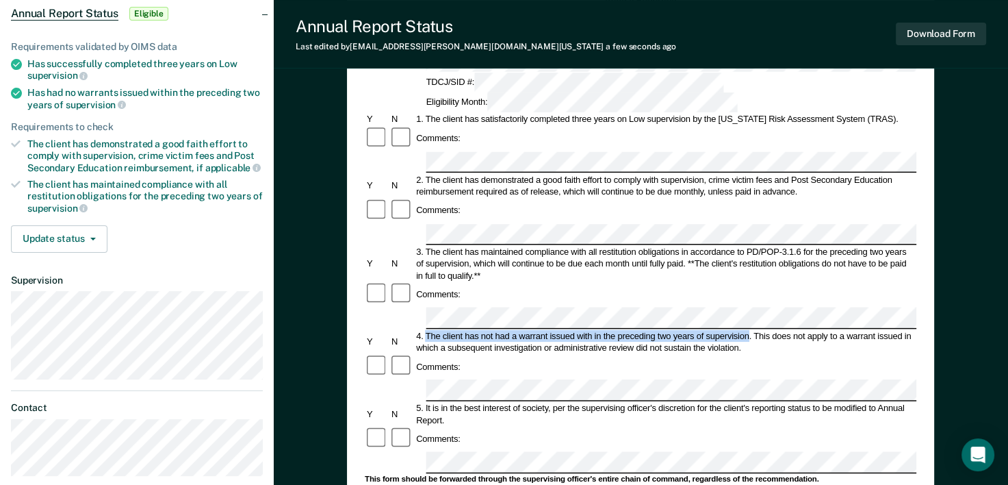
drag, startPoint x: 750, startPoint y: 254, endPoint x: 425, endPoint y: 255, distance: 324.5
click at [425, 329] on div "4. The client has not had a warrant issued with in the preceding two years of s…" at bounding box center [666, 341] width 502 height 24
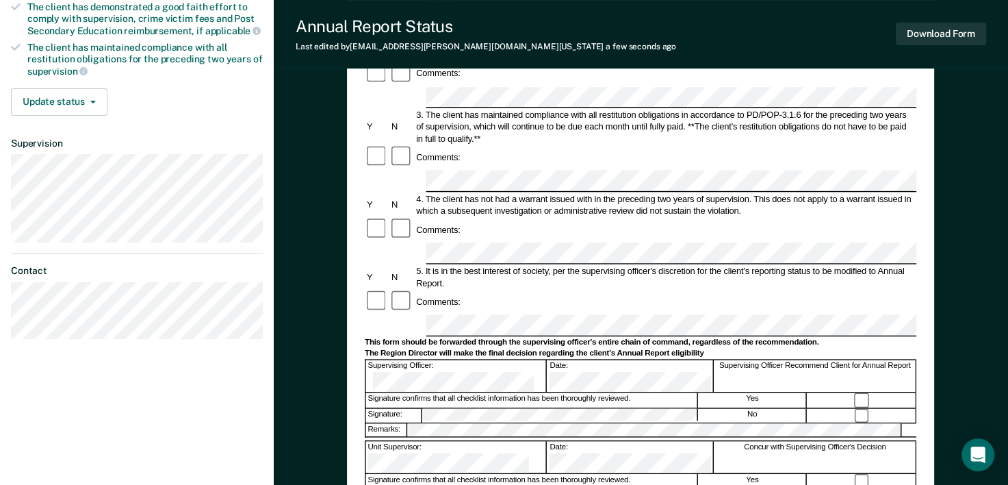
scroll to position [205, 0]
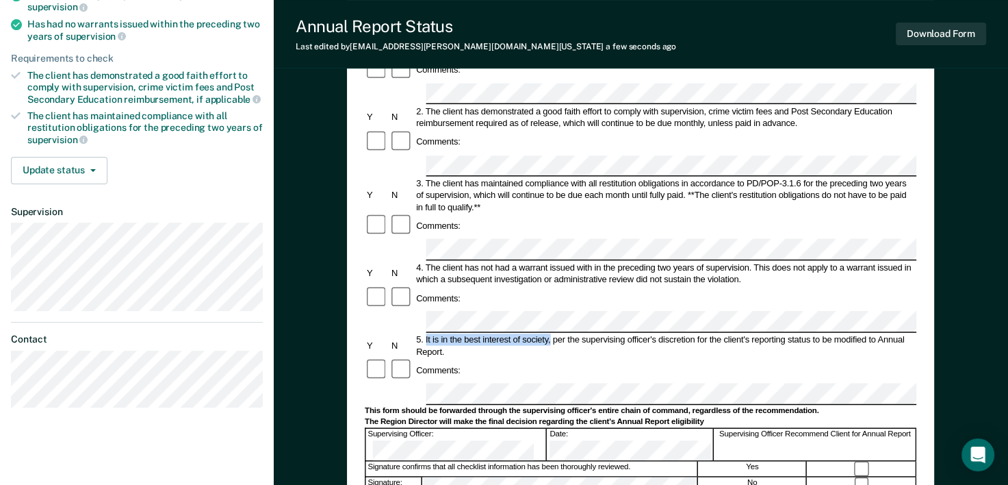
drag, startPoint x: 426, startPoint y: 243, endPoint x: 550, endPoint y: 249, distance: 124.7
click at [550, 333] on div "5. It is in the best interest of society, per the supervising officer's discret…" at bounding box center [666, 345] width 502 height 24
drag, startPoint x: 550, startPoint y: 249, endPoint x: 522, endPoint y: 248, distance: 28.8
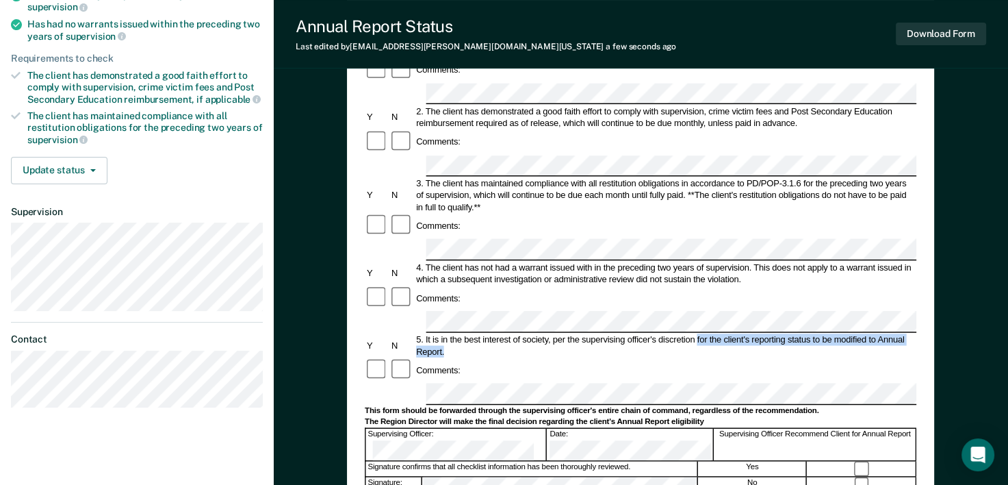
drag, startPoint x: 696, startPoint y: 242, endPoint x: 897, endPoint y: 254, distance: 200.9
click at [897, 333] on div "5. It is in the best interest of society, per the supervising officer's discret…" at bounding box center [666, 345] width 502 height 24
drag, startPoint x: 897, startPoint y: 254, endPoint x: 835, endPoint y: 244, distance: 62.4
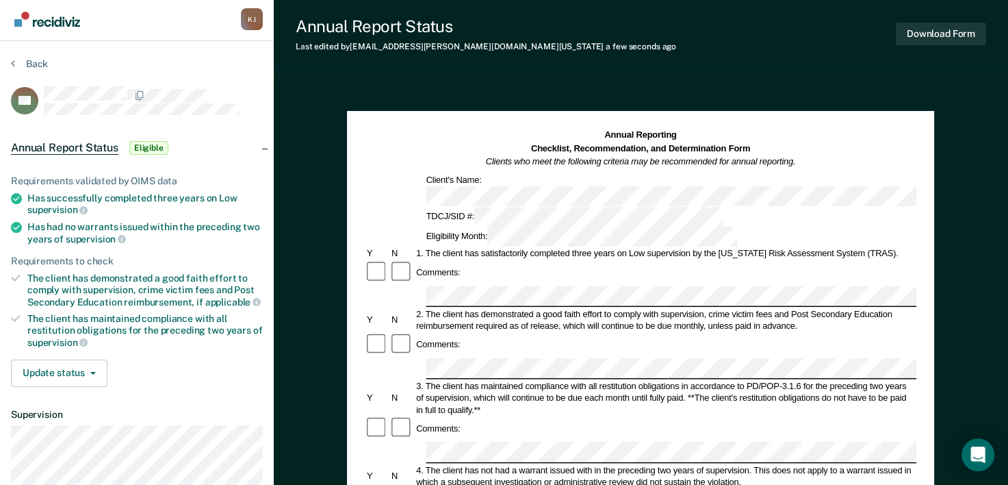
scroll to position [0, 0]
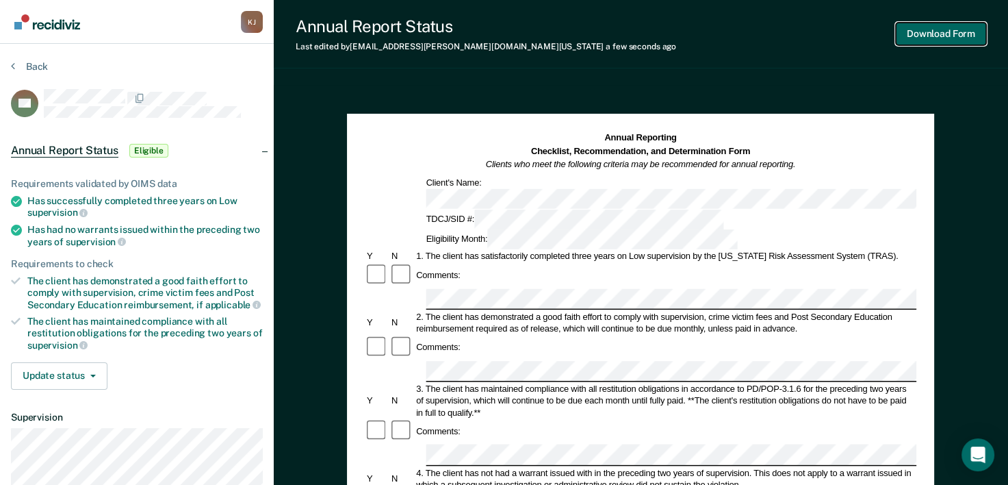
click at [938, 37] on button "Download Form" at bounding box center [941, 34] width 90 height 23
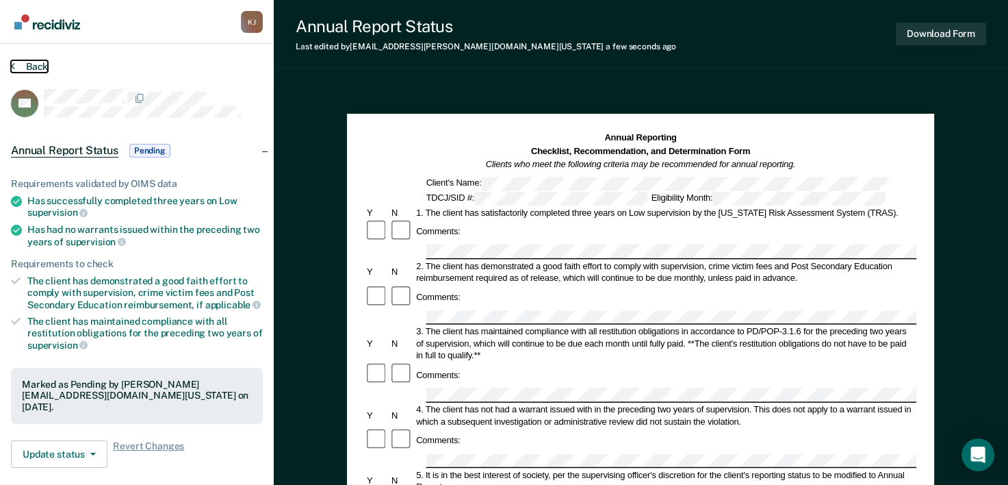
click at [18, 60] on button "Back" at bounding box center [29, 66] width 37 height 12
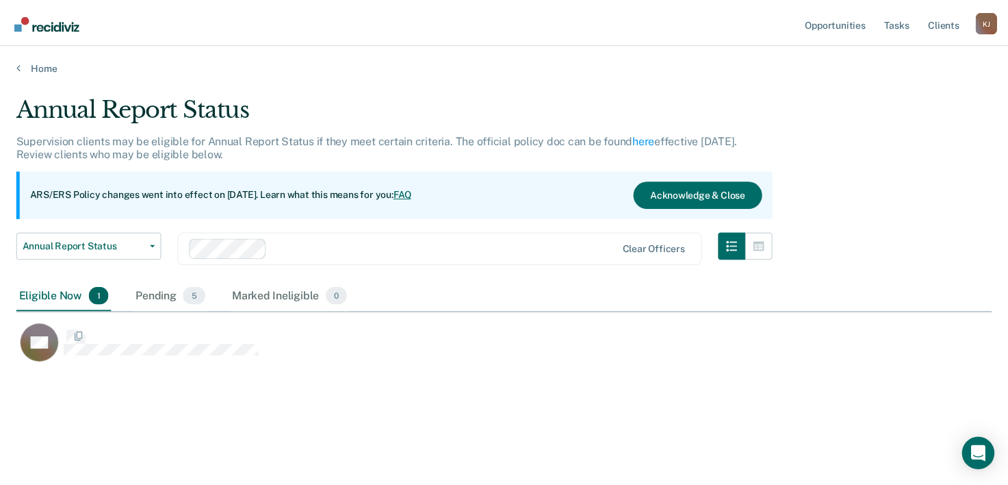
scroll to position [277, 975]
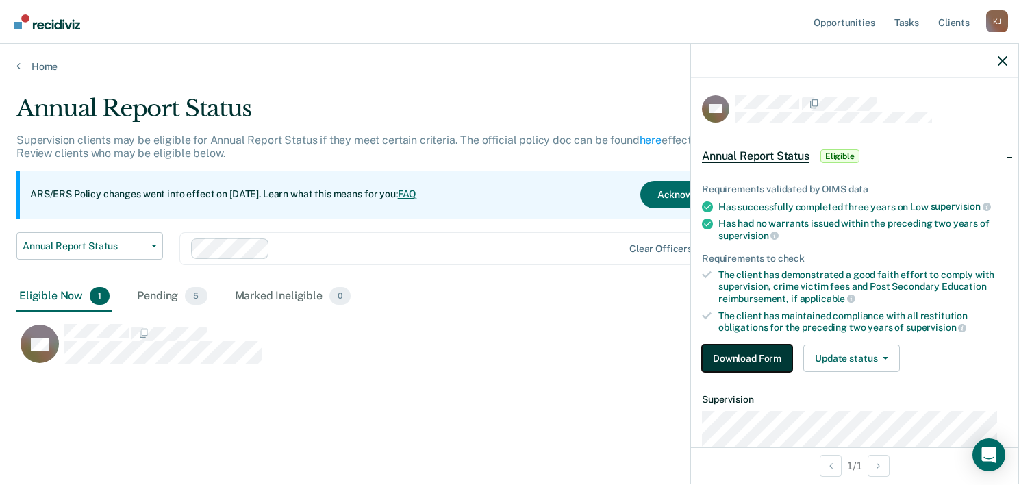
click at [749, 355] on button "Download Form" at bounding box center [747, 357] width 90 height 27
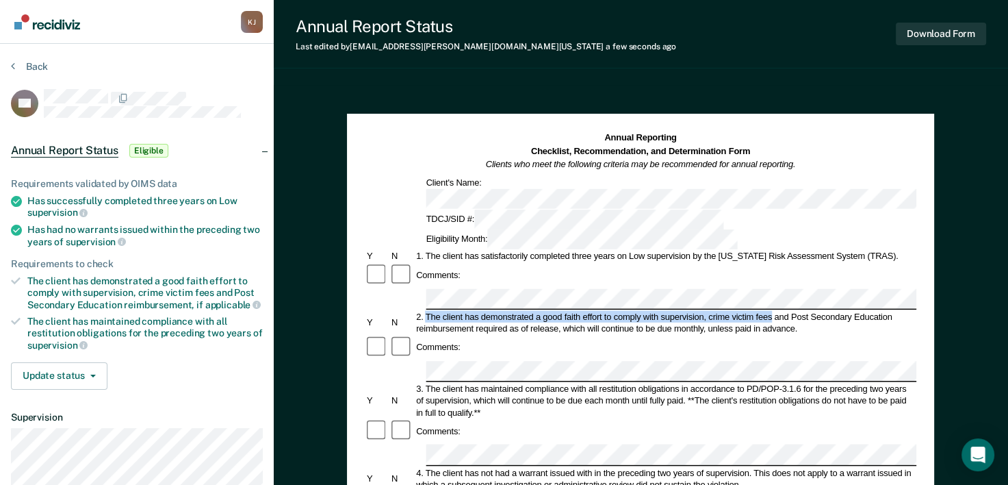
drag, startPoint x: 427, startPoint y: 259, endPoint x: 773, endPoint y: 258, distance: 345.7
click at [773, 311] on div "2. The client has demonstrated a good faith effort to comply with supervision, …" at bounding box center [666, 323] width 502 height 24
drag, startPoint x: 773, startPoint y: 258, endPoint x: 732, endPoint y: 260, distance: 41.1
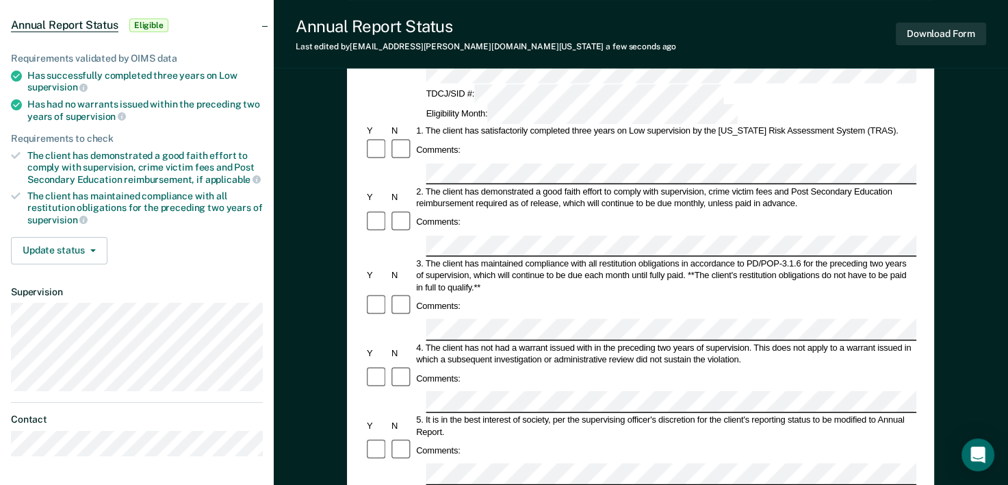
scroll to position [137, 0]
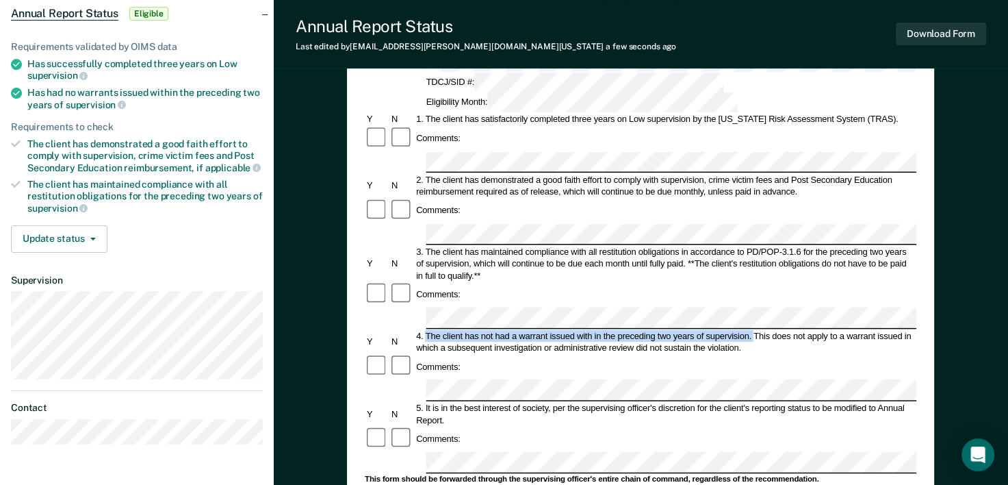
drag, startPoint x: 424, startPoint y: 252, endPoint x: 753, endPoint y: 256, distance: 329.3
click at [753, 329] on div "4. The client has not had a warrant issued with in the preceding two years of s…" at bounding box center [666, 341] width 502 height 24
drag, startPoint x: 753, startPoint y: 256, endPoint x: 736, endPoint y: 255, distance: 17.2
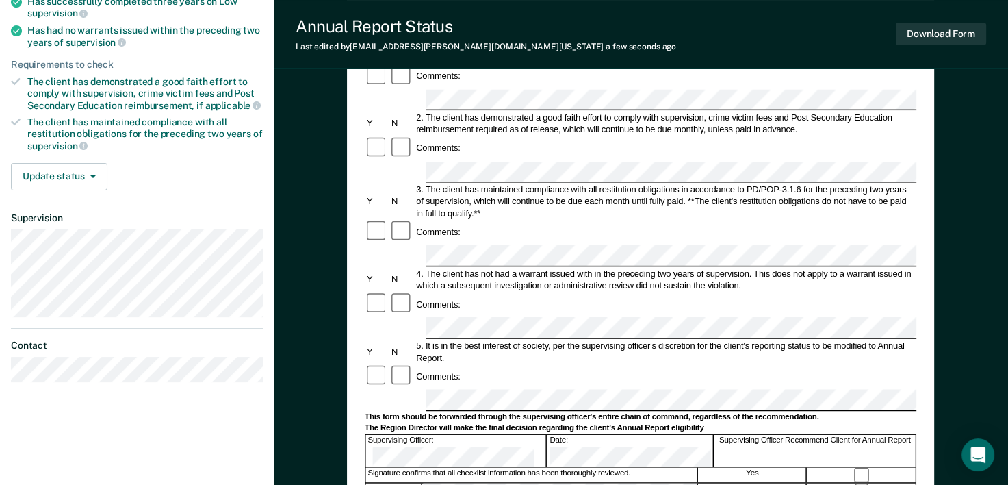
scroll to position [205, 0]
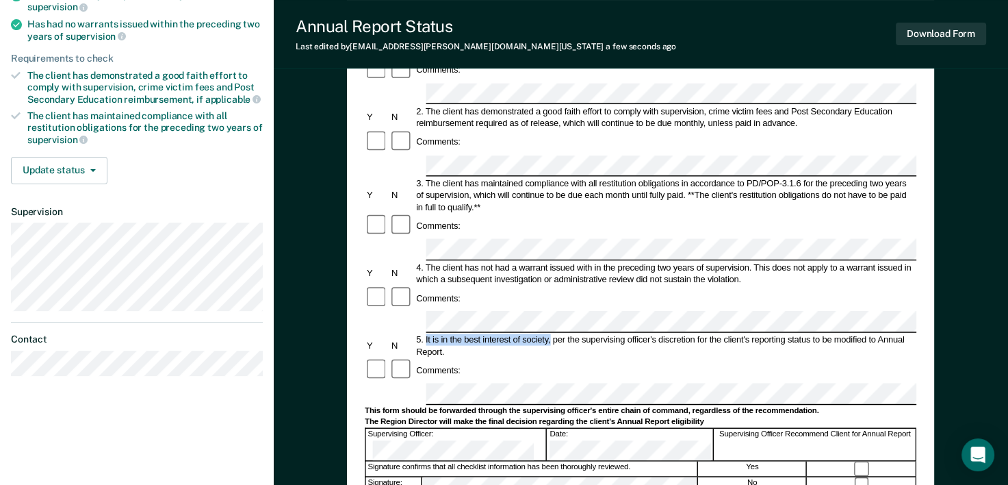
drag, startPoint x: 424, startPoint y: 241, endPoint x: 550, endPoint y: 249, distance: 125.5
click at [550, 333] on div "5. It is in the best interest of society, per the supervising officer's discret…" at bounding box center [666, 345] width 502 height 24
drag, startPoint x: 550, startPoint y: 249, endPoint x: 516, endPoint y: 245, distance: 33.8
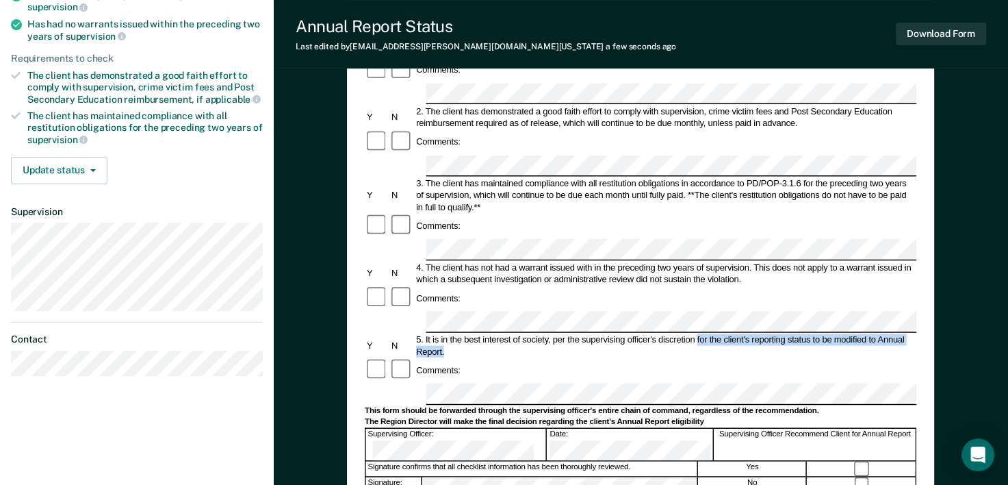
drag, startPoint x: 696, startPoint y: 241, endPoint x: 833, endPoint y: 253, distance: 137.5
click at [833, 333] on div "5. It is in the best interest of society, per the supervising officer's discret…" at bounding box center [666, 345] width 502 height 24
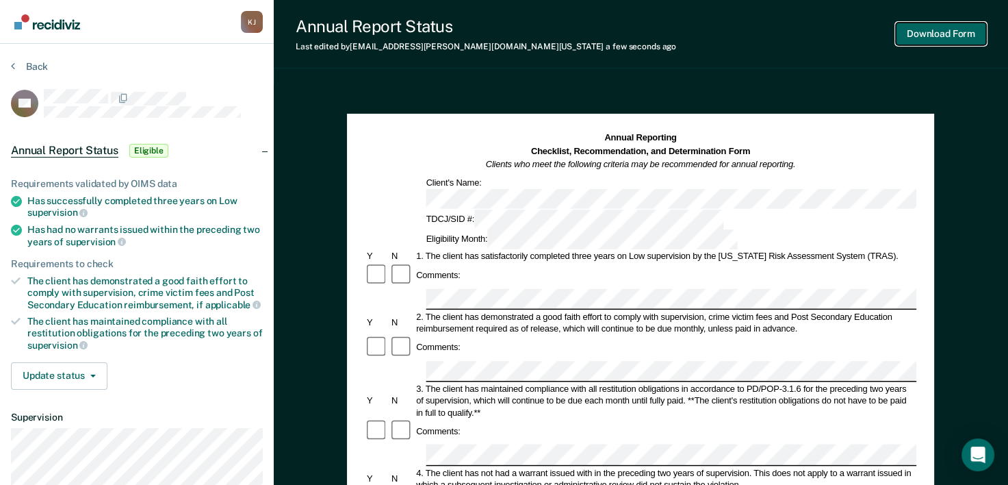
click at [943, 30] on button "Download Form" at bounding box center [941, 34] width 90 height 23
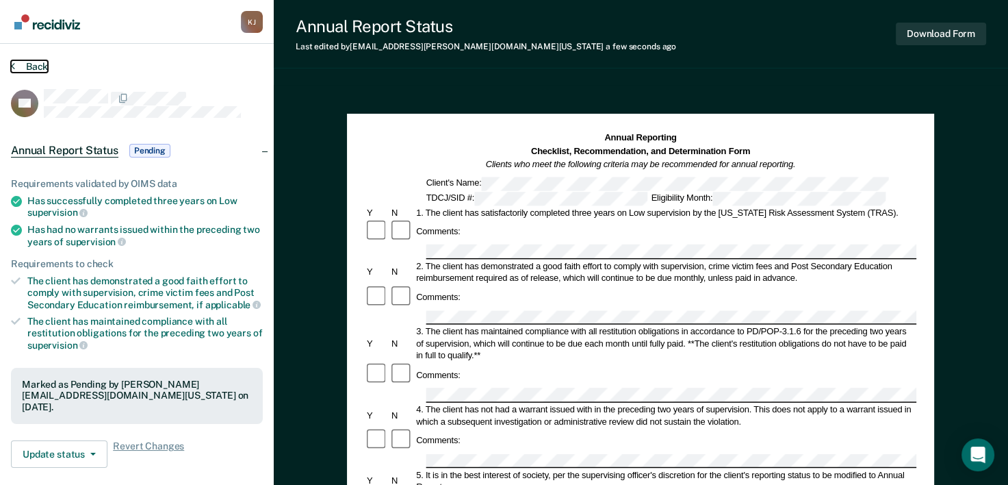
click at [13, 60] on icon at bounding box center [13, 65] width 4 height 11
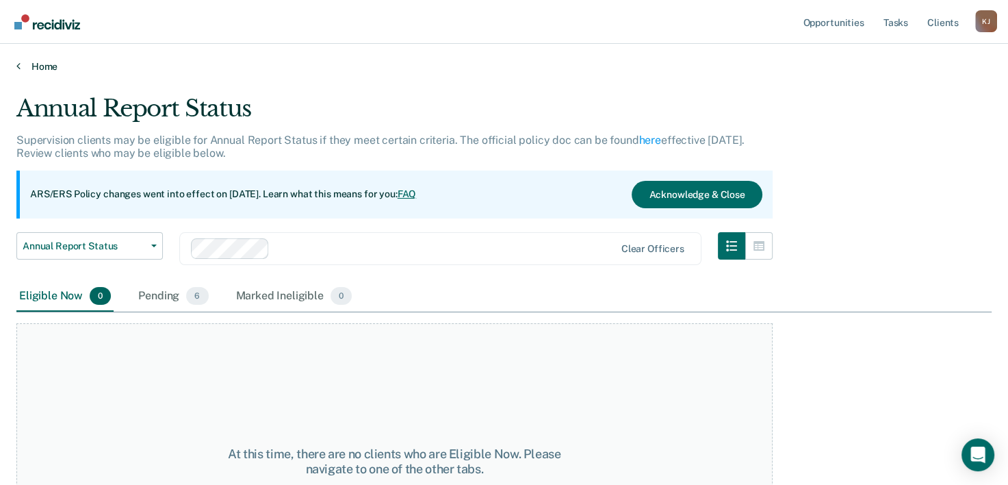
click at [29, 64] on link "Home" at bounding box center [504, 66] width 976 height 12
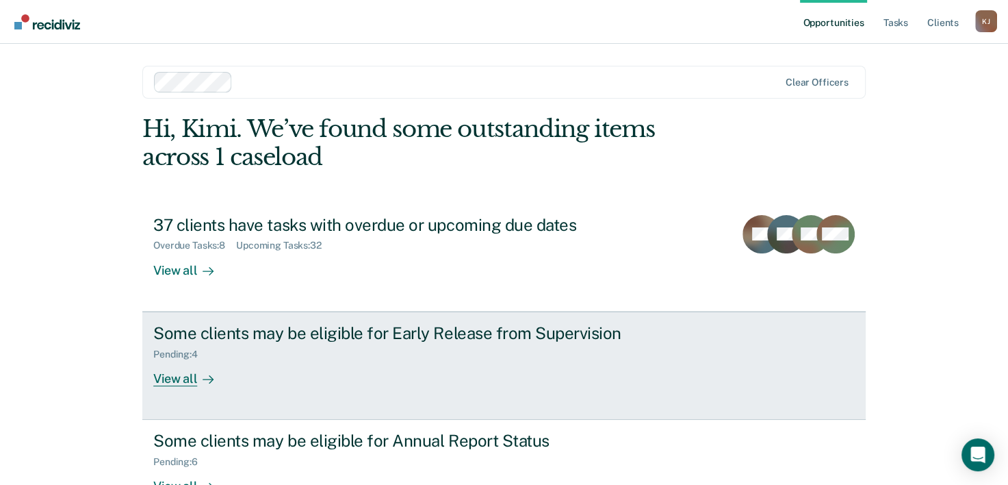
scroll to position [97, 0]
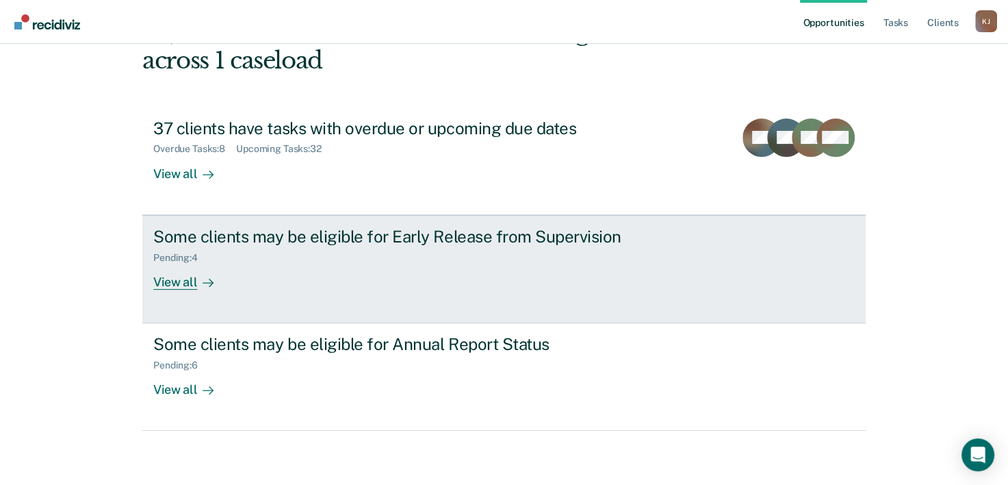
click at [166, 278] on div "View all" at bounding box center [191, 276] width 77 height 27
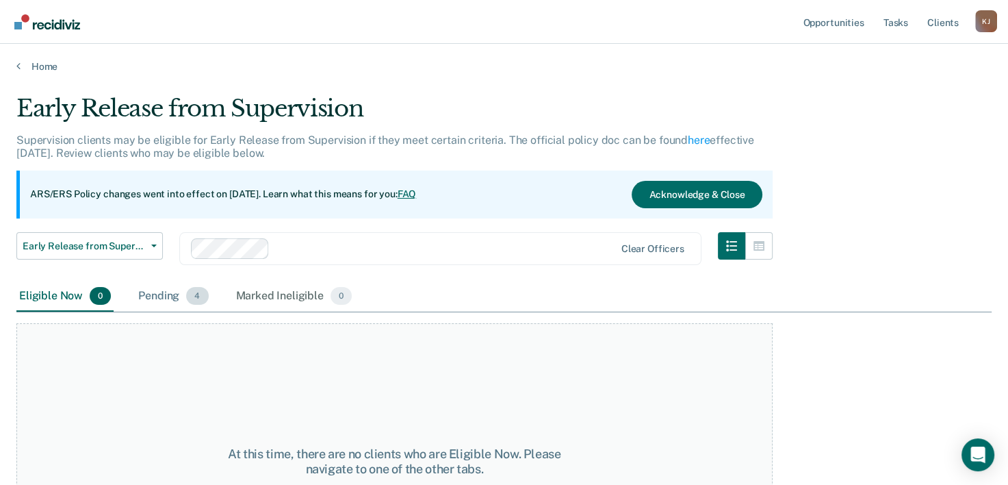
click at [166, 296] on div "Pending 4" at bounding box center [173, 296] width 75 height 30
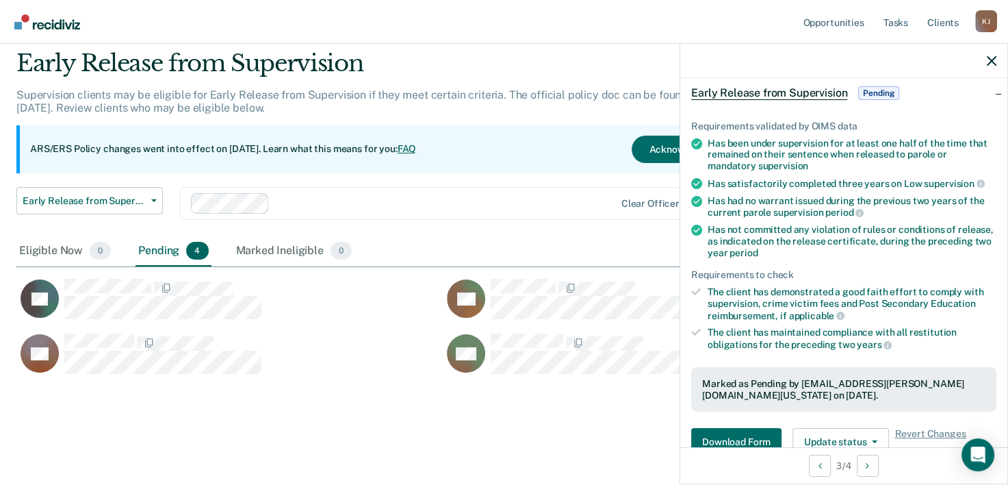
scroll to position [205, 0]
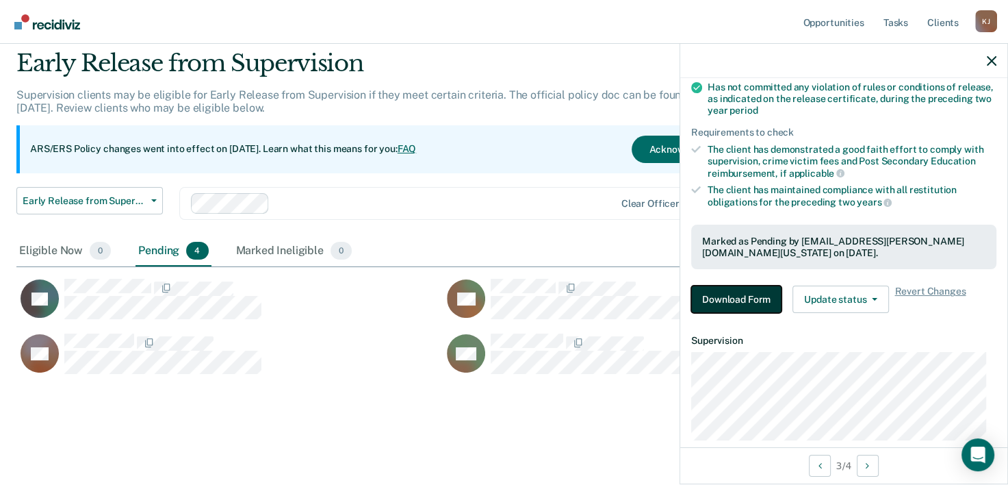
click at [751, 295] on button "Download Form" at bounding box center [736, 298] width 90 height 27
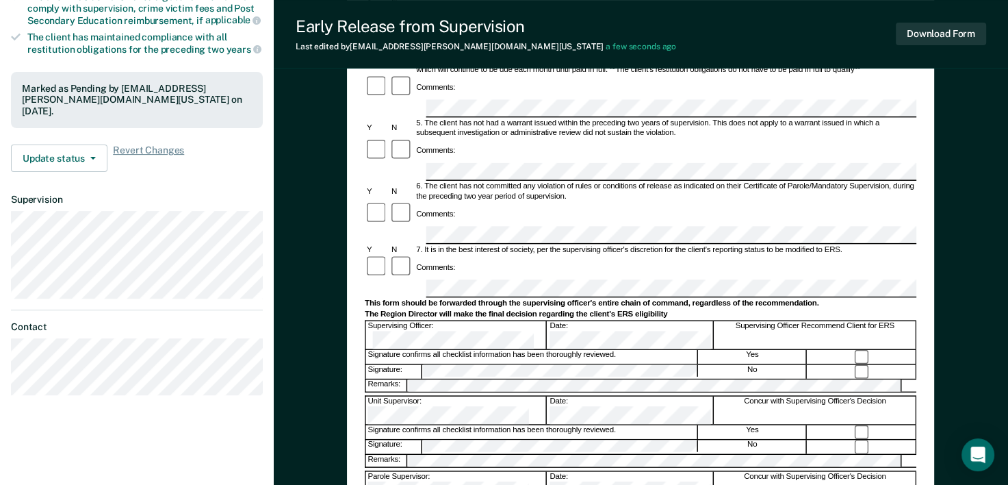
scroll to position [342, 0]
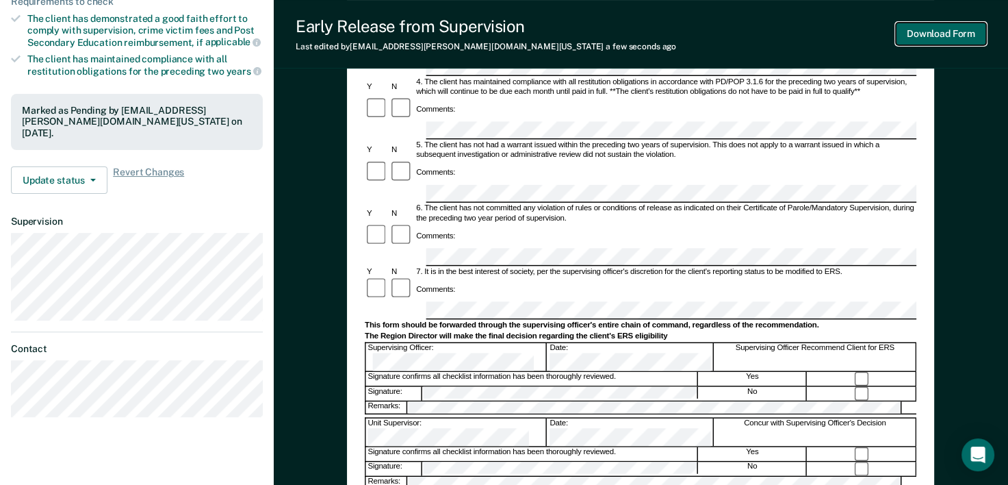
click at [935, 33] on button "Download Form" at bounding box center [941, 34] width 90 height 23
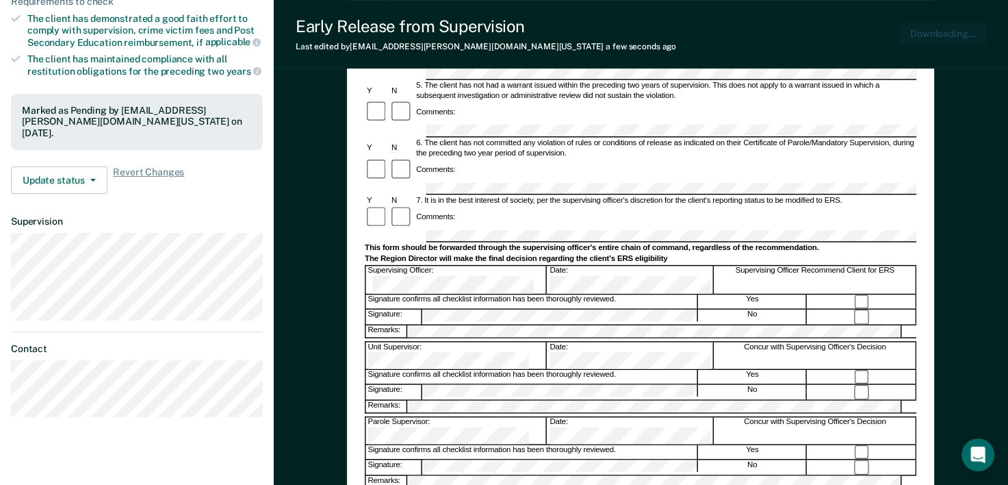
scroll to position [0, 0]
